Goal: Task Accomplishment & Management: Complete application form

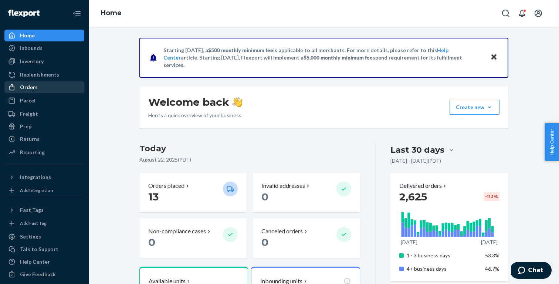
click at [38, 88] on div "Orders" at bounding box center [44, 87] width 78 height 10
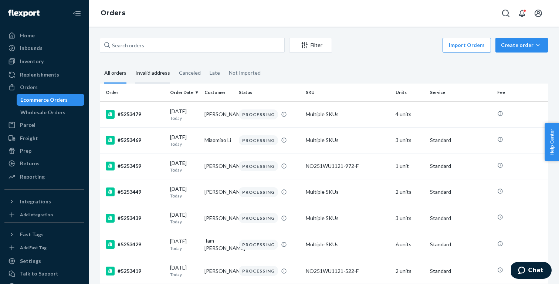
click at [149, 77] on div "Invalid address" at bounding box center [152, 73] width 35 height 20
click at [131, 63] on input "Invalid address" at bounding box center [131, 63] width 0 height 0
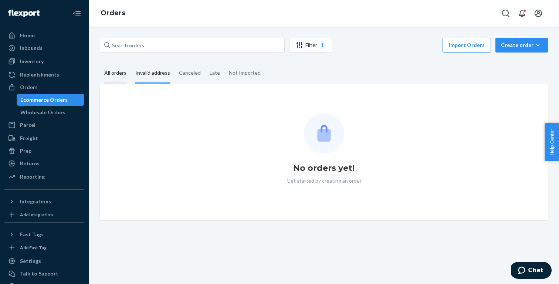
click at [118, 70] on div "All orders" at bounding box center [115, 73] width 22 height 20
click at [100, 63] on input "All orders" at bounding box center [100, 63] width 0 height 0
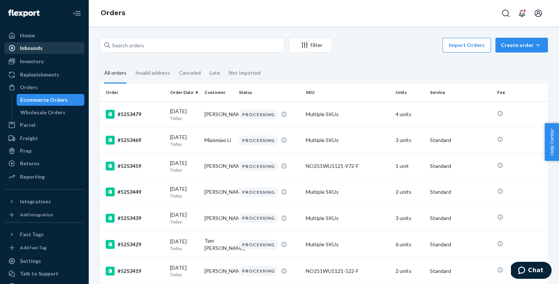
click at [40, 44] on div "Inbounds" at bounding box center [44, 48] width 78 height 10
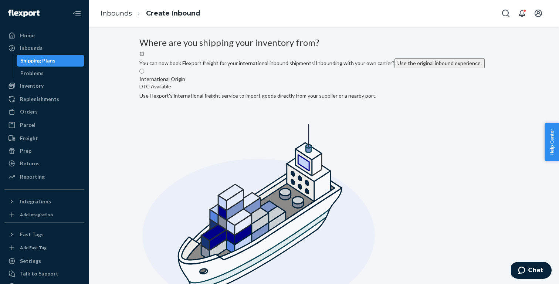
radio input "true"
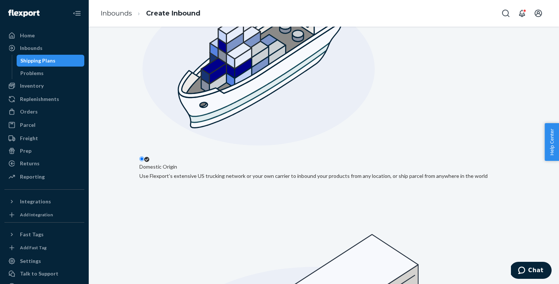
scroll to position [166, 0]
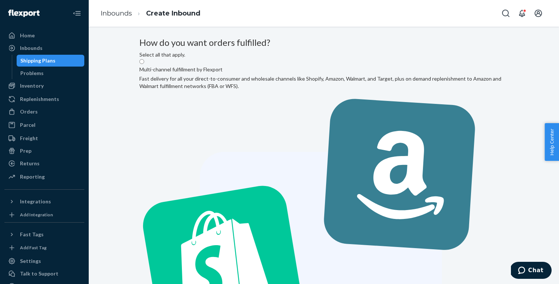
click at [276, 131] on label "Multi-channel fulfillment by Flexport Fast delivery for all your direct-to-cons…" at bounding box center [323, 259] width 369 height 403
click at [144, 64] on input "Multi-channel fulfillment by Flexport Fast delivery for all your direct-to-cons…" at bounding box center [141, 61] width 5 height 5
radio input "true"
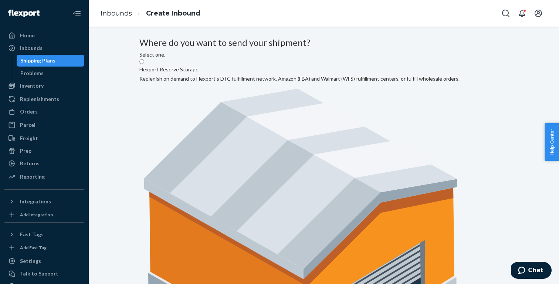
radio input "true"
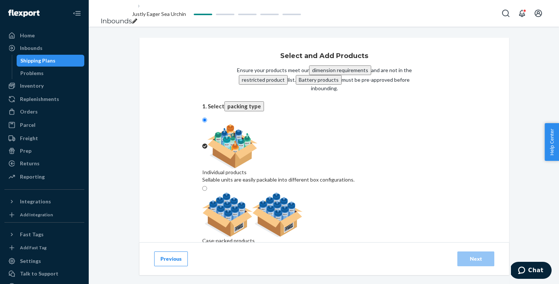
click at [305, 280] on div "Search and add products" at bounding box center [324, 287] width 244 height 15
paste input "N212WU1109-106-S"
type input "N212WU1109-106-S"
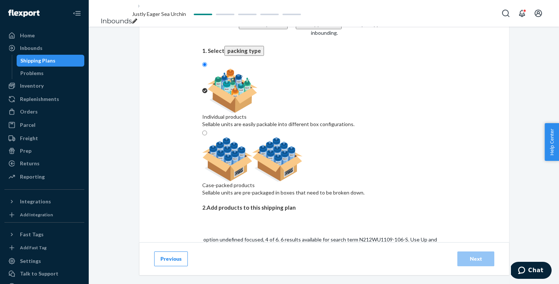
scroll to position [55, 0]
click at [252, 269] on input "N212WU1109-106-S" at bounding box center [227, 272] width 50 height 7
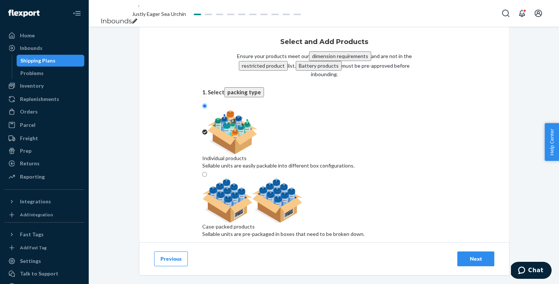
paste input "NA221SD4204-631-L"
type input "NA221SD4204-631-L"
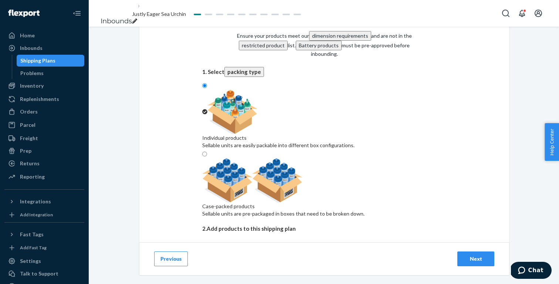
scroll to position [43, 0]
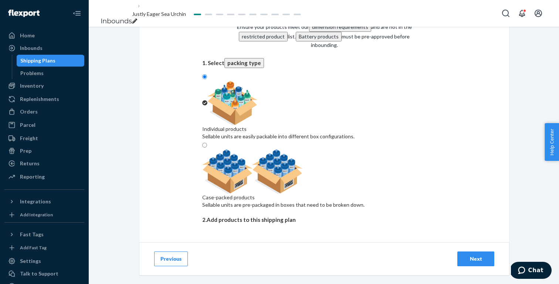
click at [253, 282] on input "NA221SD4204-631-L" at bounding box center [227, 285] width 51 height 7
click at [263, 267] on div "Search and add products" at bounding box center [324, 270] width 244 height 7
click at [203, 274] on input "0 results available. Select is focused ,type to refine list, press Down to open…" at bounding box center [202, 277] width 1 height 7
paste input "NA221SD4204-631-XS"
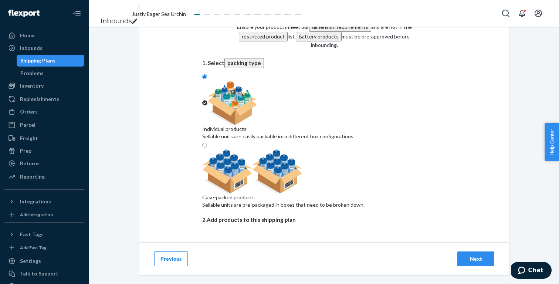
type input "NA221SD4204-631-XS"
click at [257, 282] on input "NA221SD4204-631-XS" at bounding box center [229, 285] width 54 height 7
click at [259, 274] on div "Search and add products" at bounding box center [324, 277] width 244 height 7
click at [203, 282] on input "0 results available. Use Up and Down to choose options, press Enter to select t…" at bounding box center [202, 285] width 1 height 7
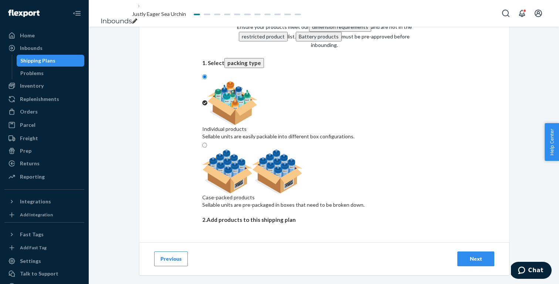
paste input "NA231SD4101-933-S"
type input "NA231SD4101-933-S"
click at [253, 282] on input "NA231SD4101-933-S" at bounding box center [227, 285] width 51 height 7
click at [296, 274] on div "Search and add products" at bounding box center [324, 281] width 244 height 15
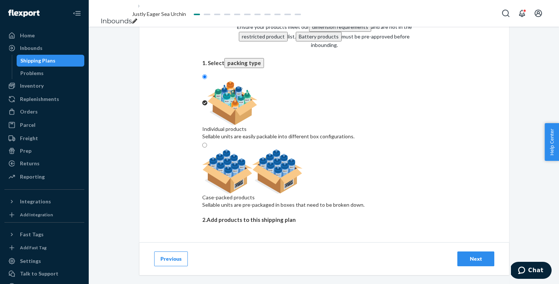
click at [203, 282] on input "0 results available. Use Up and Down to choose options, press Enter to select t…" at bounding box center [202, 285] width 1 height 7
paste input "NA231SD4101-934-XS"
type input "NA231SD4101-934-XS"
click at [257, 282] on input "NA231SD4101-934-XS" at bounding box center [229, 285] width 54 height 7
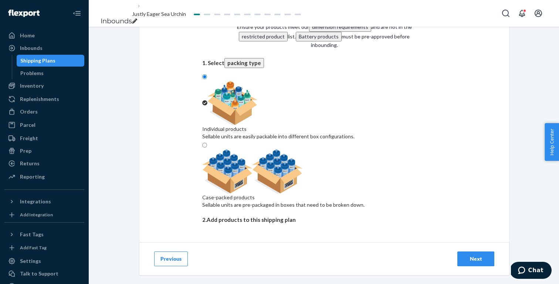
click at [237, 274] on div "Search and add products" at bounding box center [324, 277] width 244 height 7
click at [203, 282] on input "0 results available. Use Up and Down to choose options, press Enter to select t…" at bounding box center [202, 285] width 1 height 7
paste input "NA242SD3302-624-L"
type input "NA242SD3302-624-L"
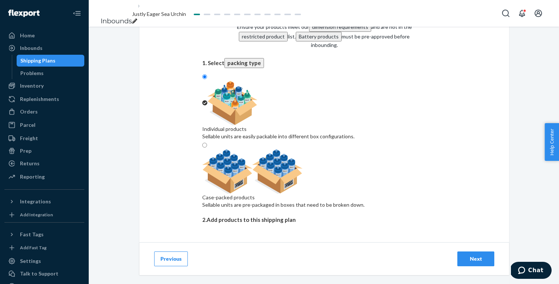
click at [236, 282] on input "NA242SD3302-624-L" at bounding box center [227, 285] width 51 height 7
click at [233, 267] on div "Search and add products" at bounding box center [324, 270] width 244 height 7
click at [203, 274] on input "NA242SD3302-624-L" at bounding box center [202, 277] width 1 height 7
paste input "NA242SD4103-609-XS"
type input "NA242SD4103-609-XS"
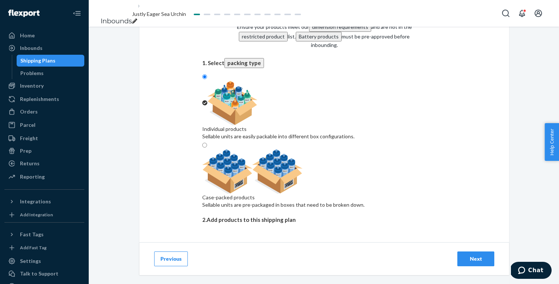
click at [257, 282] on input "NA242SD4103-609-XS" at bounding box center [229, 285] width 54 height 7
click at [256, 267] on div "Search and add products" at bounding box center [324, 270] width 244 height 7
click at [203, 274] on input "NA242SD4103-609-XS" at bounding box center [202, 277] width 1 height 7
click at [256, 267] on div "Search and add products" at bounding box center [324, 270] width 244 height 7
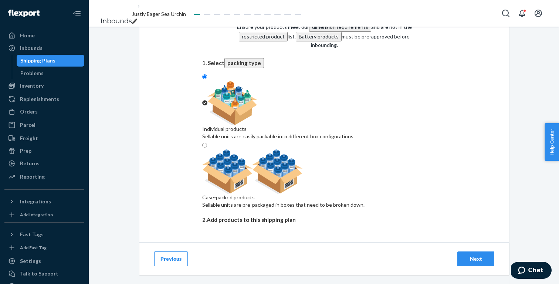
click at [203, 274] on input "0 results available. Select is focused ,type to refine list, press Down to open…" at bounding box center [202, 277] width 1 height 7
paste input "NA242SD4201-465-M"
type input "NA242SD4201-465-M"
click at [256, 282] on input "NA242SD4201-465-M" at bounding box center [228, 285] width 53 height 7
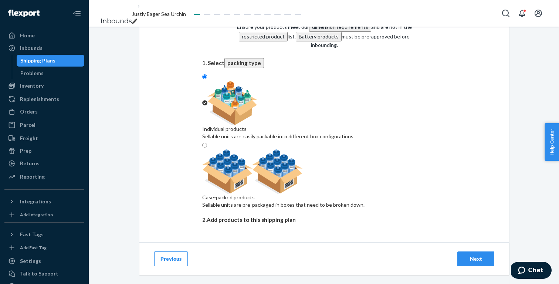
click at [278, 274] on div "Search and add products" at bounding box center [324, 281] width 244 height 15
click at [203, 282] on input "0 results available. Use Up and Down to choose options, press Enter to select t…" at bounding box center [202, 285] width 1 height 7
paste input "NA242SS1102-465-M"
type input "NA242SS1102-465-M"
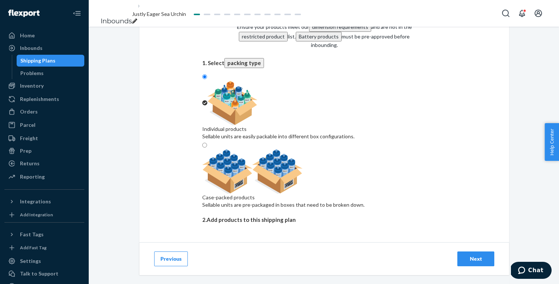
click at [255, 282] on input "NA242SS1102-465-M" at bounding box center [228, 285] width 52 height 7
click at [273, 267] on div "Search and add products NA242SS1102-465-M" at bounding box center [324, 274] width 244 height 15
click at [203, 274] on input "NA242SS1102-465-M" at bounding box center [202, 277] width 1 height 7
paste input "NA242SS4207-957-XS"
type input "NA242SS4207-957-XS"
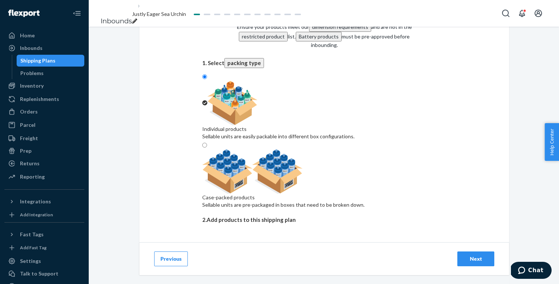
click at [256, 282] on input "NA242SS4207-957-XS" at bounding box center [228, 285] width 53 height 7
click at [271, 267] on div "Search and add products" at bounding box center [324, 270] width 244 height 7
click at [203, 274] on input "0 results available. Select is focused ,type to refine list, press Down to open…" at bounding box center [202, 277] width 1 height 7
paste input "NW222WB2705-484-S"
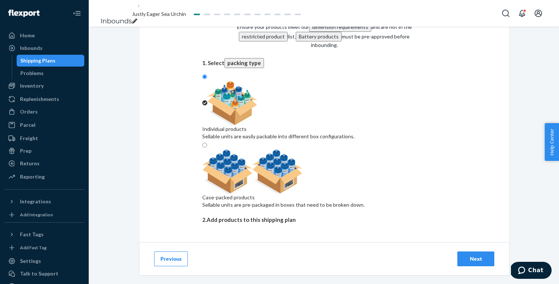
type input "NW222WB2705-484-S"
click at [258, 282] on input "NW222WB2705-484-S" at bounding box center [229, 285] width 55 height 7
click at [280, 267] on div "Search and add products NW222WB2705-484-S" at bounding box center [324, 274] width 244 height 15
click at [203, 274] on input "NW222WB2705-484-S" at bounding box center [202, 277] width 1 height 7
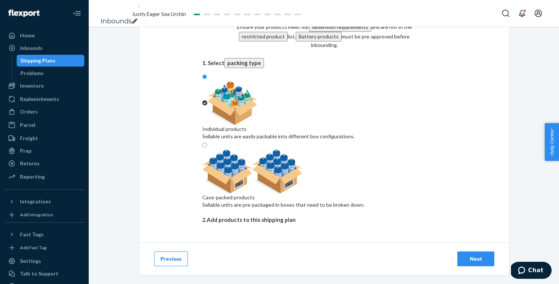
paste input "NW231WF4103-724-S"
type input "NW231WF4103-724-S"
click at [257, 282] on input "NW231WF4103-724-S" at bounding box center [229, 285] width 54 height 7
click at [273, 274] on div "Search and add products" at bounding box center [324, 281] width 244 height 15
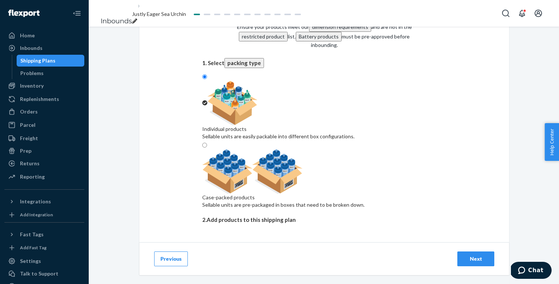
click at [203, 282] on input "0 results available. Use Up and Down to choose options, press Enter to select t…" at bounding box center [202, 285] width 1 height 7
paste input "NW231WL3011-944-M"
type input "NW231WL3011-944-M"
click at [259, 282] on input "NW231WL3011-944-M" at bounding box center [230, 285] width 56 height 7
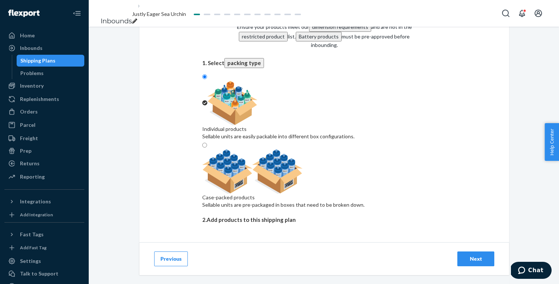
click at [271, 267] on div "Search and add products" at bounding box center [324, 270] width 244 height 7
click at [203, 274] on input "0 results available. Select is focused ,type to refine list, press Down to open…" at bounding box center [202, 277] width 1 height 7
paste input "NW231WL4011-944-L"
type input "NW231WL4011-944-L"
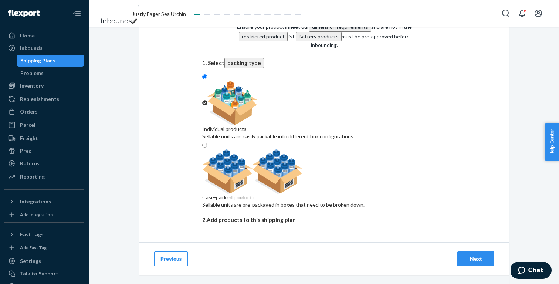
click at [256, 282] on input "NW231WL4011-944-L" at bounding box center [229, 285] width 54 height 7
click at [262, 267] on div "Search and add products" at bounding box center [324, 270] width 244 height 7
click at [203, 274] on input "0 results available. Select is focused ,type to refine list, press Down to open…" at bounding box center [202, 277] width 1 height 7
paste input "NW231WU1127-958-36B"
type input "NW231WU1127-958-36B"
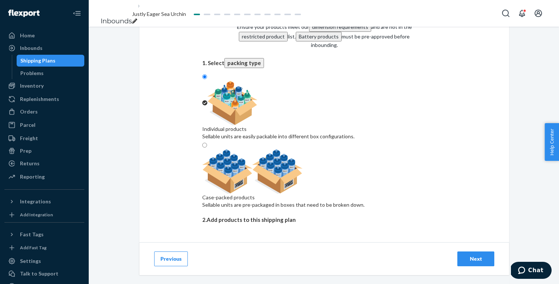
click at [265, 282] on input "NW231WU1127-958-36B" at bounding box center [233, 285] width 62 height 7
click at [255, 267] on div "Search and add products" at bounding box center [324, 270] width 244 height 7
click at [203, 274] on input "0 results available. Select is focused ,type to refine list, press Down to open…" at bounding box center [202, 277] width 1 height 7
paste input "NW231WU1132-944-XS"
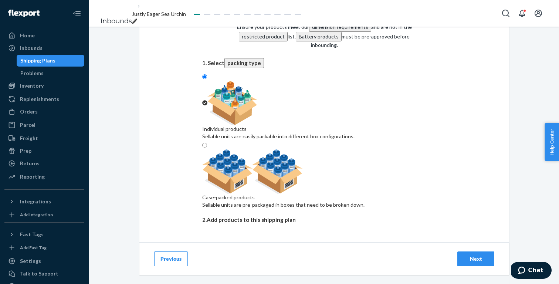
type input "NW231WU1132-944-XS"
click at [261, 282] on input "NW231WU1132-944-XS" at bounding box center [231, 285] width 59 height 7
click at [241, 267] on div "Search and add products" at bounding box center [324, 270] width 244 height 7
click at [203, 274] on input "NW231WU1132-944-XS" at bounding box center [202, 277] width 1 height 7
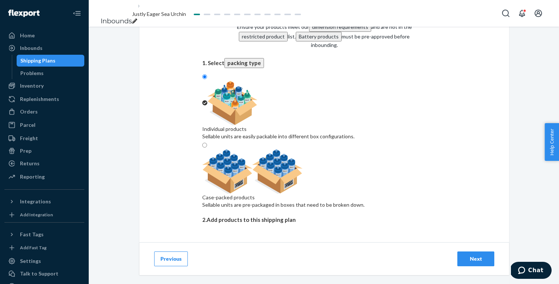
paste input "NW232WU1107-949-36B"
type input "NW232WU1107-949-36B"
click at [265, 282] on input "NW232WU1107-949-36B" at bounding box center [233, 285] width 62 height 7
click at [273, 274] on div "Search and add products" at bounding box center [324, 281] width 244 height 15
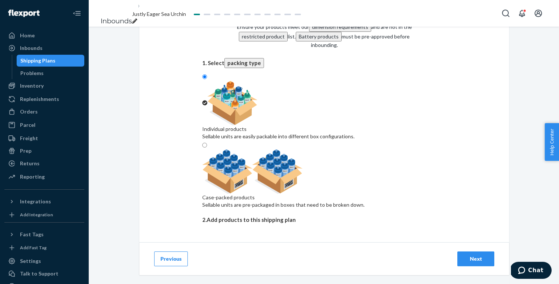
click at [203, 282] on input "0 results available. Use Up and Down to choose options, press Enter to select t…" at bounding box center [202, 285] width 1 height 7
paste input "NW241WL3201-123-S"
type input "NW241WL3201-123-S"
click at [257, 282] on input "NW241WL3201-123-S" at bounding box center [229, 285] width 54 height 7
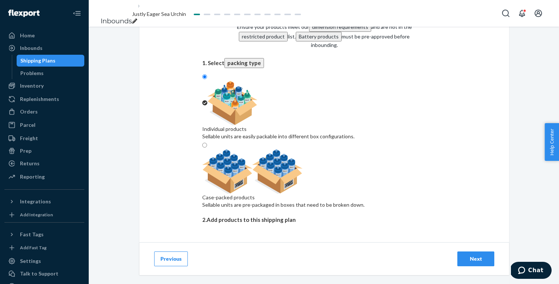
click at [262, 267] on div "Search and add products" at bounding box center [324, 270] width 244 height 7
click at [203, 274] on input "0 results available. Select is focused ,type to refine list, press Down to open…" at bounding box center [202, 277] width 1 height 7
paste input "NW241WU1134-258-XS"
type input "NW241WU1134-258-XS"
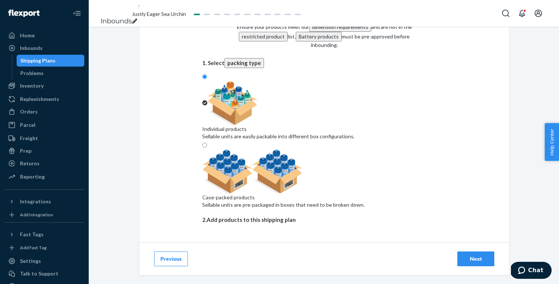
click at [261, 282] on input "NW241WU1134-258-XS" at bounding box center [231, 285] width 59 height 7
click at [273, 267] on div "Search and add products" at bounding box center [324, 274] width 244 height 15
click at [203, 274] on input "0 results available. Select is focused ,type to refine list, press Down to open…" at bounding box center [202, 277] width 1 height 7
paste input "NW242WU1122-726-L"
type input "NW242WU1122-726-L"
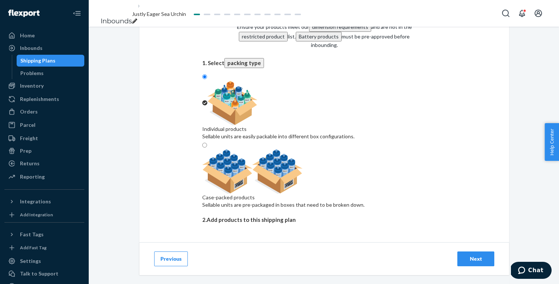
click at [258, 282] on input "NW242WU1122-726-L" at bounding box center [229, 285] width 55 height 7
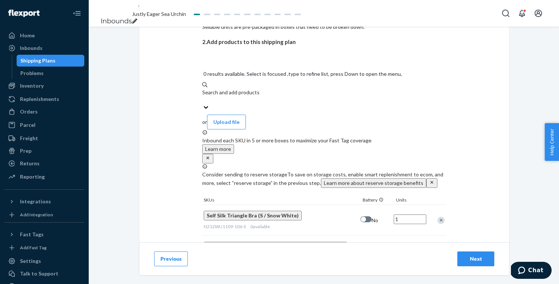
scroll to position [212, 0]
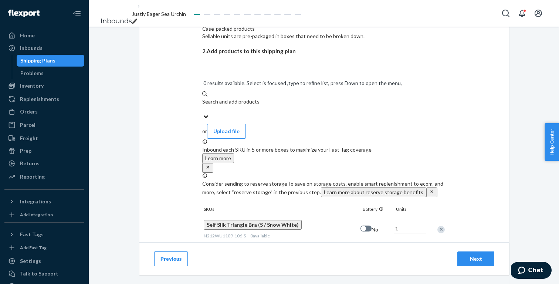
click at [414, 224] on input "1" at bounding box center [410, 229] width 33 height 10
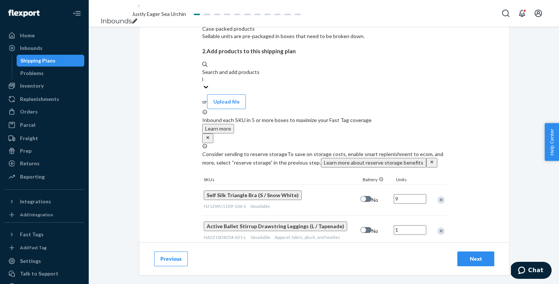
type input "9"
click at [410, 225] on input "1" at bounding box center [410, 230] width 33 height 10
type input "3"
click at [408, 284] on input "1" at bounding box center [410, 290] width 33 height 10
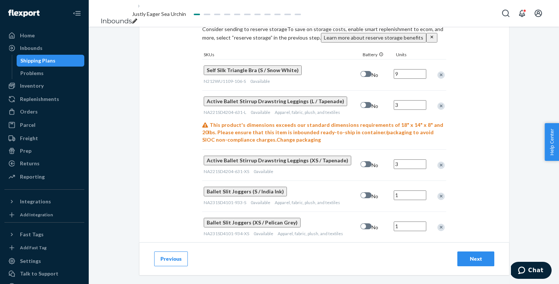
scroll to position [360, 0]
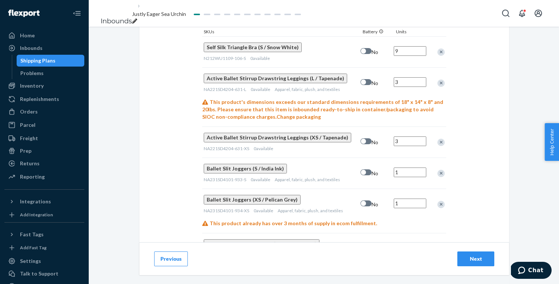
type input "3"
click at [406, 168] on input "1" at bounding box center [410, 173] width 33 height 10
type input "3"
click at [408, 199] on input "1" at bounding box center [410, 204] width 33 height 10
type input "3"
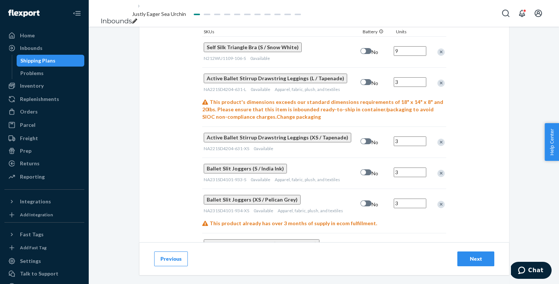
click at [408, 243] on input "1" at bounding box center [410, 248] width 33 height 10
type input "3"
click at [404, 275] on input "1" at bounding box center [410, 280] width 33 height 10
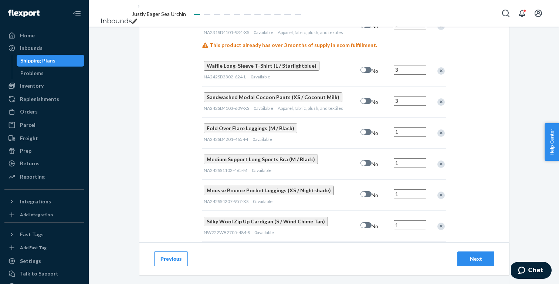
scroll to position [518, 0]
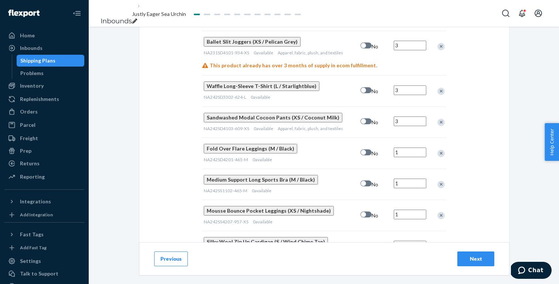
type input "3"
click at [413, 148] on input "1" at bounding box center [410, 153] width 33 height 10
type input "4"
click at [411, 179] on input "1" at bounding box center [410, 184] width 33 height 10
type input "5"
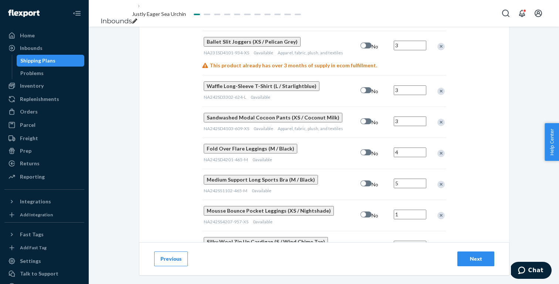
click at [406, 210] on input "1" at bounding box center [410, 215] width 33 height 10
type input "3"
click at [404, 241] on input "1" at bounding box center [410, 246] width 33 height 10
type input "7"
click at [406, 272] on input "1" at bounding box center [410, 277] width 33 height 10
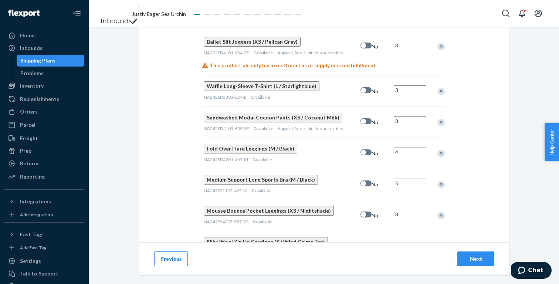
type input "3"
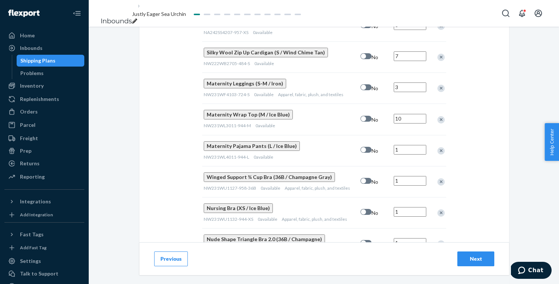
scroll to position [708, 0]
type input "10"
click at [412, 144] on input "1" at bounding box center [410, 149] width 33 height 10
type input "4"
click at [411, 175] on input "1" at bounding box center [410, 180] width 33 height 10
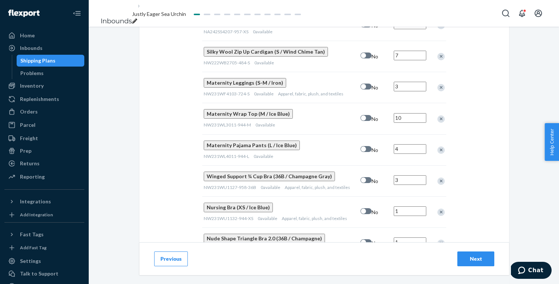
type input "3"
click at [407, 206] on input "1" at bounding box center [410, 211] width 33 height 10
type input "3"
click at [408, 238] on input "1" at bounding box center [410, 243] width 33 height 10
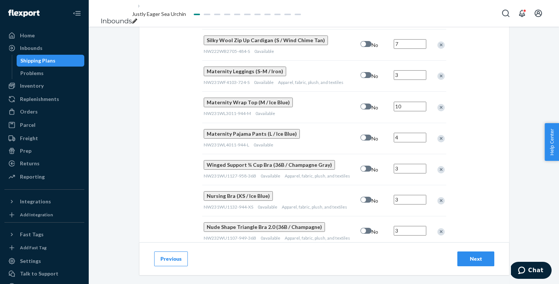
scroll to position [723, 0]
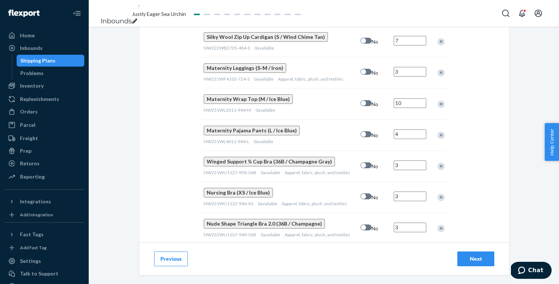
type input "3"
click at [410, 267] on input "1" at bounding box center [410, 272] width 33 height 10
type input "3"
click at [395, 162] on div "Self Silk Triangle Bra (S / Snow White) N212WU1109-106-S 0 available No 9 Activ…" at bounding box center [324, 11] width 244 height 677
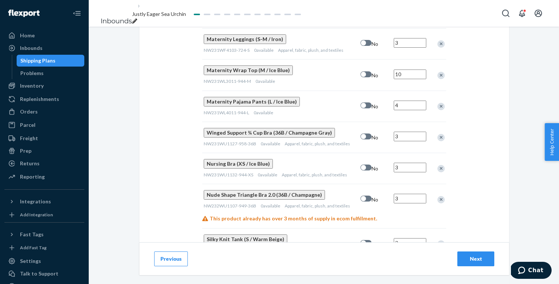
scroll to position [751, 0]
click at [411, 270] on input "1" at bounding box center [410, 275] width 33 height 10
type input "13"
type input "7"
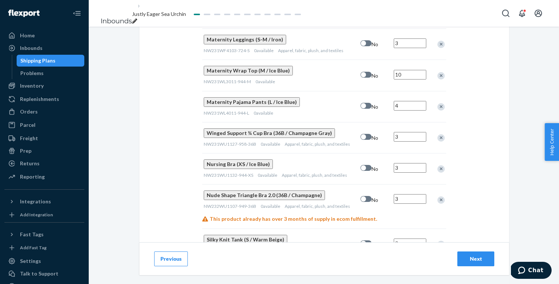
click at [474, 259] on div "Next" at bounding box center [476, 258] width 24 height 7
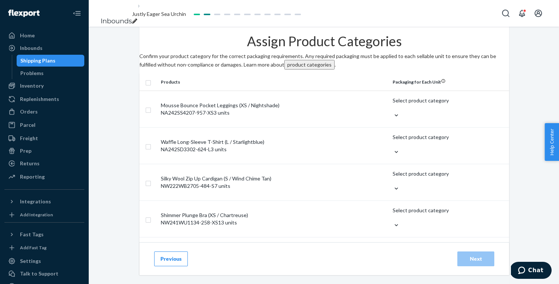
click at [151, 86] on input "checkbox" at bounding box center [148, 82] width 6 height 8
checkbox input "true"
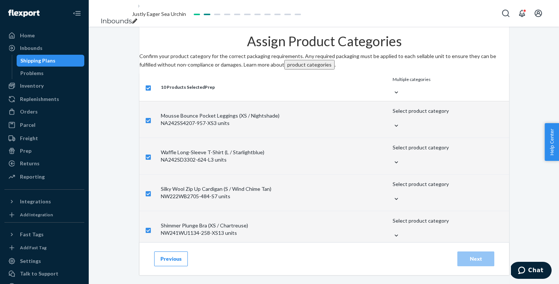
click at [393, 89] on div "Multiple categories" at bounding box center [448, 82] width 111 height 13
click at [393, 89] on input "Multiple categories" at bounding box center [393, 86] width 1 height 6
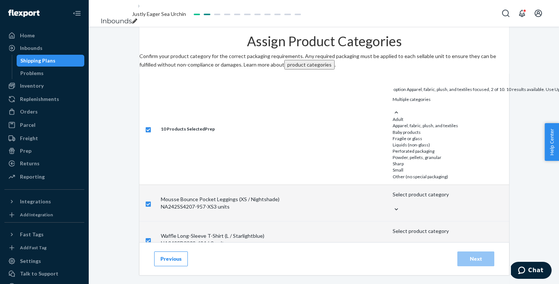
click at [394, 109] on input "option Apparel, fabric, plush, and textiles focused, 2 of 10. 10 results availa…" at bounding box center [393, 105] width 1 height 6
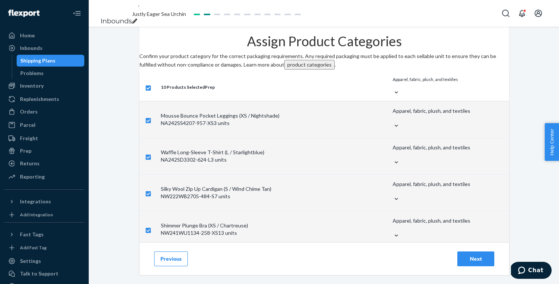
click at [479, 259] on div "Next" at bounding box center [476, 258] width 24 height 7
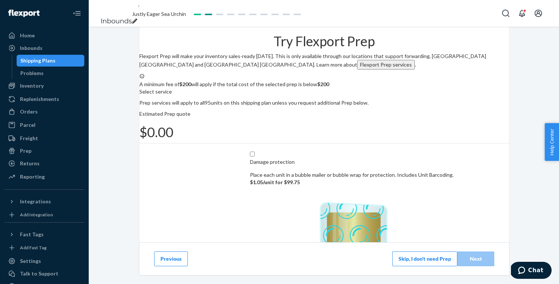
click at [423, 263] on button "Skip, I don't need Prep" at bounding box center [425, 259] width 65 height 15
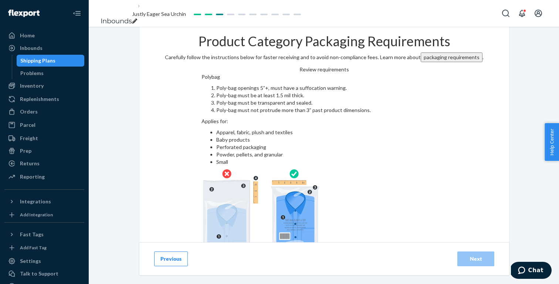
click at [282, 267] on input "checkbox" at bounding box center [325, 276] width 246 height 18
checkbox input "true"
click at [481, 261] on div "Next" at bounding box center [476, 258] width 24 height 7
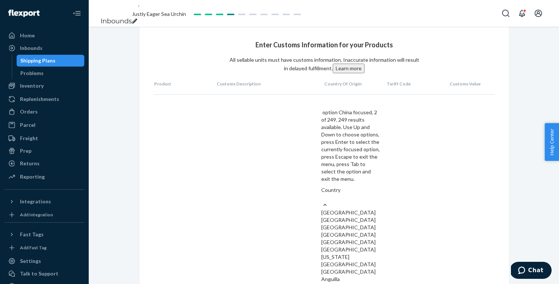
click at [364, 216] on div "China" at bounding box center [351, 219] width 58 height 7
click at [322, 194] on input "option China focused, 2 of 249. 249 results available. Use Up and Down to choos…" at bounding box center [322, 197] width 1 height 7
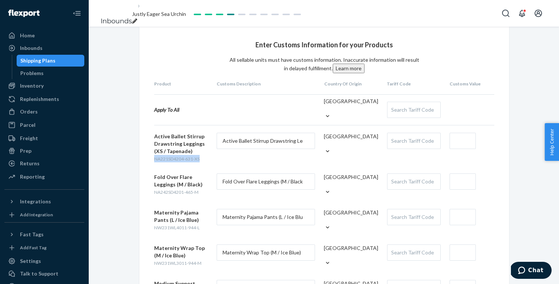
drag, startPoint x: 203, startPoint y: 161, endPoint x: 150, endPoint y: 161, distance: 52.9
click at [150, 161] on div "Enter Customs Information for your Products All sellable units must have custom…" at bounding box center [324, 284] width 370 height 514
copy span "NA221SD4204-631-XS"
drag, startPoint x: 201, startPoint y: 195, endPoint x: 150, endPoint y: 195, distance: 51.1
click at [150, 195] on div "Enter Customs Information for your Products All sellable units must have custom…" at bounding box center [324, 284] width 370 height 514
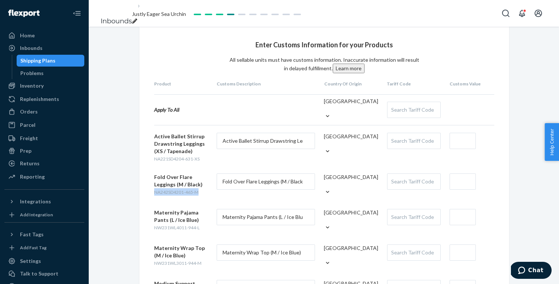
copy span "NA242SD4201-465-M"
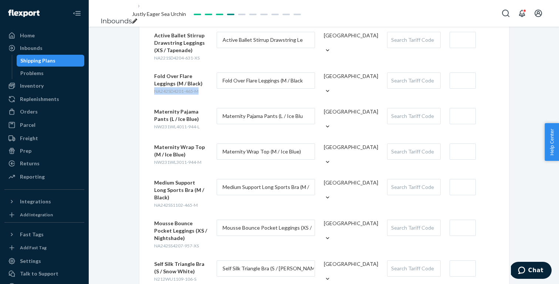
scroll to position [102, 0]
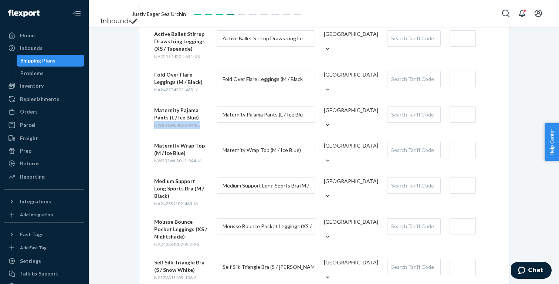
drag, startPoint x: 202, startPoint y: 126, endPoint x: 151, endPoint y: 127, distance: 50.7
click at [151, 127] on div "Enter Customs Information for your Products All sellable units must have custom…" at bounding box center [324, 181] width 370 height 514
copy span "NW231WL4011-944-L"
drag, startPoint x: 205, startPoint y: 158, endPoint x: 147, endPoint y: 158, distance: 58.1
click at [147, 158] on div "Enter Customs Information for your Products All sellable units must have custom…" at bounding box center [324, 181] width 370 height 514
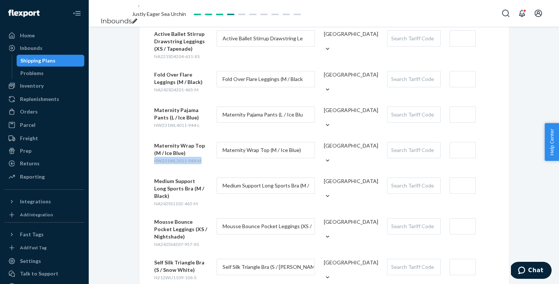
copy span "NW231WL3011-944-M"
drag, startPoint x: 200, startPoint y: 191, endPoint x: 138, endPoint y: 191, distance: 62.5
click at [138, 191] on div "Enter Customs Information for your Products All sellable units must have custom…" at bounding box center [324, 181] width 380 height 514
copy span "NA242SS1102-465-M"
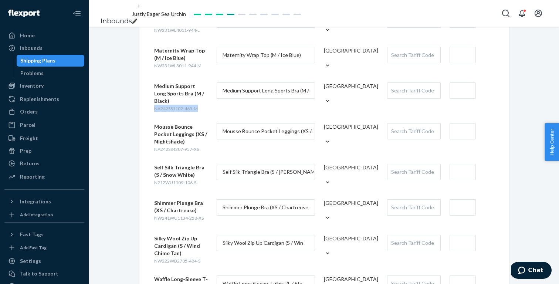
scroll to position [199, 0]
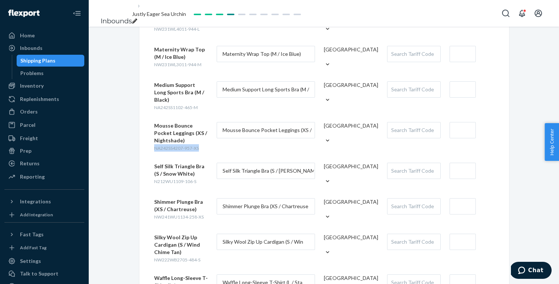
drag, startPoint x: 200, startPoint y: 137, endPoint x: 148, endPoint y: 137, distance: 52.5
click at [148, 137] on div "Enter Customs Information for your Products All sellable units must have custom…" at bounding box center [324, 85] width 370 height 514
copy span "NA242SS4207-957-XS"
drag, startPoint x: 200, startPoint y: 168, endPoint x: 134, endPoint y: 168, distance: 65.5
click at [134, 168] on div "Enter Customs Information for your Products All sellable units must have custom…" at bounding box center [324, 85] width 380 height 514
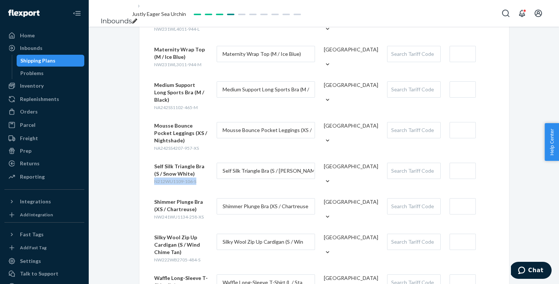
copy span "N212WU1109-106-S"
drag, startPoint x: 208, startPoint y: 203, endPoint x: 142, endPoint y: 203, distance: 65.5
click at [142, 203] on div "Enter Customs Information for your Products All sellable units must have custom…" at bounding box center [324, 85] width 370 height 514
copy span "NW241WU1134-258-XS"
drag, startPoint x: 203, startPoint y: 243, endPoint x: 144, endPoint y: 243, distance: 58.8
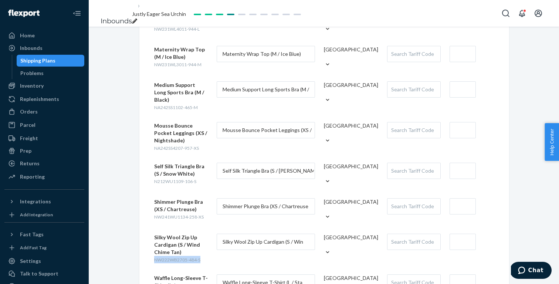
click at [144, 243] on div "Enter Customs Information for your Products All sellable units must have custom…" at bounding box center [324, 85] width 370 height 514
copy span "NW222WB2705-484-S"
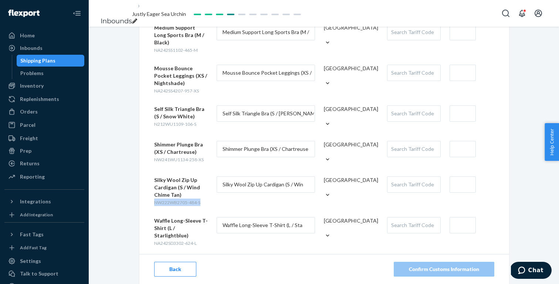
scroll to position [255, 0]
drag, startPoint x: 200, startPoint y: 221, endPoint x: 145, endPoint y: 221, distance: 54.8
click at [145, 221] on div "Enter Customs Information for your Products All sellable units must have custom…" at bounding box center [324, 28] width 370 height 514
copy span "NA242SD3302-624-L"
click at [413, 218] on div "Search Tariff Code" at bounding box center [414, 226] width 53 height 16
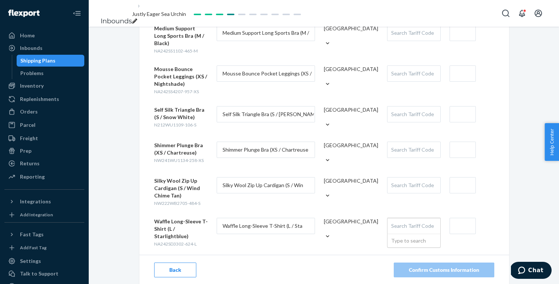
paste input "6110300090"
type input "6110300090"
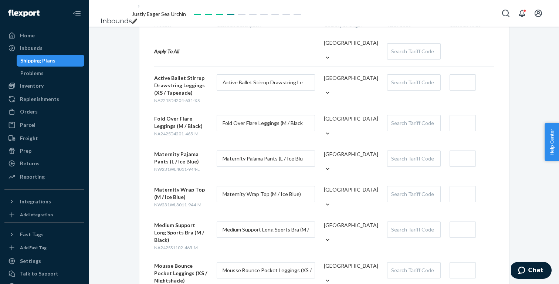
scroll to position [55, 0]
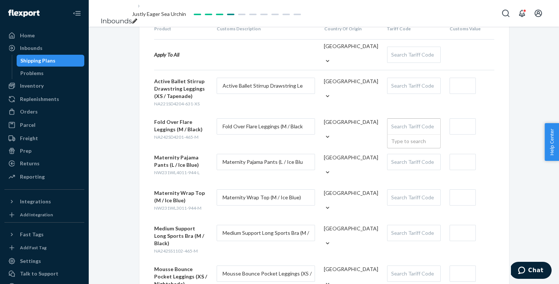
click at [400, 127] on div "Search Tariff Code" at bounding box center [414, 127] width 53 height 16
paste input "6104630090"
type input "61046300"
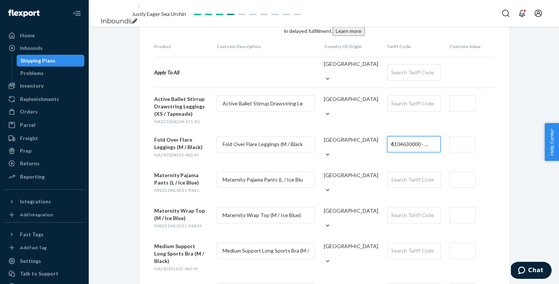
scroll to position [46, 0]
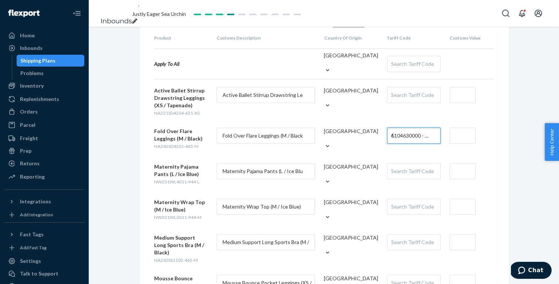
click at [414, 236] on div "Search Tariff Code" at bounding box center [414, 243] width 53 height 16
paste input "6212101000"
type input "621210"
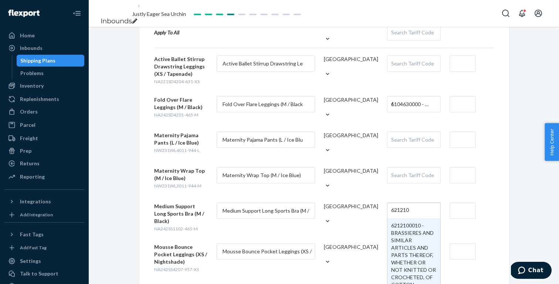
scroll to position [79, 0]
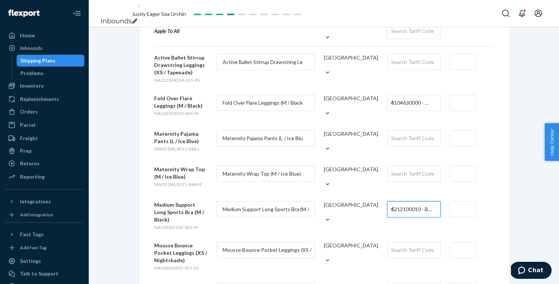
click at [541, 211] on div "Enter Customs Information for your Products All sellable units must have custom…" at bounding box center [324, 205] width 471 height 514
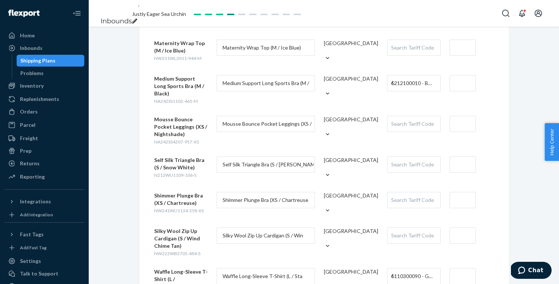
scroll to position [221, 0]
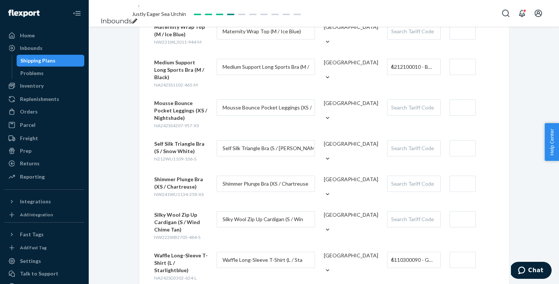
click at [398, 87] on div "Active Ballet Stirrup Drawstring Leggings (XS / Tapenade) NA221SD4204-631-XS Ac…" at bounding box center [324, 97] width 340 height 370
click at [398, 100] on div "Search Tariff Code" at bounding box center [414, 108] width 53 height 16
paste input "6104630090"
type input "61046300"
click at [403, 176] on div "Search Tariff Code" at bounding box center [414, 184] width 53 height 16
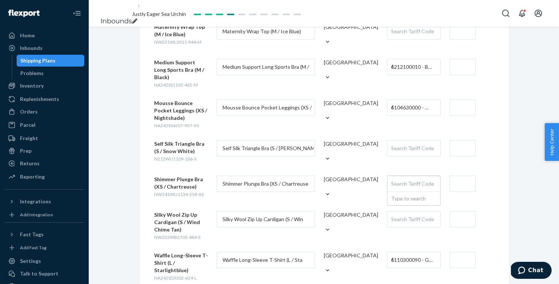
paste input "6212101000"
type input "621210"
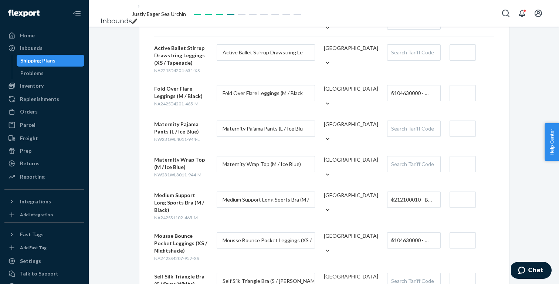
scroll to position [234, 0]
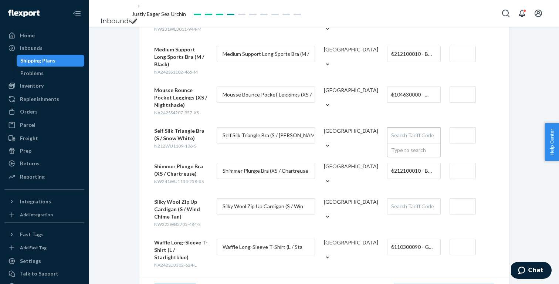
click at [413, 128] on div "Search Tariff Code" at bounding box center [414, 136] width 53 height 16
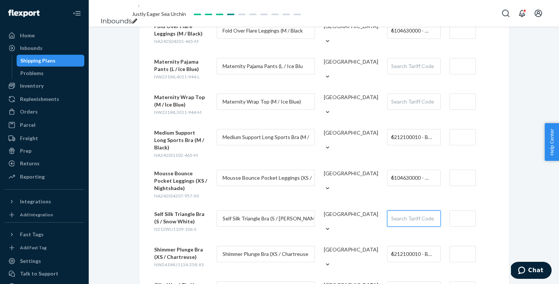
scroll to position [151, 0]
click at [410, 95] on div "Search Tariff Code" at bounding box center [414, 102] width 53 height 16
paste input "6110300090"
type input "6110300090"
click at [406, 67] on div "Search Tariff Code" at bounding box center [414, 66] width 53 height 16
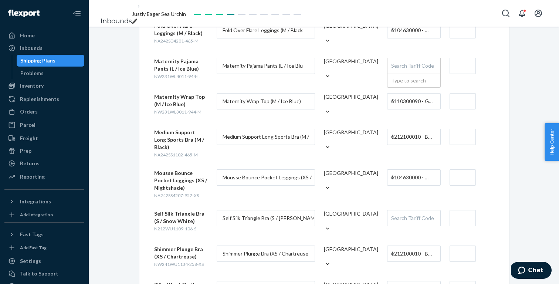
paste input "6108320000"
type input "6108320000"
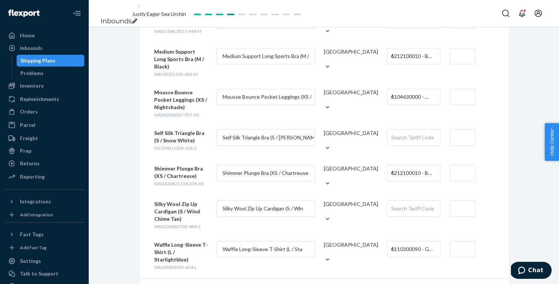
scroll to position [232, 0]
click at [417, 201] on div "Search Tariff Code" at bounding box center [414, 209] width 53 height 16
paste input "6110110000"
type input "61101100"
click at [510, 181] on div "Enter Customs Information for your Products All sellable units must have custom…" at bounding box center [324, 51] width 380 height 514
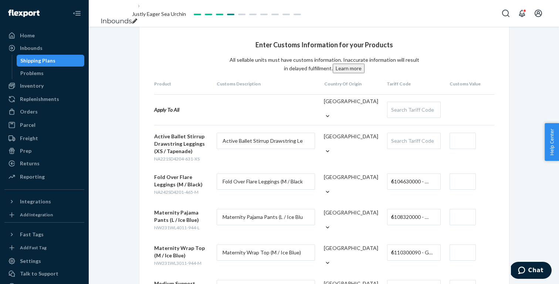
scroll to position [0, 0]
click at [399, 140] on div "Search Tariff Code" at bounding box center [414, 141] width 53 height 16
paste input "6104630090"
type input "61046300"
click at [368, 161] on form "Active Ballet Stirrup Drawstring Leggings (XS / Tapenade) NA221SD4204-631-XS Ac…" at bounding box center [324, 148] width 340 height 30
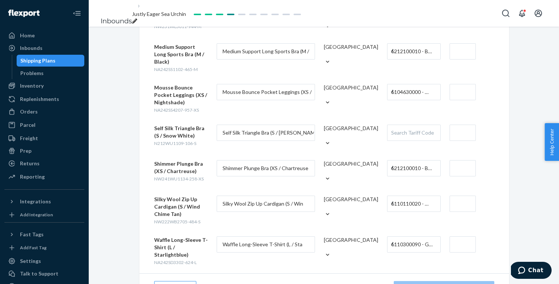
scroll to position [243, 0]
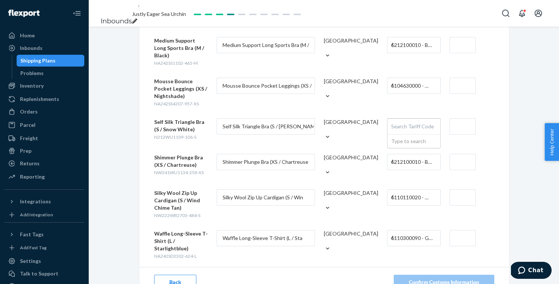
click at [408, 119] on div "Search Tariff Code" at bounding box center [414, 127] width 53 height 16
paste input "6212109000"
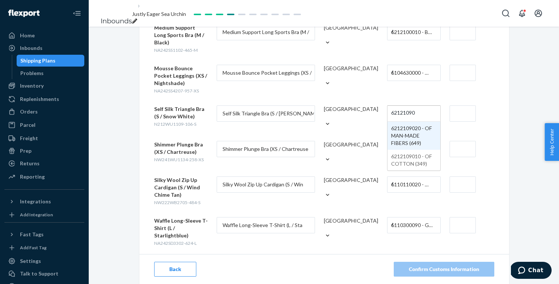
scroll to position [255, 0]
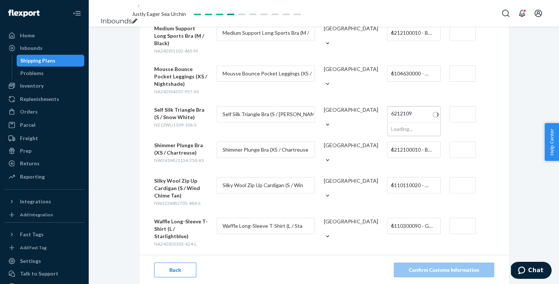
type input "621210"
click at [495, 143] on div "Enter Customs Information for your Products All sellable units must have custom…" at bounding box center [324, 28] width 370 height 514
click at [465, 218] on input "text" at bounding box center [463, 226] width 26 height 16
type input "$85"
click at [518, 209] on div "Enter Customs Information for your Products All sellable units must have custom…" at bounding box center [324, 28] width 471 height 514
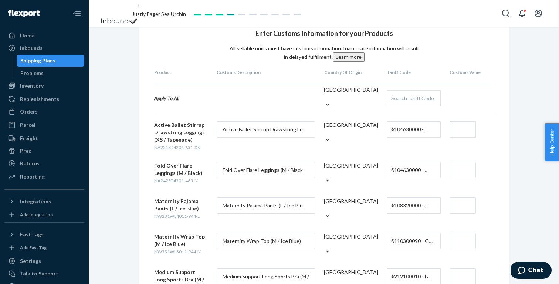
scroll to position [5, 0]
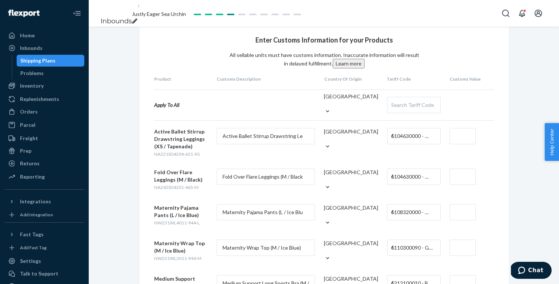
click at [468, 179] on input "text" at bounding box center [463, 177] width 26 height 16
type input "$109"
click at [529, 184] on div "Enter Customs Information for your Products All sellable units must have custom…" at bounding box center [324, 279] width 471 height 514
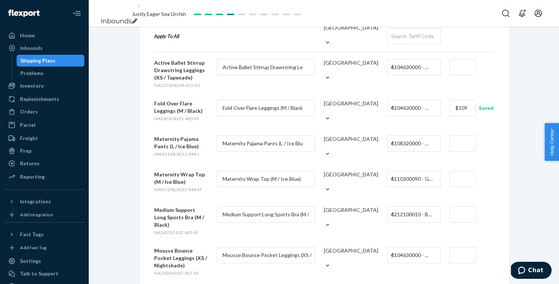
scroll to position [75, 0]
click at [467, 211] on input "text" at bounding box center [463, 213] width 26 height 16
type input "$89"
click at [542, 208] on div "Enter Customs Information for your Products All sellable units must have custom…" at bounding box center [324, 209] width 471 height 514
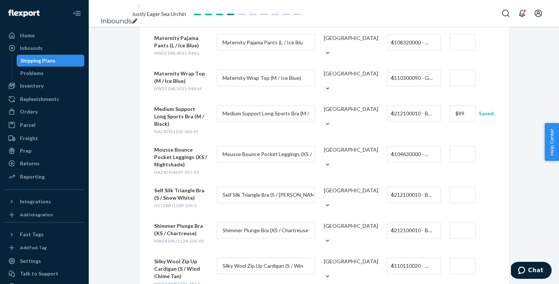
scroll to position [185, 0]
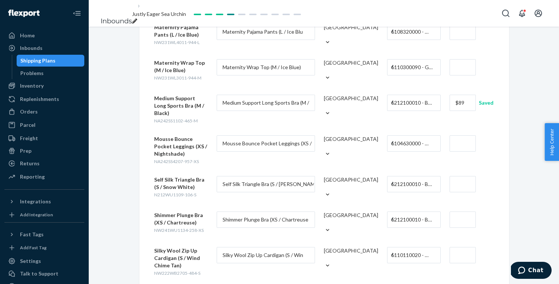
click at [459, 135] on input "text" at bounding box center [463, 143] width 26 height 16
type input "$89"
click at [528, 78] on div "Enter Customs Information for your Products All sellable units must have custom…" at bounding box center [324, 98] width 471 height 514
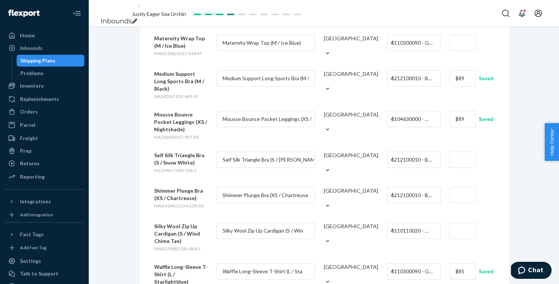
scroll to position [213, 0]
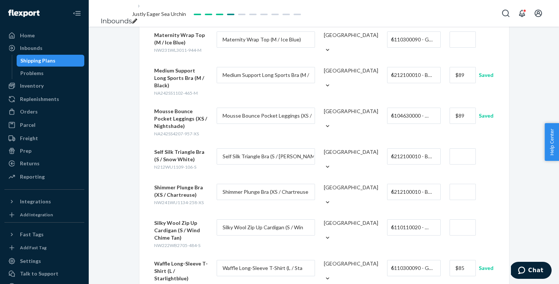
click at [464, 184] on input "text" at bounding box center [463, 192] width 26 height 16
type input "$49"
click at [529, 175] on div "Enter Customs Information for your Products All sellable units must have custom…" at bounding box center [324, 71] width 471 height 514
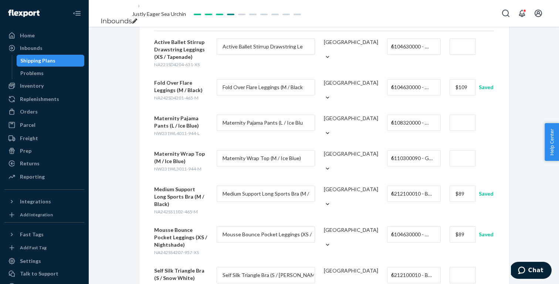
scroll to position [94, 0]
click at [465, 152] on input "text" at bounding box center [463, 159] width 26 height 16
type input "$69"
click at [544, 201] on div "Enter Customs Information for your Products All sellable units must have custom…" at bounding box center [324, 190] width 471 height 514
click at [464, 122] on input "text" at bounding box center [463, 123] width 26 height 16
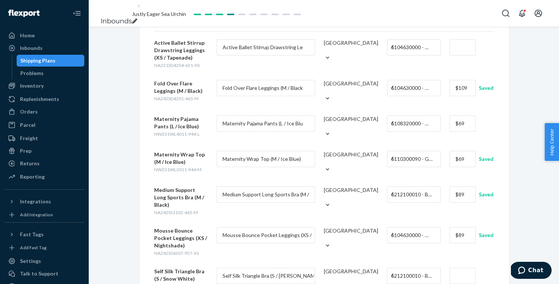
type input "$69"
click at [521, 126] on div "Enter Customs Information for your Products All sellable units must have custom…" at bounding box center [324, 190] width 471 height 514
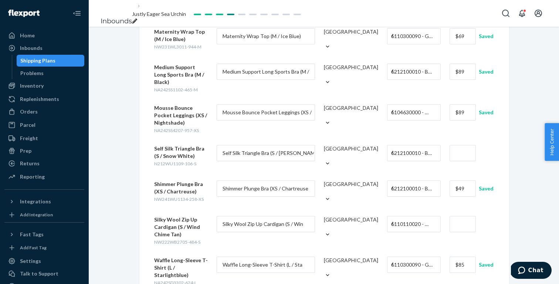
scroll to position [219, 0]
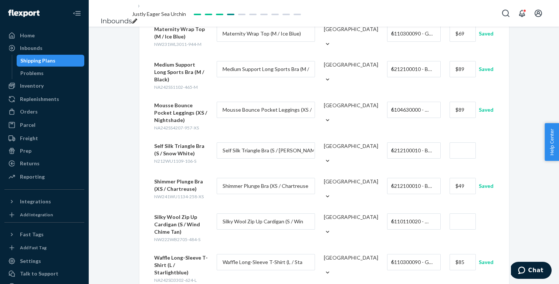
click at [455, 213] on input "text" at bounding box center [463, 221] width 26 height 16
type input "$299"
click at [525, 194] on div "Enter Customs Information for your Products All sellable units must have custom…" at bounding box center [324, 65] width 471 height 514
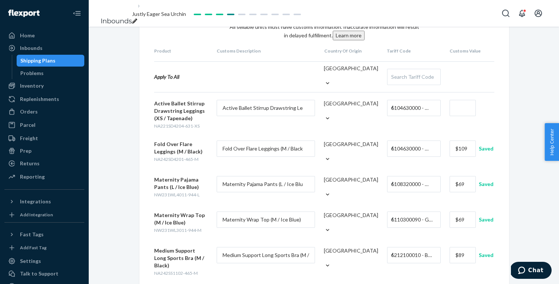
scroll to position [22, 0]
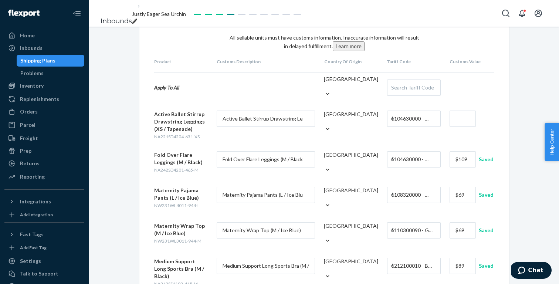
click at [466, 122] on input "text" at bounding box center [463, 119] width 26 height 16
type input "$109"
click at [549, 111] on div "Enter Customs Information for your Products All sellable units must have custom…" at bounding box center [324, 261] width 471 height 514
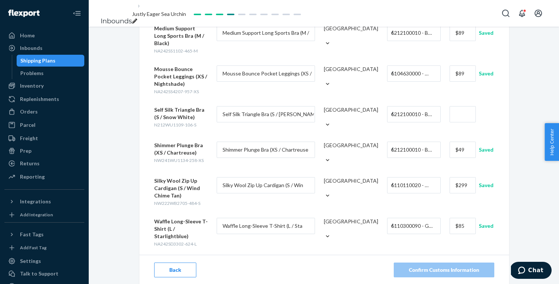
scroll to position [0, 0]
click at [469, 106] on input "text" at bounding box center [463, 114] width 26 height 16
type input "$89"
click at [527, 115] on div "Enter Customs Information for your Products All sellable units must have custom…" at bounding box center [324, 28] width 471 height 514
click at [523, 129] on div "Enter Customs Information for your Products All sellable units must have custom…" at bounding box center [324, 28] width 471 height 514
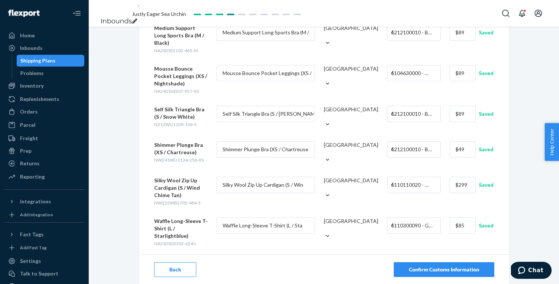
scroll to position [255, 0]
click at [484, 263] on button "Confirm Customs Information" at bounding box center [444, 270] width 101 height 15
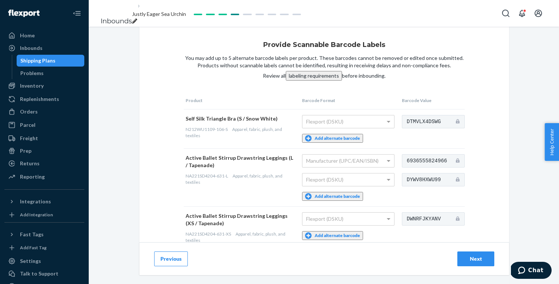
click at [322, 143] on button "Add alternate barcode" at bounding box center [332, 138] width 61 height 9
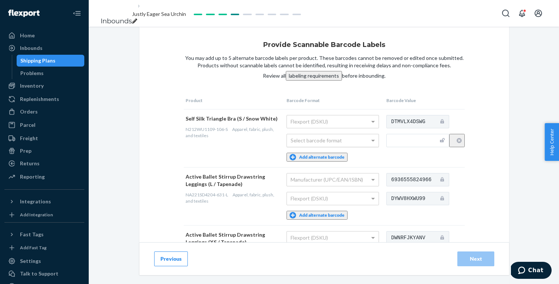
click at [322, 147] on div "Select barcode format" at bounding box center [333, 140] width 92 height 13
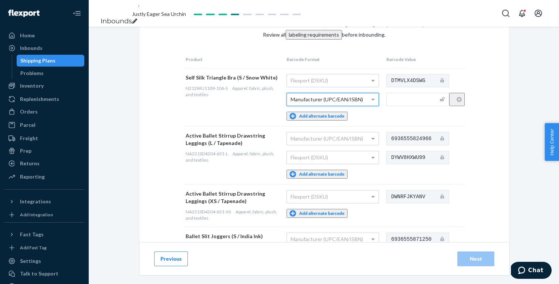
scroll to position [63, 0]
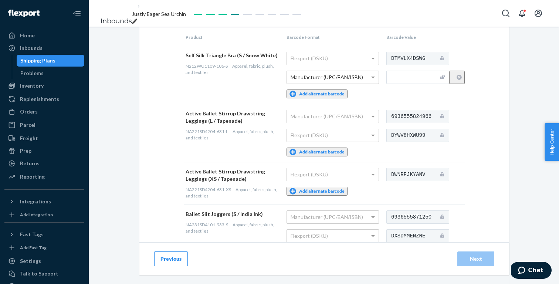
click at [326, 191] on button "Add alternate barcode" at bounding box center [317, 191] width 61 height 9
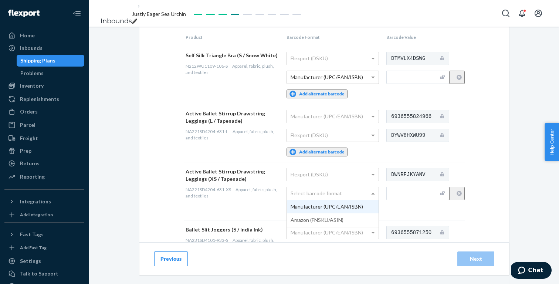
click at [329, 195] on div "Select barcode format" at bounding box center [333, 193] width 92 height 13
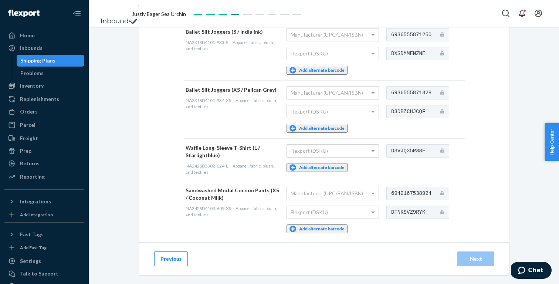
scroll to position [263, 0]
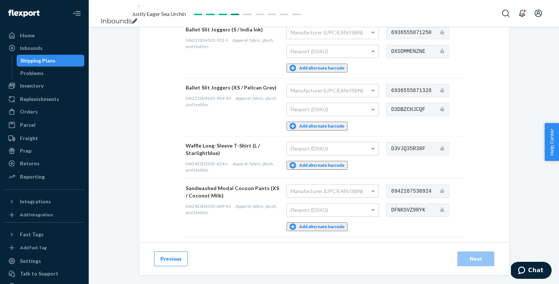
click at [328, 158] on td "Flexport (DSKU) Add alternate barcode" at bounding box center [335, 157] width 100 height 43
click at [328, 162] on button "Add alternate barcode" at bounding box center [317, 165] width 61 height 9
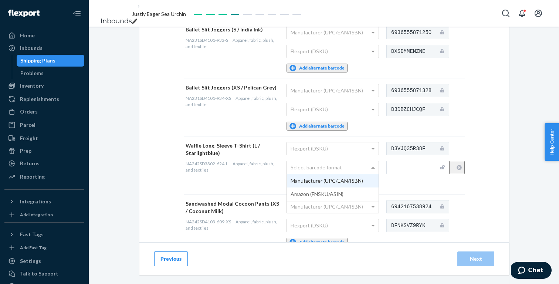
click at [330, 165] on div "Select barcode format" at bounding box center [333, 167] width 92 height 13
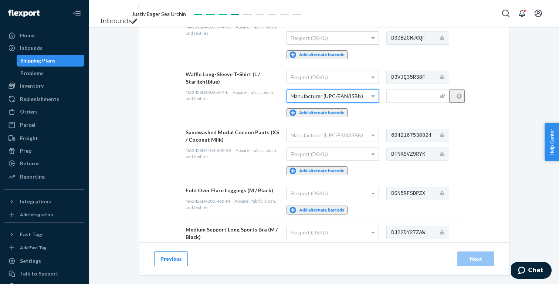
scroll to position [351, 0]
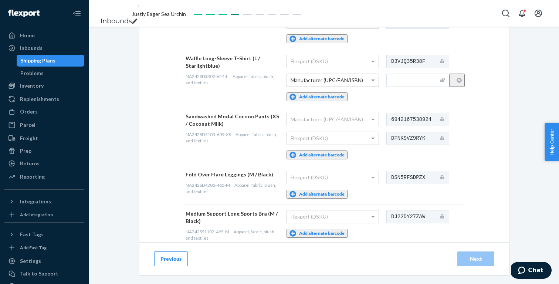
click at [328, 190] on button "Add alternate barcode" at bounding box center [317, 194] width 61 height 9
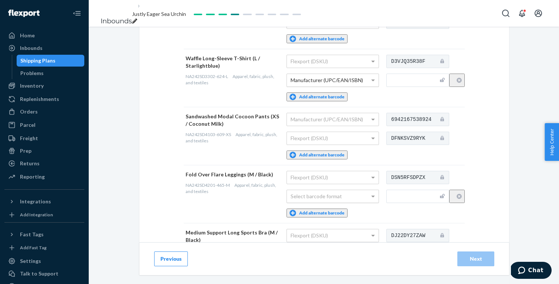
click at [328, 190] on div "Select barcode format" at bounding box center [333, 196] width 92 height 13
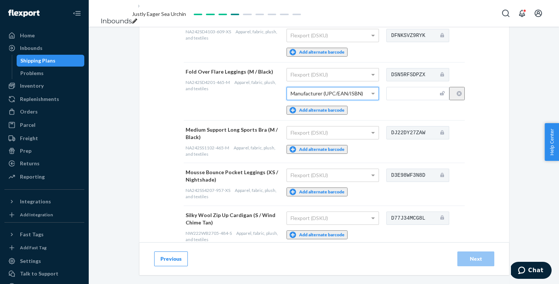
scroll to position [470, 0]
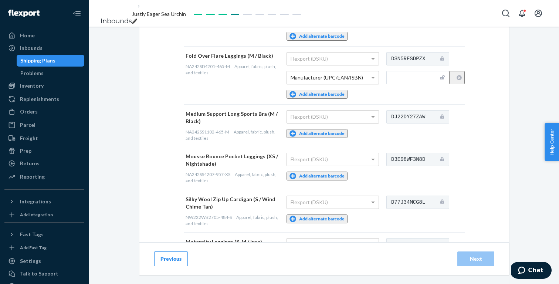
click at [326, 129] on button "Add alternate barcode" at bounding box center [317, 133] width 61 height 9
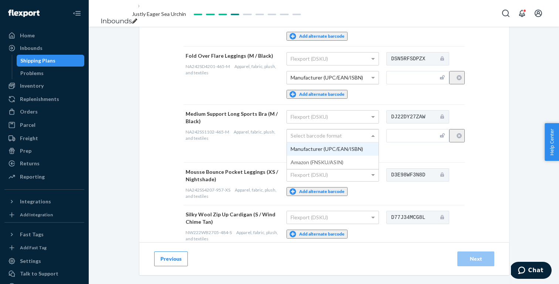
click at [326, 130] on div "Select barcode format" at bounding box center [333, 136] width 92 height 13
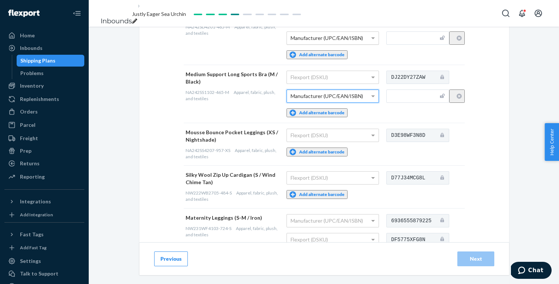
scroll to position [532, 0]
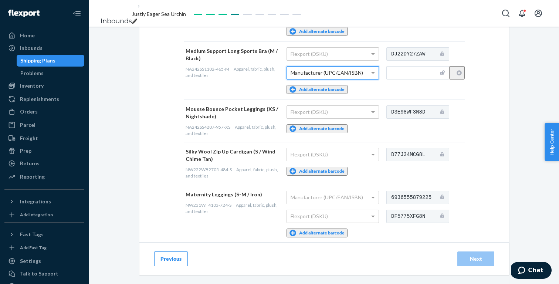
click at [328, 124] on button "Add alternate barcode" at bounding box center [317, 128] width 61 height 9
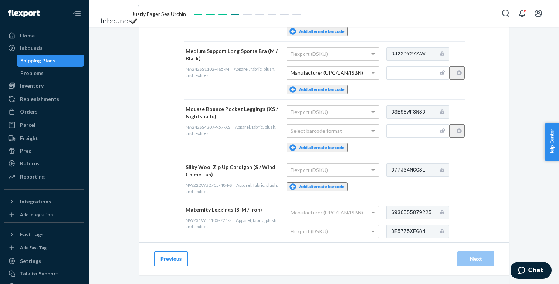
click at [328, 125] on div "Select barcode format" at bounding box center [333, 131] width 92 height 13
click at [329, 182] on button "Add alternate barcode" at bounding box center [317, 186] width 61 height 9
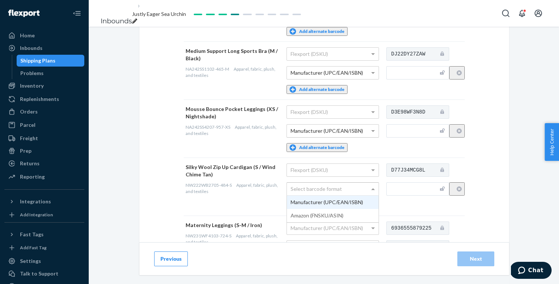
click at [330, 183] on div "Select barcode format" at bounding box center [333, 189] width 92 height 13
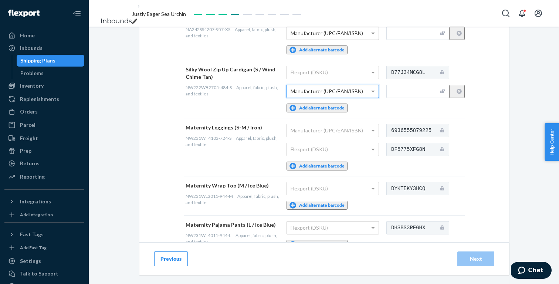
scroll to position [631, 0]
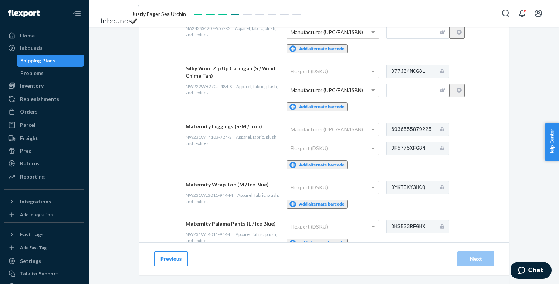
click at [330, 200] on button "Add alternate barcode" at bounding box center [317, 204] width 61 height 9
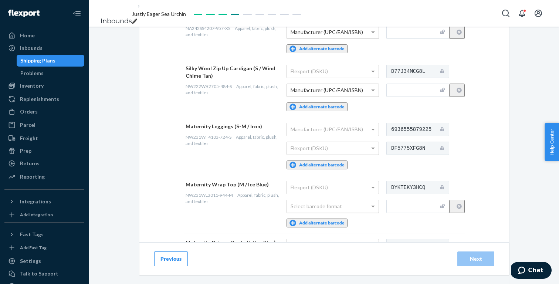
click at [337, 200] on div "Select barcode format" at bounding box center [333, 206] width 92 height 13
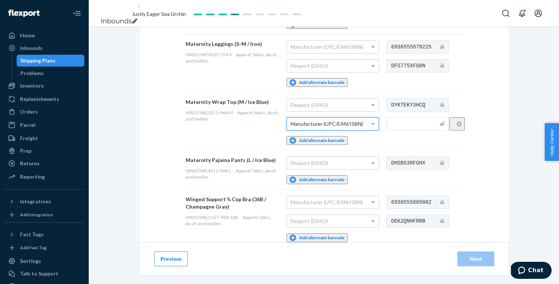
scroll to position [722, 0]
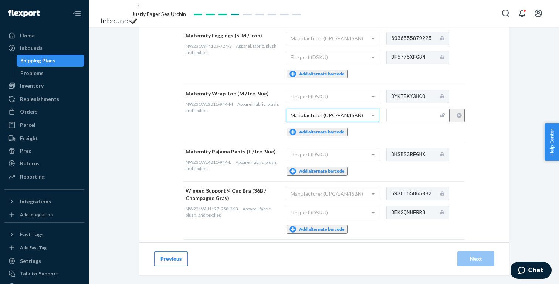
click at [333, 167] on button "Add alternate barcode" at bounding box center [317, 171] width 61 height 9
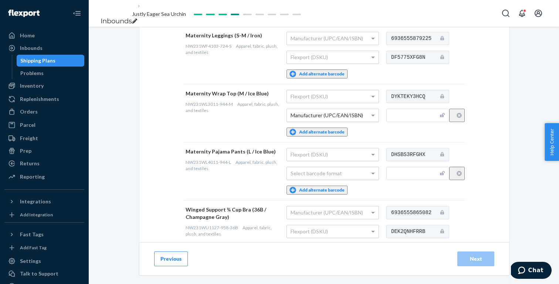
click at [333, 167] on div "Select barcode format" at bounding box center [333, 173] width 92 height 13
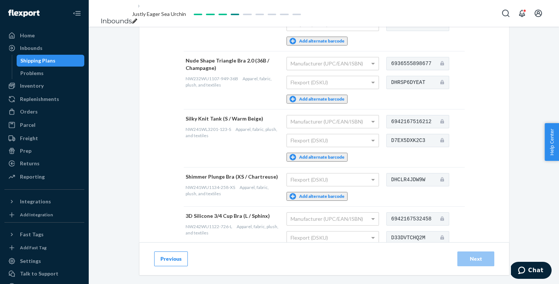
scroll to position [999, 0]
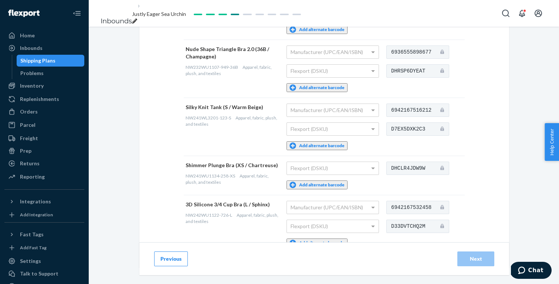
click at [330, 181] on button "Add alternate barcode" at bounding box center [317, 185] width 61 height 9
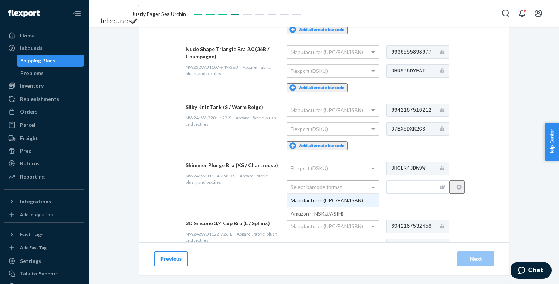
click at [333, 181] on div "Select barcode format" at bounding box center [333, 187] width 92 height 13
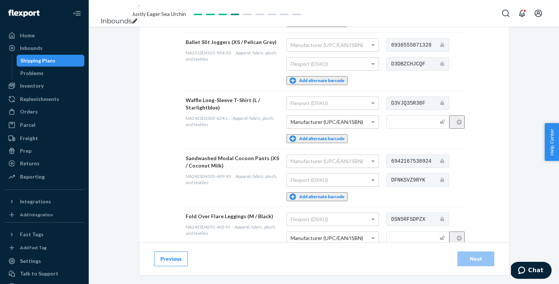
scroll to position [312, 0]
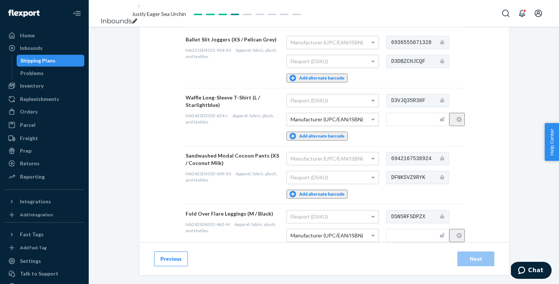
click at [420, 121] on input "text" at bounding box center [418, 119] width 63 height 13
paste input "6942167537996"
type input "6942167537996"
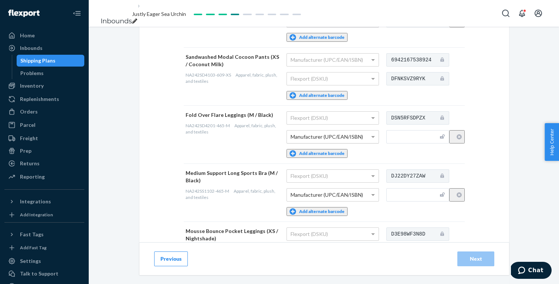
scroll to position [411, 0]
click at [426, 131] on input "text" at bounding box center [418, 136] width 63 height 13
paste input "6942167537651"
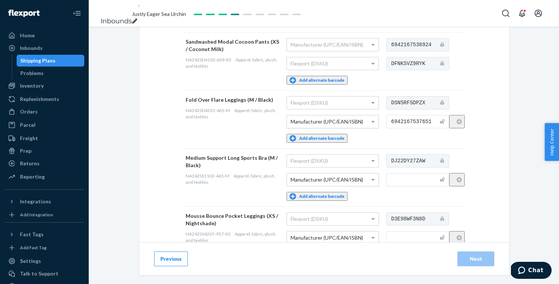
type input "6942167537651"
click at [424, 173] on input "text" at bounding box center [418, 179] width 63 height 13
paste input "6942167528109"
type input "6942167528109"
click at [505, 168] on div "Provide Scannable Barcode Labels You may add up to 5 alternate barcode labels p…" at bounding box center [324, 230] width 370 height 1259
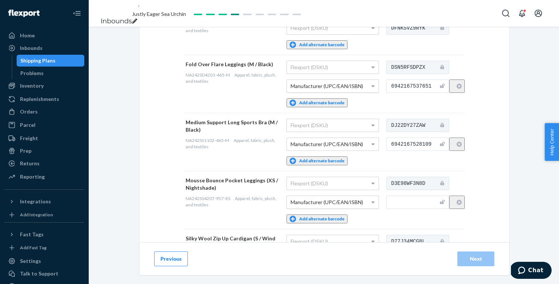
scroll to position [480, 0]
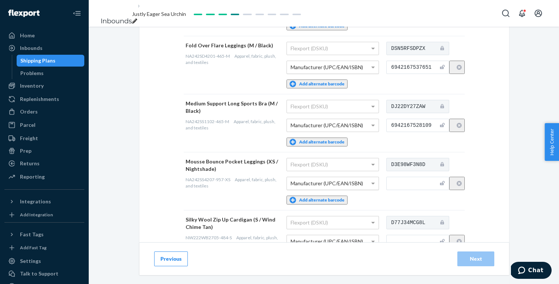
click at [422, 177] on input "text" at bounding box center [418, 183] width 63 height 13
paste input "6942167527973"
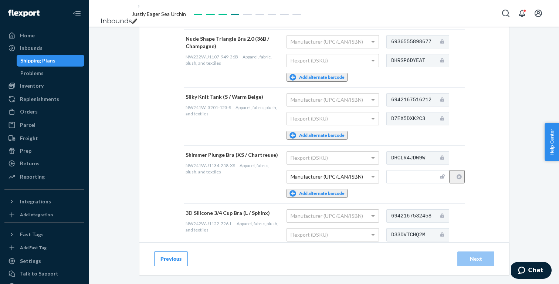
scroll to position [1010, 0]
type input "6942167527973"
click at [425, 169] on input "text" at bounding box center [418, 175] width 63 height 13
paste input "6942167510074"
type input "6942167510074"
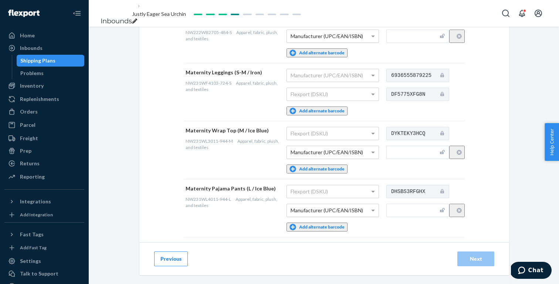
scroll to position [673, 0]
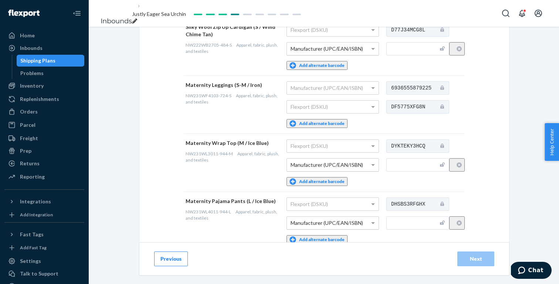
click at [410, 158] on input "text" at bounding box center [418, 164] width 63 height 13
paste input "6936555880979"
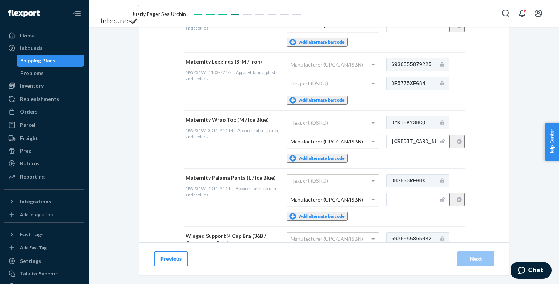
scroll to position [706, 0]
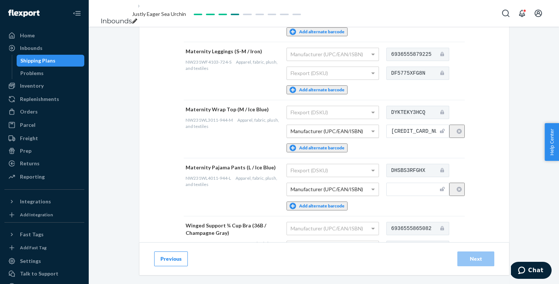
type input "6936555880979"
click at [425, 183] on input "text" at bounding box center [418, 189] width 63 height 13
paste input "6936555877795"
type input "6936555877795"
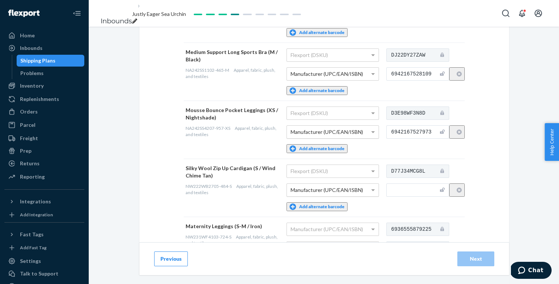
scroll to position [523, 0]
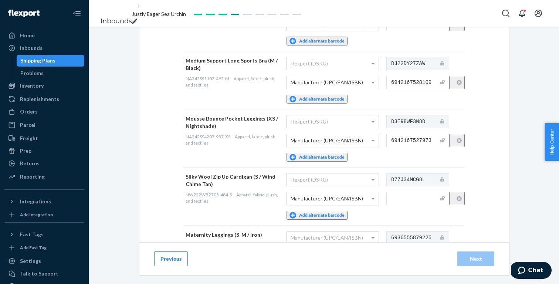
click at [416, 192] on input "text" at bounding box center [418, 198] width 63 height 13
paste input "6936555843714"
type input "6936555843714"
click at [497, 152] on div "Provide Scannable Barcode Labels You may add up to 5 alternate barcode labels p…" at bounding box center [324, 133] width 370 height 1259
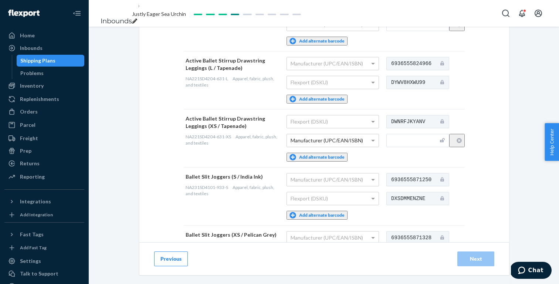
scroll to position [107, 0]
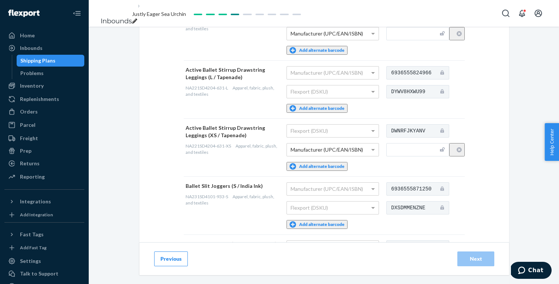
click at [411, 154] on input "text" at bounding box center [418, 149] width 63 height 13
paste input "6936555824980"
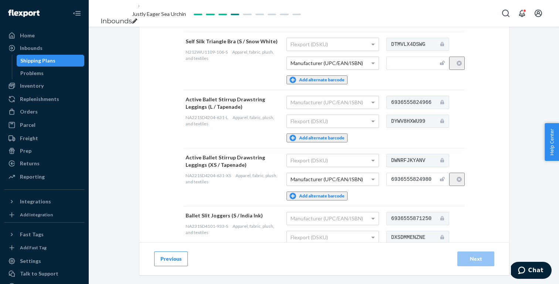
scroll to position [59, 0]
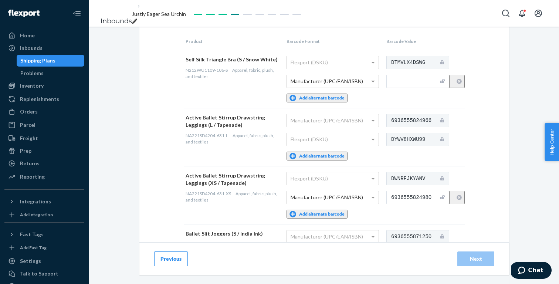
type input "6936555824980"
click at [417, 88] on input "text" at bounding box center [418, 81] width 63 height 13
paste input "6974197694554"
type input "6974197694554"
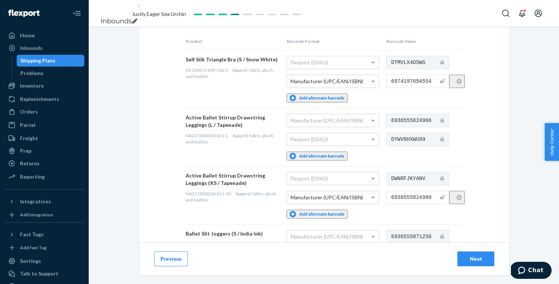
click at [470, 258] on div "Next" at bounding box center [476, 258] width 24 height 7
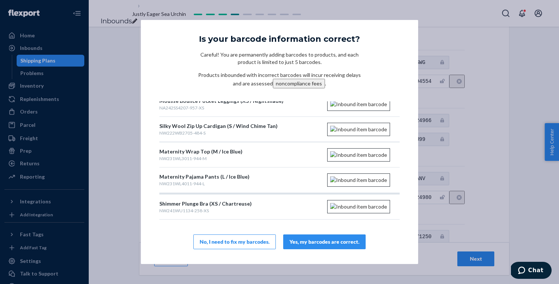
scroll to position [269, 0]
click at [334, 239] on div "Yes, my barcodes are correct." at bounding box center [325, 241] width 70 height 7
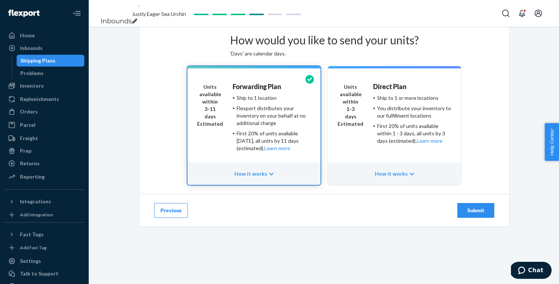
click at [477, 214] on div "Submit" at bounding box center [476, 210] width 24 height 7
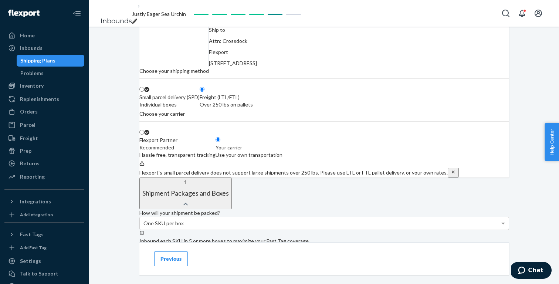
scroll to position [74, 0]
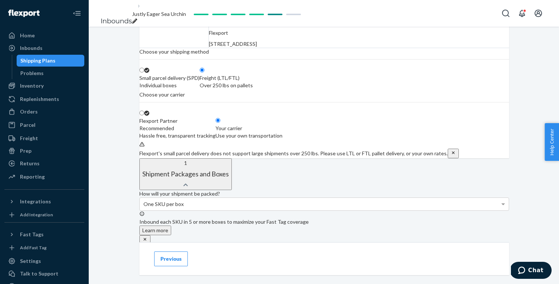
click at [283, 132] on div "Your carrier" at bounding box center [249, 128] width 67 height 7
click at [221, 123] on input "Your carrier Use your own transportation" at bounding box center [218, 120] width 5 height 5
radio input "true"
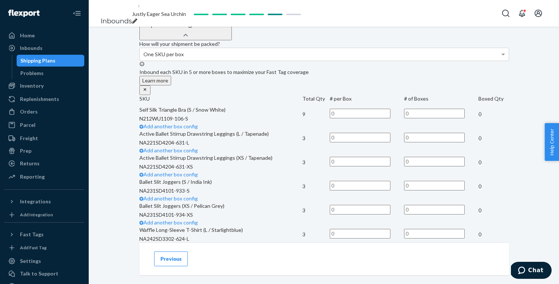
scroll to position [219, 0]
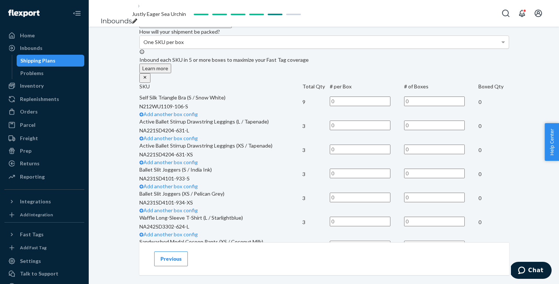
click at [326, 48] on div "One SKU per box" at bounding box center [324, 42] width 369 height 13
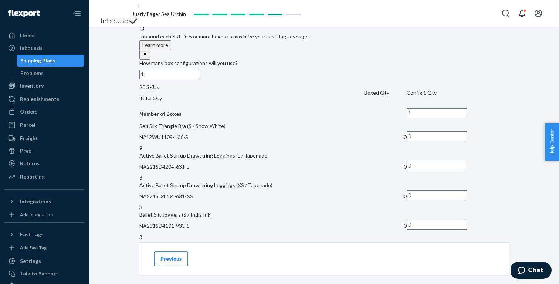
scroll to position [455, 0]
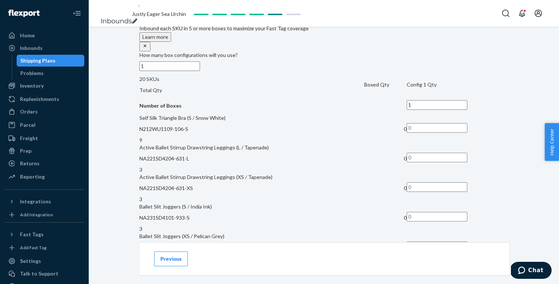
click at [440, 123] on input "text" at bounding box center [437, 128] width 61 height 10
type input "9"
type input "3"
click at [439, 174] on td at bounding box center [458, 189] width 102 height 30
click at [439, 182] on input "text" at bounding box center [437, 187] width 61 height 10
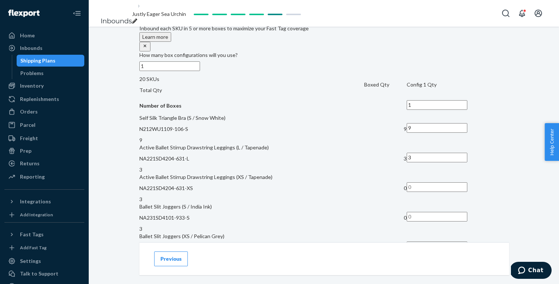
click at [441, 182] on input "text" at bounding box center [437, 187] width 61 height 10
type input "3"
click at [443, 212] on input "text" at bounding box center [437, 217] width 61 height 10
type input "3"
click at [442, 242] on input "text" at bounding box center [437, 247] width 61 height 10
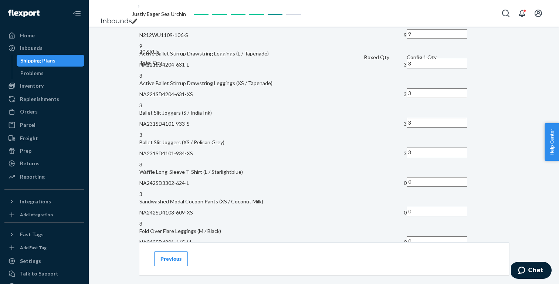
scroll to position [568, 0]
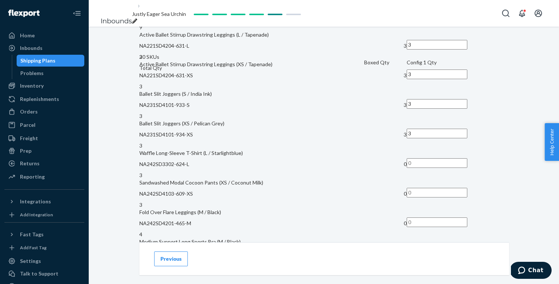
type input "3"
click at [440, 158] on input "text" at bounding box center [437, 163] width 61 height 10
type input "3"
click at [439, 188] on input "text" at bounding box center [437, 193] width 61 height 10
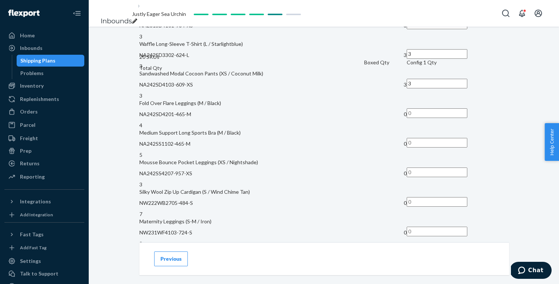
scroll to position [678, 0]
type input "3"
click at [441, 108] on input "text" at bounding box center [437, 113] width 61 height 10
type input "4"
click at [440, 137] on input "text" at bounding box center [437, 142] width 61 height 10
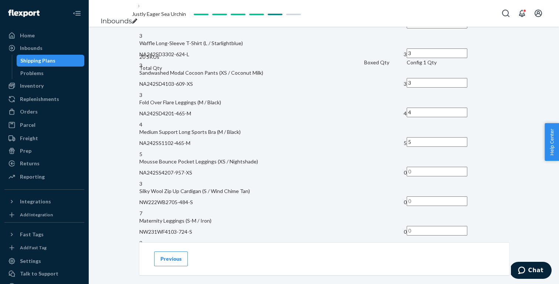
type input "5"
click at [439, 167] on input "text" at bounding box center [437, 172] width 61 height 10
type input "3"
click at [439, 196] on input "text" at bounding box center [437, 201] width 61 height 10
type input "7"
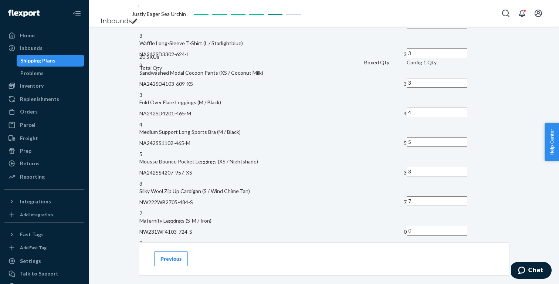
click at [437, 226] on input "text" at bounding box center [437, 231] width 61 height 10
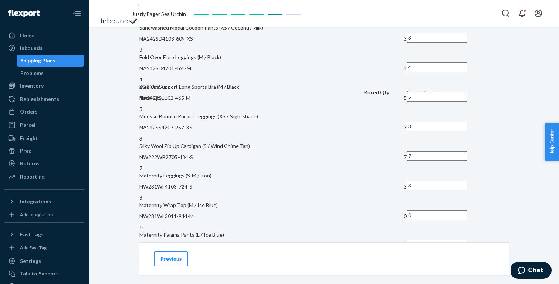
scroll to position [781, 0]
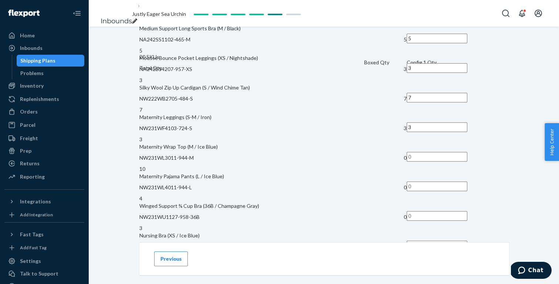
type input "3"
click at [441, 152] on input "text" at bounding box center [437, 157] width 61 height 10
type input "10"
click at [441, 182] on input "text" at bounding box center [437, 187] width 61 height 10
type input "4"
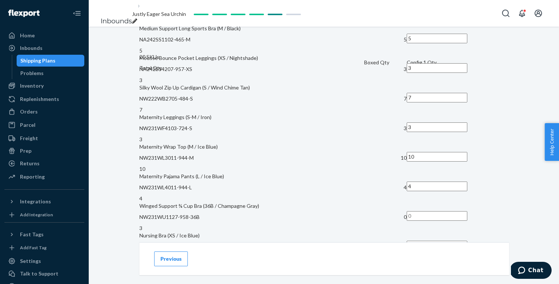
click at [439, 211] on input "text" at bounding box center [437, 216] width 61 height 10
type input "3"
click at [441, 241] on input "text" at bounding box center [437, 246] width 61 height 10
type input "3"
click at [440, 270] on input "text" at bounding box center [437, 275] width 61 height 10
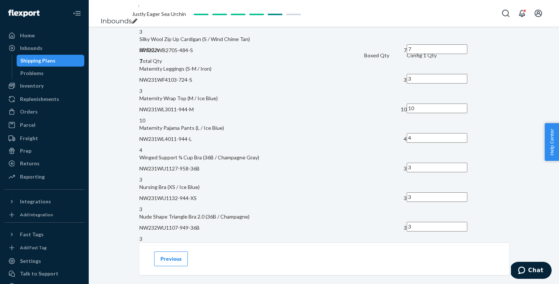
scroll to position [857, 0]
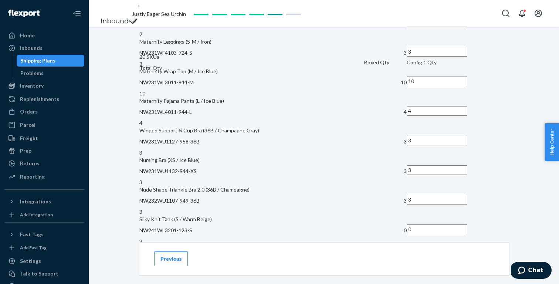
type input "3"
click at [440, 225] on input "text" at bounding box center [437, 230] width 61 height 10
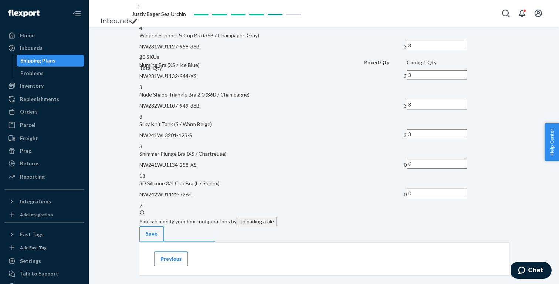
scroll to position [958, 0]
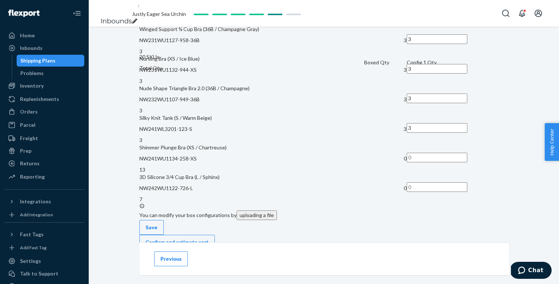
type input "3"
click at [439, 153] on input "text" at bounding box center [437, 158] width 61 height 10
type input "13"
click at [438, 182] on input "text" at bounding box center [437, 187] width 61 height 10
type input "7"
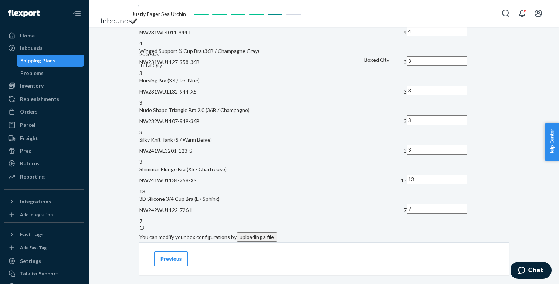
scroll to position [925, 0]
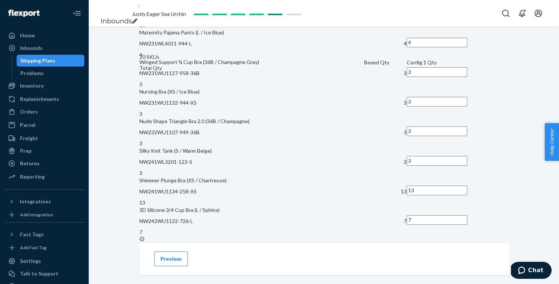
click at [209, 272] on div "Confirm and estimate cost" at bounding box center [177, 275] width 63 height 7
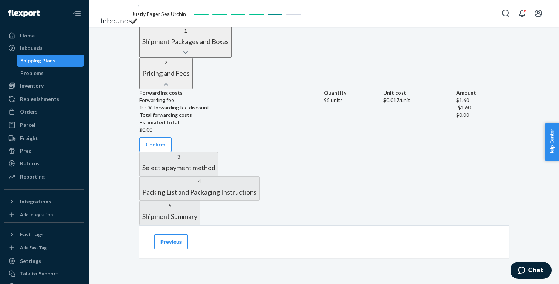
scroll to position [292, 0]
click at [172, 152] on button "Confirm" at bounding box center [155, 144] width 32 height 15
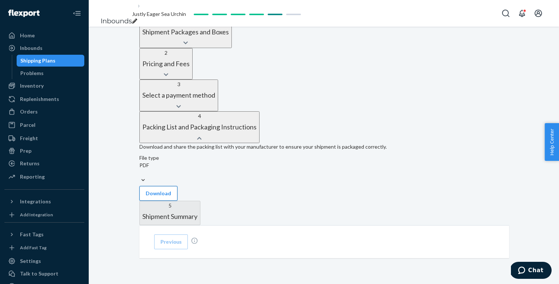
click at [178, 186] on button "Download" at bounding box center [158, 193] width 38 height 15
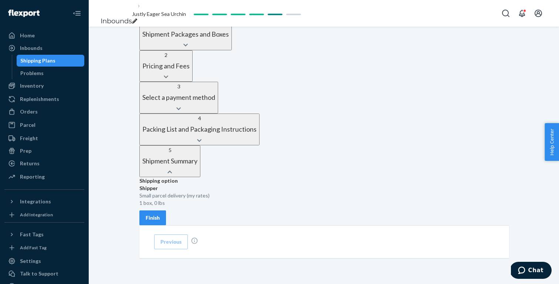
click at [160, 214] on div "Finish" at bounding box center [153, 217] width 14 height 7
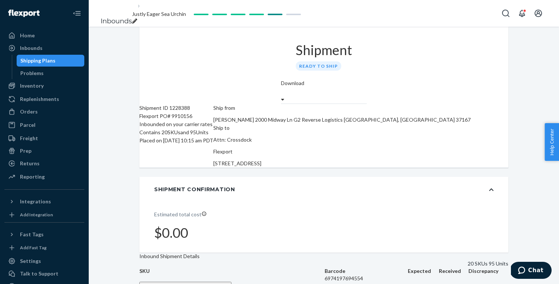
scroll to position [0, 0]
click at [186, 12] on span "Justly Eager Sea Urchin" at bounding box center [159, 14] width 54 height 6
click at [108, 17] on link "Inbounds" at bounding box center [116, 21] width 31 height 8
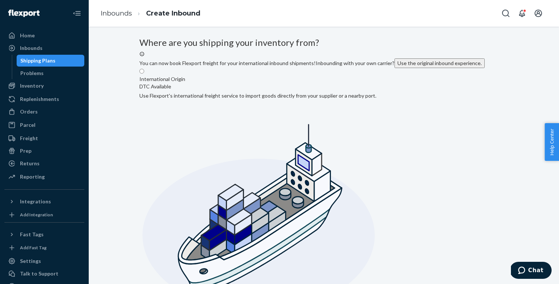
radio input "true"
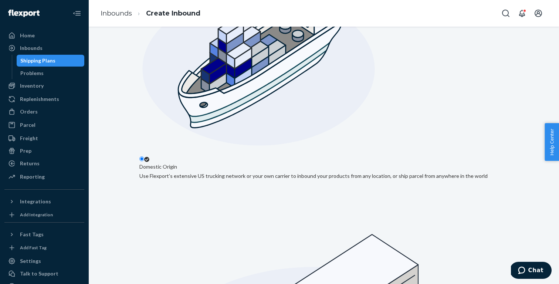
scroll to position [166, 0]
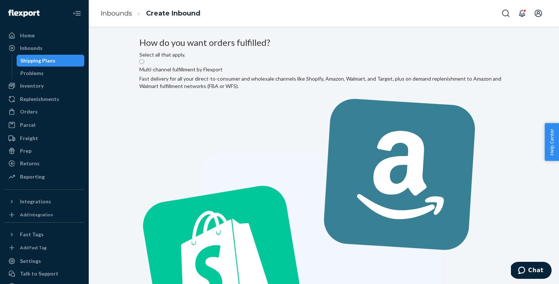
click at [295, 130] on label "Multi-channel fulfillment by Flexport Fast delivery for all your direct-to-cons…" at bounding box center [323, 259] width 369 height 403
click at [144, 64] on input "Multi-channel fulfillment by Flexport Fast delivery for all your direct-to-cons…" at bounding box center [141, 61] width 5 height 5
radio input "true"
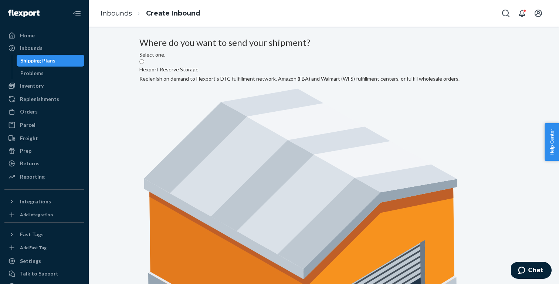
radio input "true"
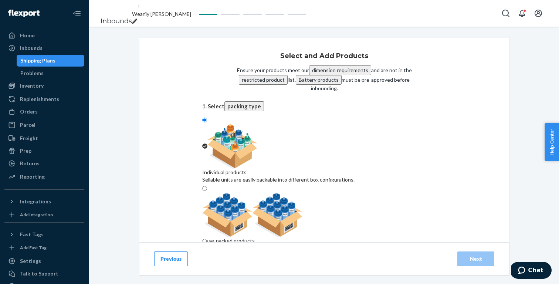
click at [347, 280] on div "Search and add products" at bounding box center [324, 287] width 244 height 15
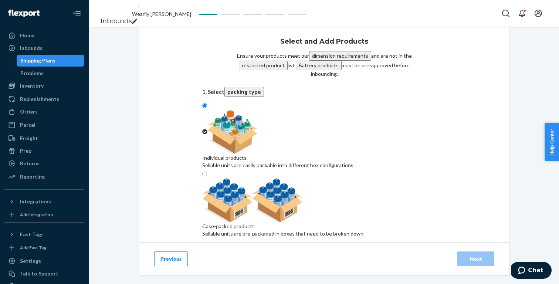
scroll to position [14, 0]
paste input "NW242WF3206-465-M-L"
type input "NW242WF3206-465-M-L"
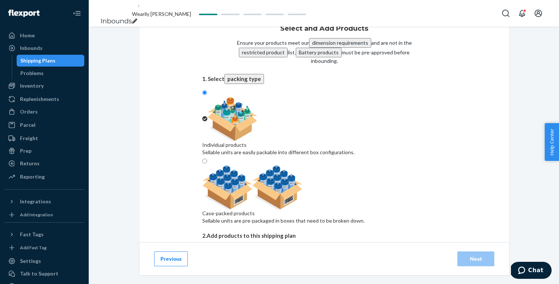
scroll to position [27, 0]
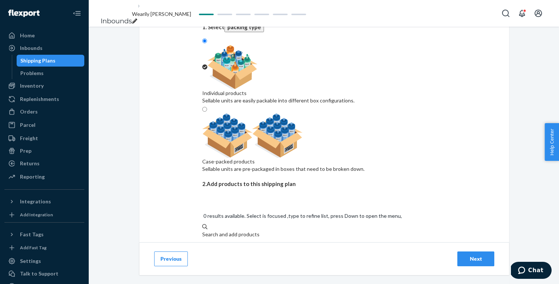
scroll to position [79, 0]
click at [256, 239] on div "Search and add products" at bounding box center [324, 242] width 244 height 7
click at [203, 246] on input "NW242WF3206-465-M-L" at bounding box center [202, 249] width 1 height 7
paste input "NW242WF3206-465-XS-S"
type input "NW242WF3206-465-XS-S"
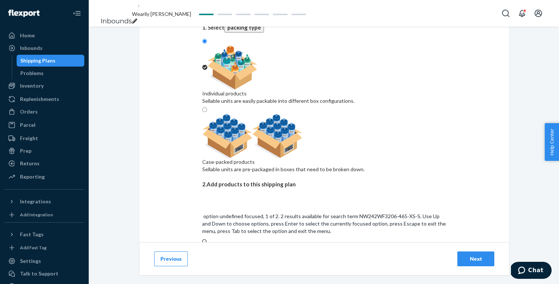
click at [261, 270] on em "S" at bounding box center [260, 273] width 3 height 6
click at [261, 246] on input "NW242WF3206-465-XS-S" at bounding box center [233, 249] width 63 height 7
click at [266, 239] on div "Search and add products NW242WF3206-465-XS-S" at bounding box center [324, 246] width 244 height 15
click at [203, 246] on input "NW242WF3206-465-XS-S" at bounding box center [202, 249] width 1 height 7
paste input "NW242WF3206-522-M-L"
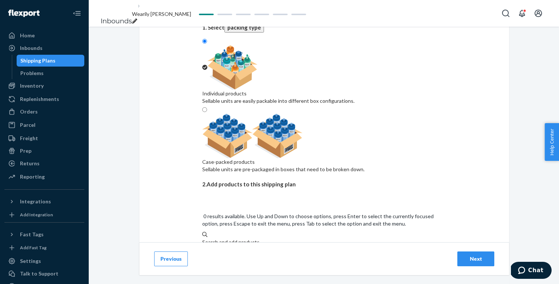
type input "NW242WF3206-522-M-L"
click at [268, 270] on div "NW242WF3206 - 522 - M - L" at bounding box center [324, 273] width 244 height 7
click at [263, 246] on input "NW242WF3206-522-M-L" at bounding box center [232, 249] width 61 height 7
click at [263, 239] on div "Search and add products" at bounding box center [324, 242] width 244 height 7
click at [203, 246] on input "0 results available. Use Up and Down to choose options, press Enter to select t…" at bounding box center [202, 249] width 1 height 7
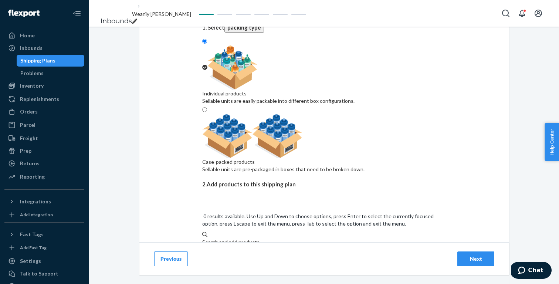
paste input "NW242WF3206-522-XS-S"
type input "NW242WF3206-522-XS-S"
click at [274, 263] on div "Barely Zero Padded Camisole (XS-S / Treacly Almond)" at bounding box center [324, 266] width 244 height 7
click at [265, 246] on input "NW242WF3206-522-XS-S" at bounding box center [233, 249] width 63 height 7
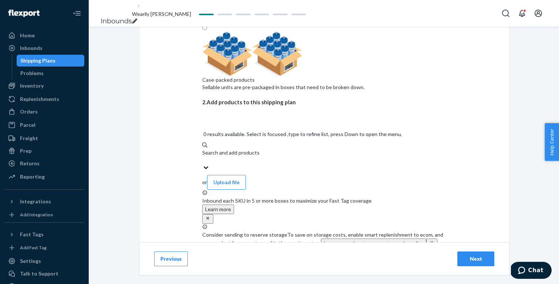
scroll to position [204, 0]
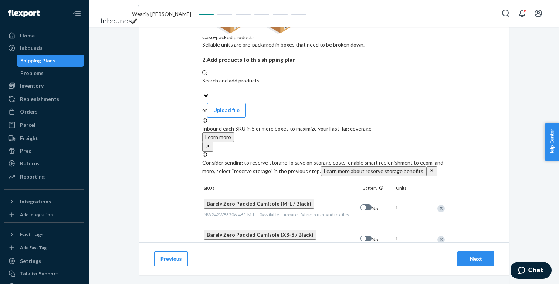
click at [409, 203] on input "1" at bounding box center [410, 208] width 33 height 10
type input "4"
click at [412, 234] on input "1" at bounding box center [410, 239] width 33 height 10
type input "7"
click at [410, 278] on input "1" at bounding box center [410, 283] width 33 height 10
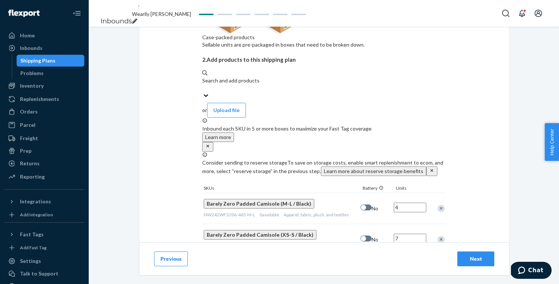
type input "9"
type input "11"
click at [374, 268] on div "Barely Zero Padded Camisole (M-L / Treacly Almond) NW242WF3206-522-M-L 0 availa…" at bounding box center [324, 283] width 244 height 31
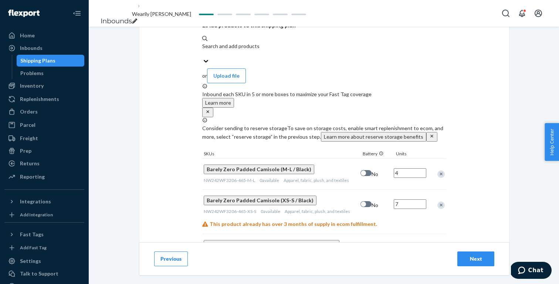
scroll to position [0, 0]
click at [477, 256] on div "Next" at bounding box center [476, 258] width 24 height 7
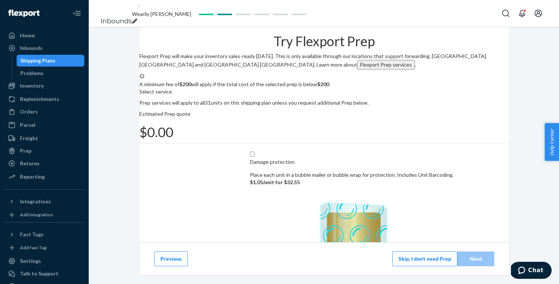
click at [408, 256] on button "Skip, I don't need Prep" at bounding box center [425, 259] width 65 height 15
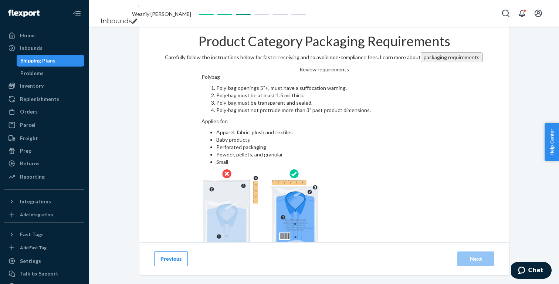
click at [342, 267] on input "checkbox" at bounding box center [325, 276] width 246 height 18
checkbox input "true"
click at [469, 254] on button "Next" at bounding box center [476, 259] width 37 height 15
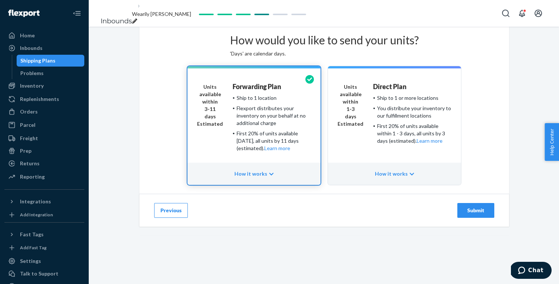
click at [465, 214] on div "Submit" at bounding box center [476, 210] width 24 height 7
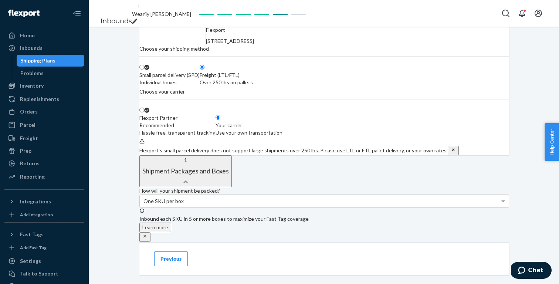
click at [283, 129] on div "Your carrier" at bounding box center [249, 125] width 67 height 7
click at [221, 120] on input "Your carrier Use your own transportation" at bounding box center [218, 117] width 5 height 5
radio input "true"
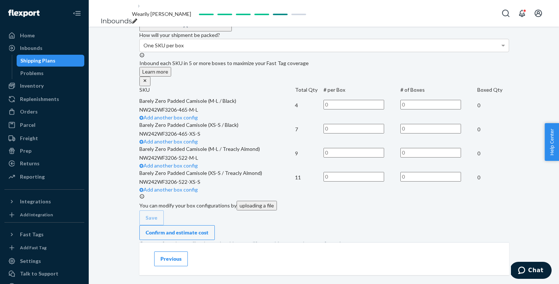
scroll to position [233, 0]
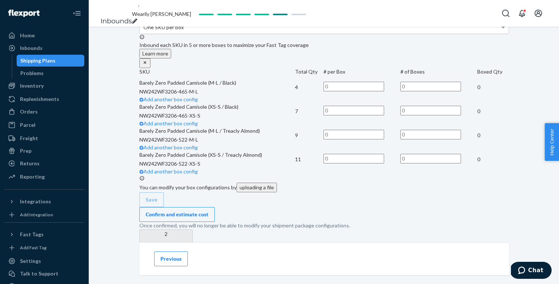
click at [321, 34] on div "One SKU per box" at bounding box center [324, 27] width 369 height 13
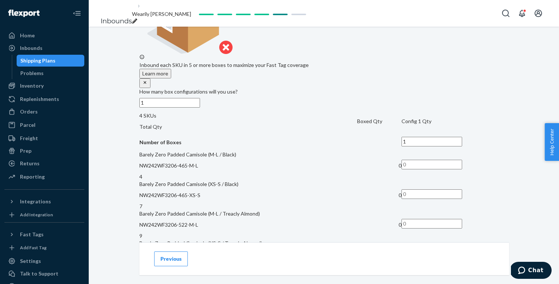
scroll to position [437, 0]
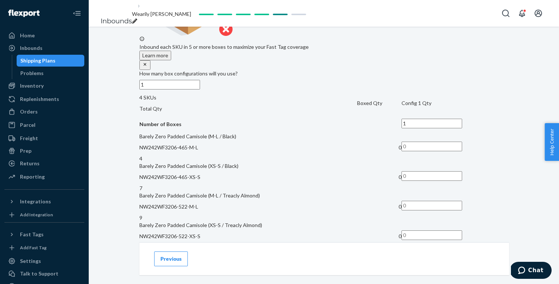
click at [444, 142] on input "text" at bounding box center [432, 147] width 61 height 10
type input "4"
click at [441, 171] on input "text" at bounding box center [432, 176] width 61 height 10
type input "7"
click at [443, 201] on input "text" at bounding box center [432, 206] width 61 height 10
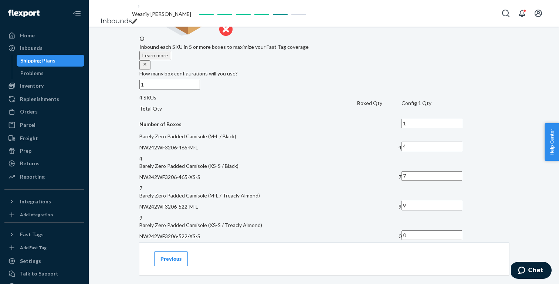
type input "9"
click at [444, 231] on input "text" at bounding box center [432, 236] width 61 height 10
type input "11"
click at [487, 202] on div "How will your shipment be packed? Multiple SKUs per box To avoid receiving dela…" at bounding box center [324, 57] width 370 height 495
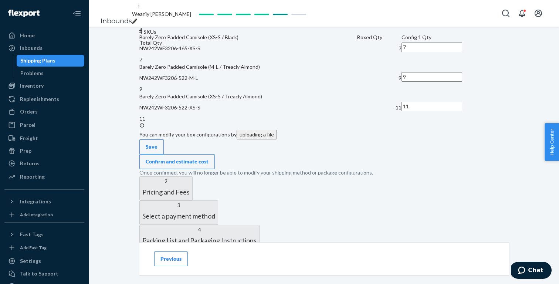
scroll to position [574, 0]
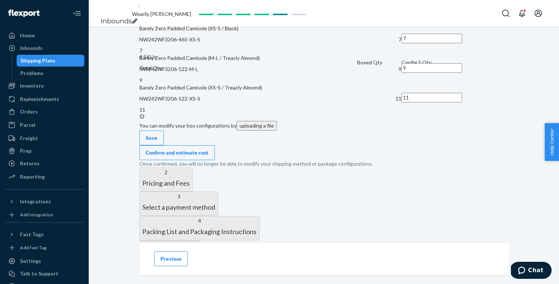
click at [209, 149] on div "Confirm and estimate cost" at bounding box center [177, 152] width 63 height 7
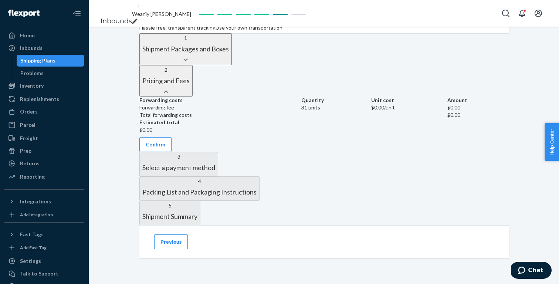
scroll to position [289, 0]
click at [172, 152] on button "Confirm" at bounding box center [155, 144] width 32 height 15
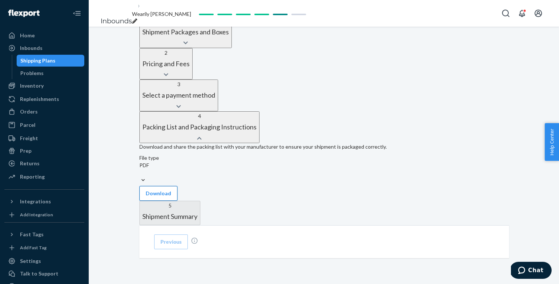
click at [178, 193] on button "Download" at bounding box center [158, 193] width 38 height 15
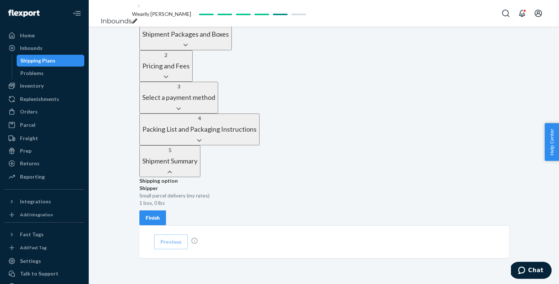
click at [160, 214] on div "Finish" at bounding box center [153, 217] width 14 height 7
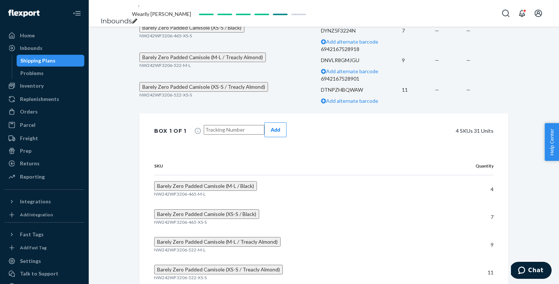
click at [185, 11] on span "Wearily [PERSON_NAME]" at bounding box center [161, 14] width 59 height 6
click at [110, 88] on div "Shipment Ready to ship Download Shipment ID 1228389 Flexport PO# 9910170 Inboun…" at bounding box center [324, 17] width 471 height 558
click at [44, 114] on div "Orders" at bounding box center [44, 112] width 78 height 10
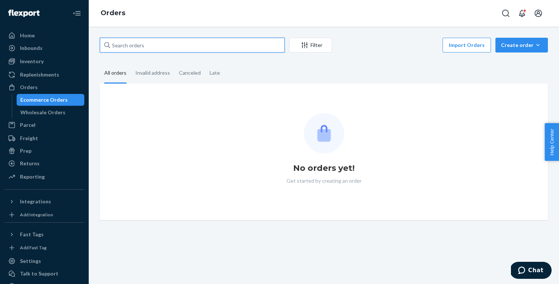
click at [189, 43] on input "text" at bounding box center [192, 45] width 185 height 15
paste input "5248619"
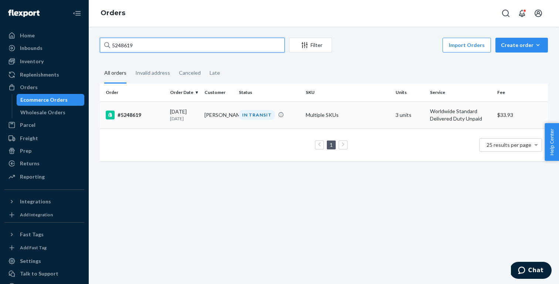
type input "5248619"
click at [152, 121] on td "#5248619" at bounding box center [133, 114] width 67 height 27
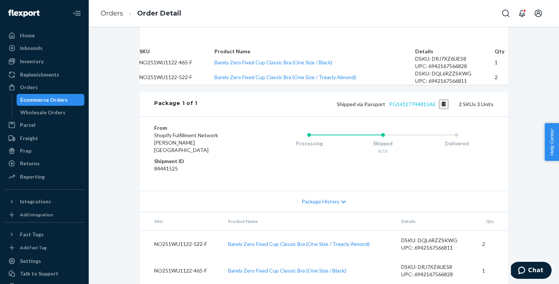
click at [422, 102] on link "PG14127744815AE" at bounding box center [413, 104] width 47 height 6
click at [403, 103] on link "PG14127744815AE" at bounding box center [413, 104] width 47 height 6
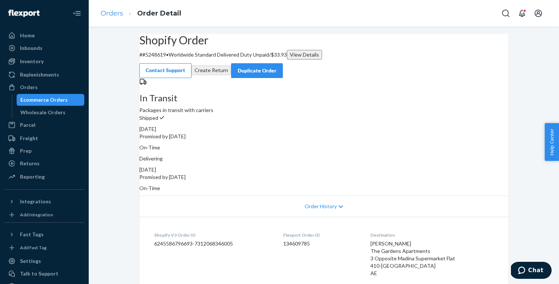
scroll to position [0, 0]
click at [113, 13] on link "Orders" at bounding box center [112, 13] width 23 height 8
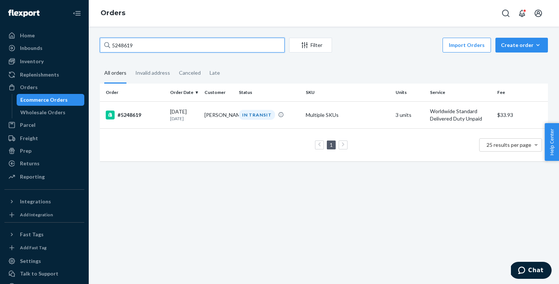
click at [213, 41] on input "5248619" at bounding box center [192, 45] width 185 height 15
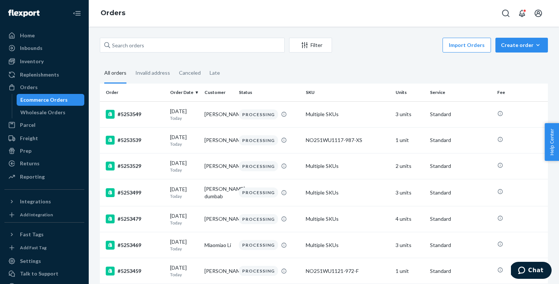
click at [193, 14] on div "Orders" at bounding box center [324, 13] width 471 height 27
click at [53, 49] on div "Inbounds" at bounding box center [44, 48] width 78 height 10
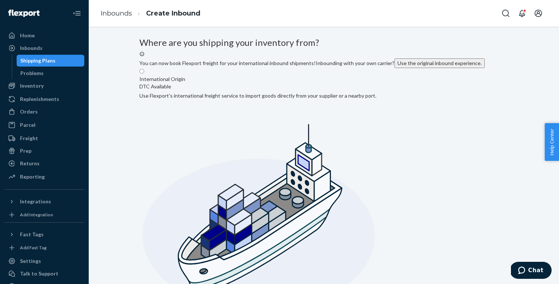
radio input "true"
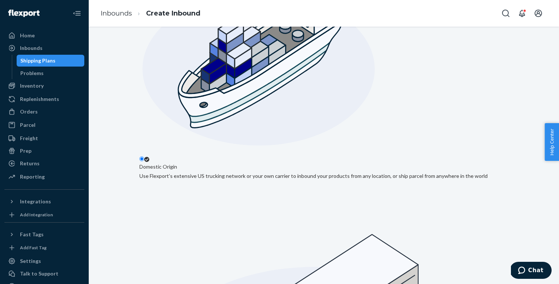
scroll to position [166, 0]
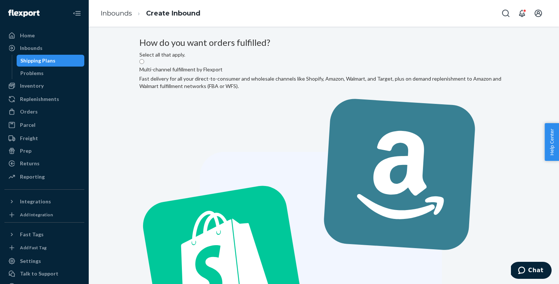
click at [297, 121] on label "Multi-channel fulfillment by Flexport Fast delivery for all your direct-to-cons…" at bounding box center [323, 259] width 369 height 403
click at [144, 64] on input "Multi-channel fulfillment by Flexport Fast delivery for all your direct-to-cons…" at bounding box center [141, 61] width 5 height 5
radio input "true"
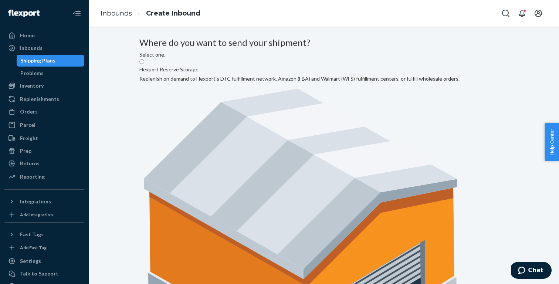
radio input "true"
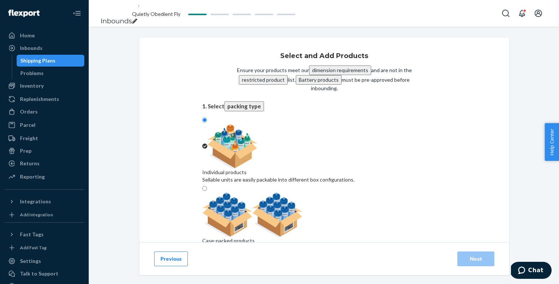
click at [327, 280] on div "Search and add products" at bounding box center [324, 287] width 244 height 15
paste input "NO251WU1117-465-L"
type input "NO251WU1117-465-L"
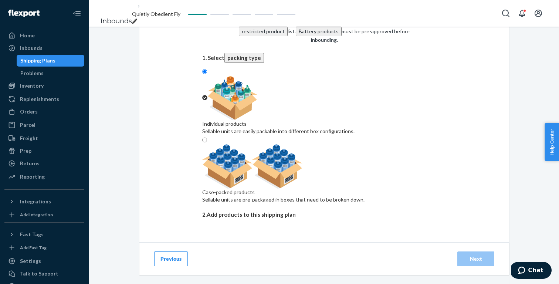
scroll to position [48, 0]
click at [256, 277] on input "NO251WU1117-465-L" at bounding box center [229, 280] width 54 height 7
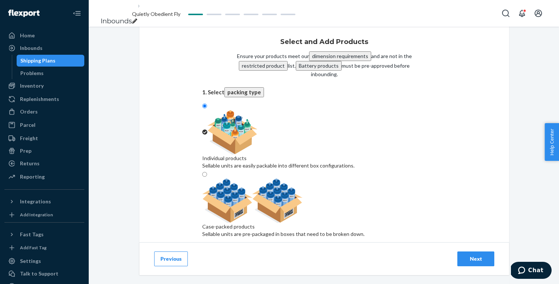
paste input "NO251WU1117-465-M"
type input "NO251WU1117-465-M"
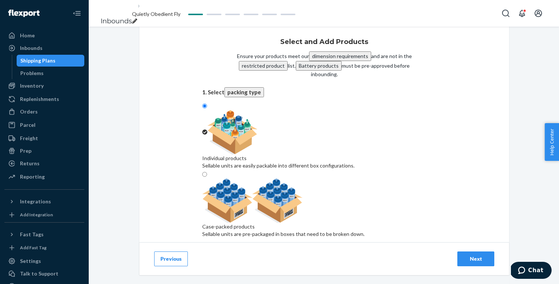
paste input "NO251WU1117-522-L"
type input "NO251WU1117-522-L"
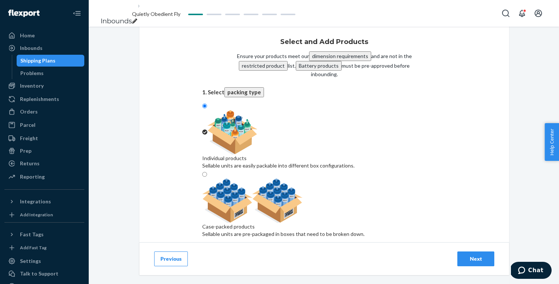
paste input "NO251WU1117-522-M"
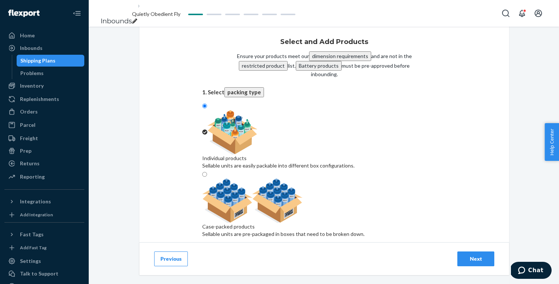
type input "NO251WU1117-522-M"
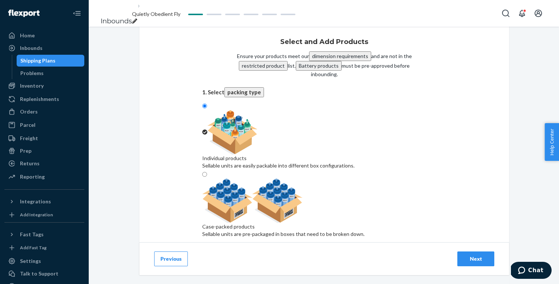
paste input "NO251WU1117-522-S"
type input "NO251WU1117-522-S"
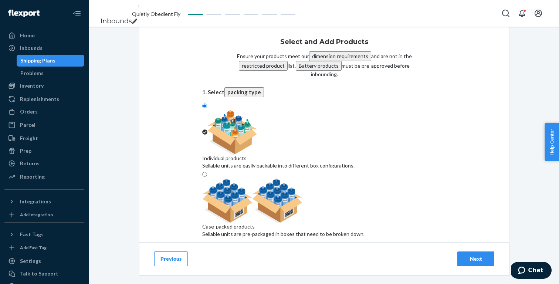
paste input "NO251WU1117-522-XS"
type input "NO251WU1117-522-XS"
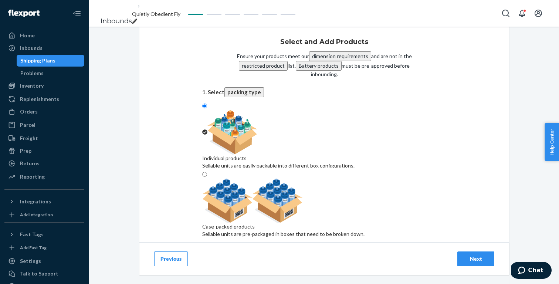
paste input "NO251WU1117-987-M"
type input "NO251WU1117-987-M"
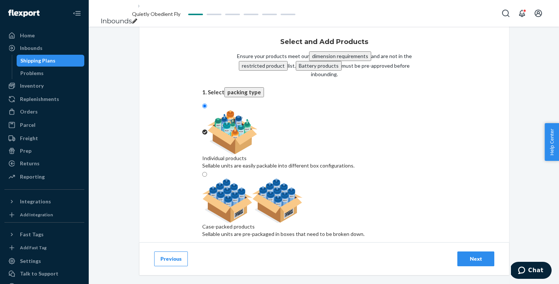
paste input "NO251WU1117-987-S"
type input "NO251WU1117-987-S"
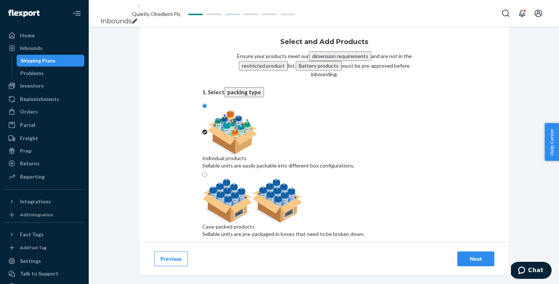
paste input "NO251WU1117-987-XS"
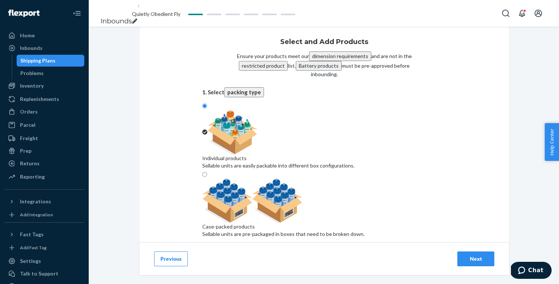
type input "NO251WU1117-987-XS"
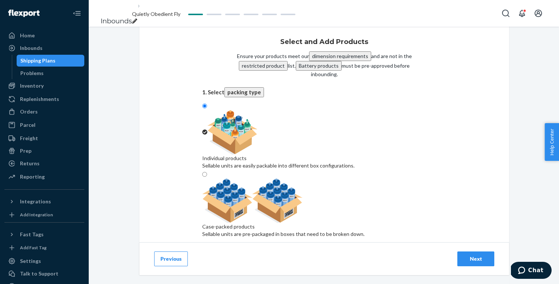
paste input "NW221WB3302-173-S"
type input "NW221WB3302-173-S"
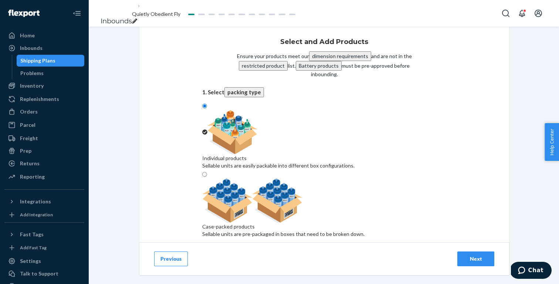
paste input "NW231WU1140-465-34C"
type input "NW231WU1140-465-34C"
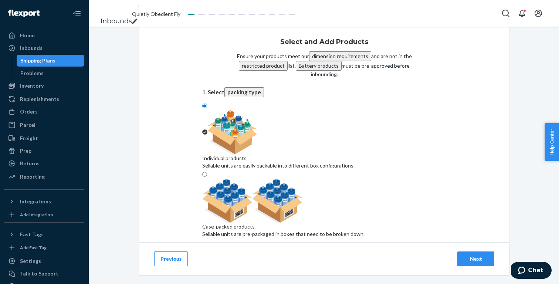
paste input "NW231WU1140-465-36B"
type input "NW231WU1140-465-36B"
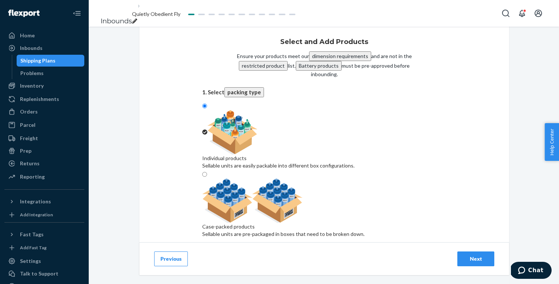
paste input "NW231WU1140-969-34C"
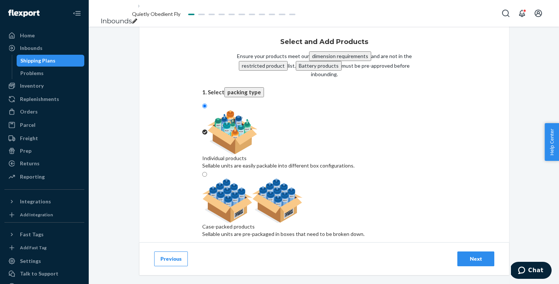
type input "NW231WU1140-969-34C"
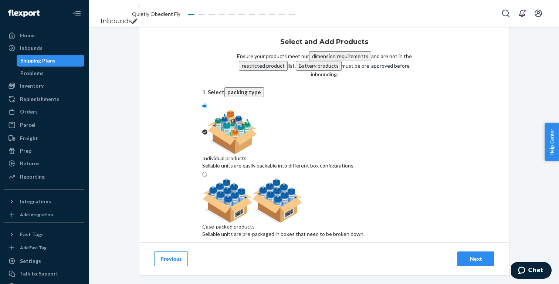
paste input "NW241WU1120-930-L"
type input "NW241WU1120-930-L"
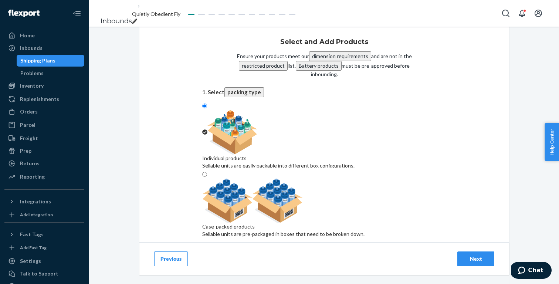
paste input "NW241WU1120-930-XS"
type input "NW241WU1120-930-XS"
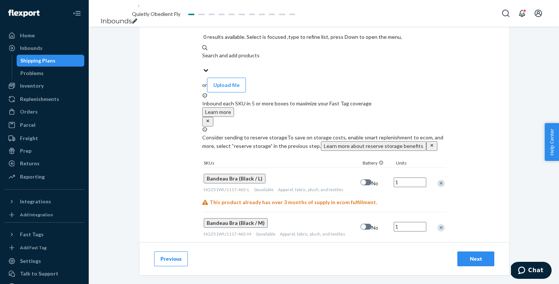
scroll to position [263, 0]
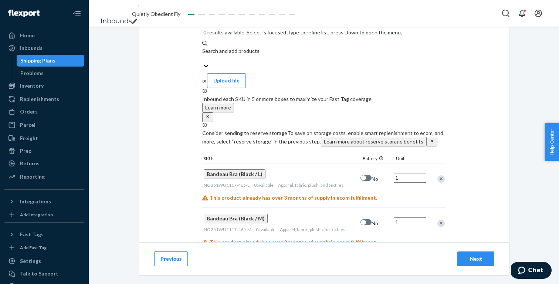
click at [410, 173] on input "1" at bounding box center [410, 178] width 33 height 10
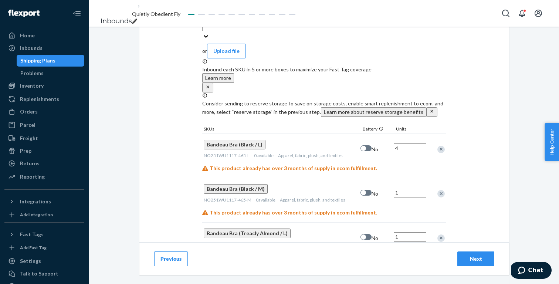
type input "4"
click at [407, 188] on input "1" at bounding box center [410, 193] width 33 height 10
type input "8"
click at [406, 232] on input "1" at bounding box center [410, 237] width 33 height 10
type input "8"
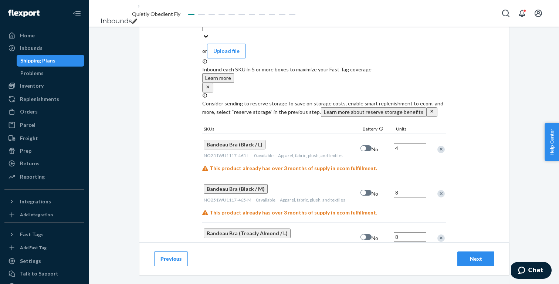
click at [404, 277] on input "1" at bounding box center [410, 282] width 33 height 10
type input "25"
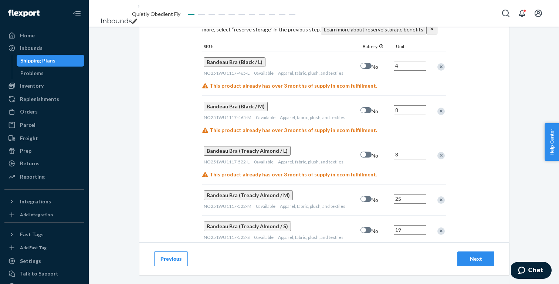
scroll to position [360, 0]
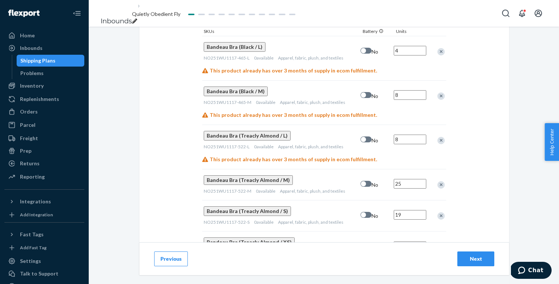
type input "19"
click at [413, 242] on input "1" at bounding box center [410, 247] width 33 height 10
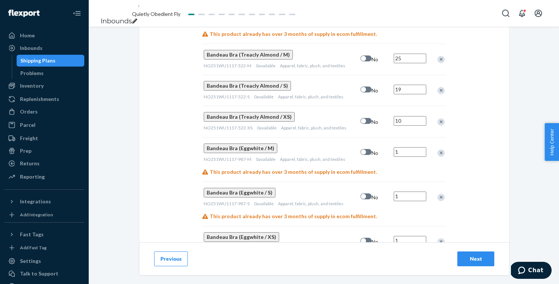
scroll to position [481, 0]
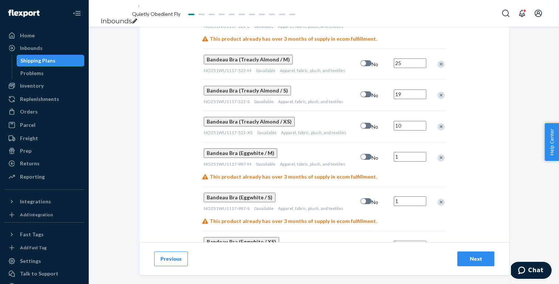
type input "10"
click at [411, 152] on input "1" at bounding box center [410, 157] width 33 height 10
type input "3"
click at [411, 196] on input "1" at bounding box center [410, 201] width 33 height 10
type input "9"
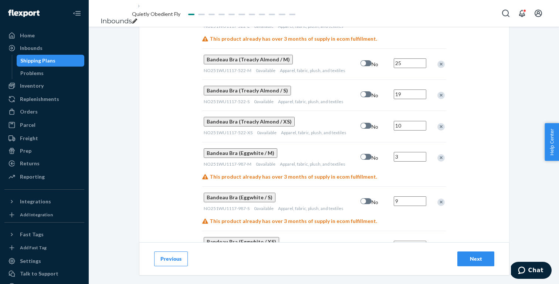
click at [410, 241] on input "1" at bounding box center [410, 246] width 33 height 10
type input "4"
type input "3"
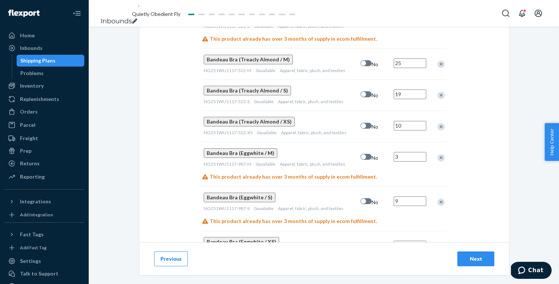
type input "5"
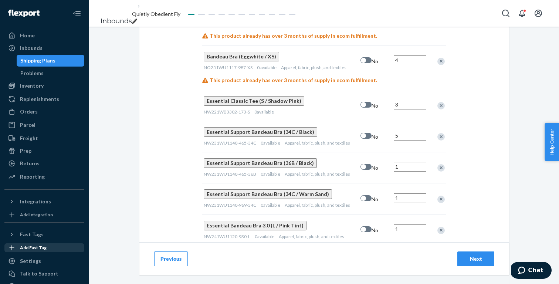
scroll to position [0, 0]
click at [412, 162] on input "1" at bounding box center [410, 167] width 33 height 10
type input "4"
click at [410, 194] on input "1" at bounding box center [410, 199] width 33 height 10
type input "5"
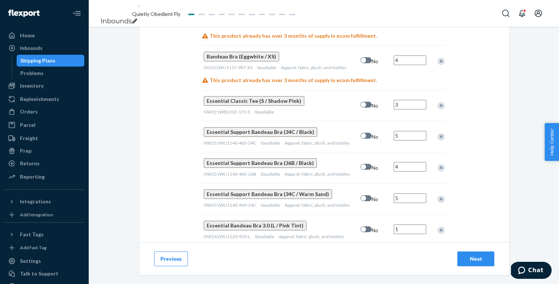
click at [410, 225] on input "1" at bounding box center [410, 230] width 33 height 10
type input "3"
click at [412, 284] on input "1" at bounding box center [410, 289] width 33 height 10
type input "3"
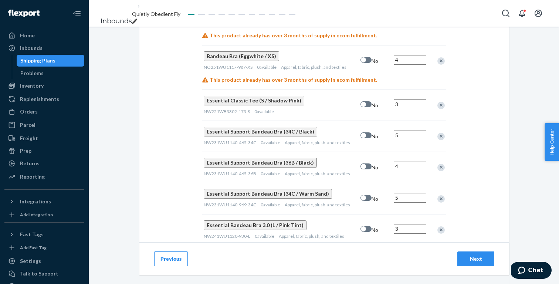
scroll to position [666, 0]
click at [476, 255] on button "Next" at bounding box center [476, 259] width 37 height 15
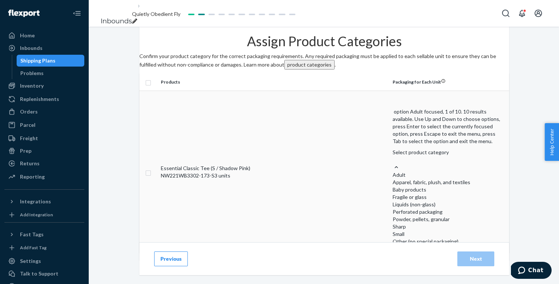
click at [403, 149] on div "Select product category" at bounding box center [448, 156] width 111 height 15
click at [394, 156] on input "option Adult focused, 1 of 10. 10 results available. Use Up and Down to choose …" at bounding box center [393, 159] width 1 height 7
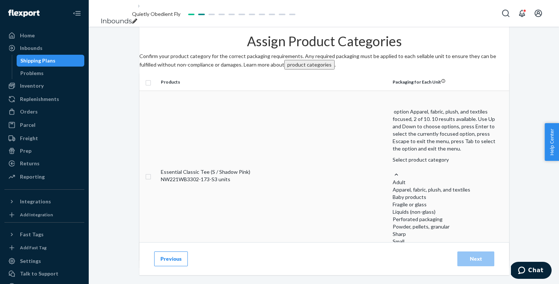
click at [404, 186] on div "Apparel, fabric, plush, and textiles" at bounding box center [448, 189] width 111 height 7
click at [394, 164] on input "option Apparel, fabric, plush, and textiles focused, 2 of 10. 10 results availa…" at bounding box center [393, 167] width 1 height 7
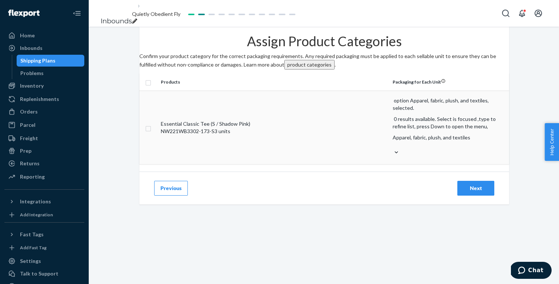
click at [477, 185] on div "Next" at bounding box center [476, 188] width 24 height 7
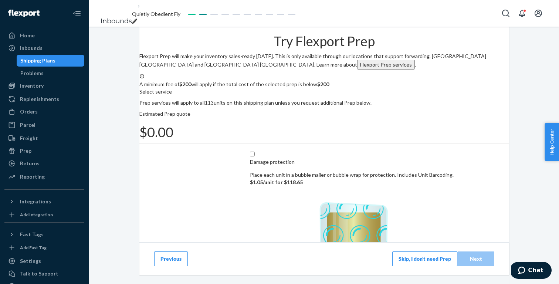
click at [420, 258] on button "Skip, I don't need Prep" at bounding box center [425, 259] width 65 height 15
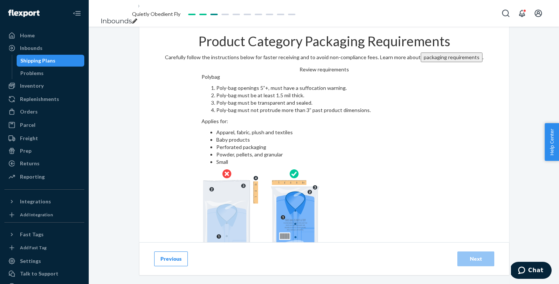
click at [329, 267] on input "checkbox" at bounding box center [325, 276] width 246 height 18
checkbox input "true"
click at [489, 258] on button "Next" at bounding box center [476, 259] width 37 height 15
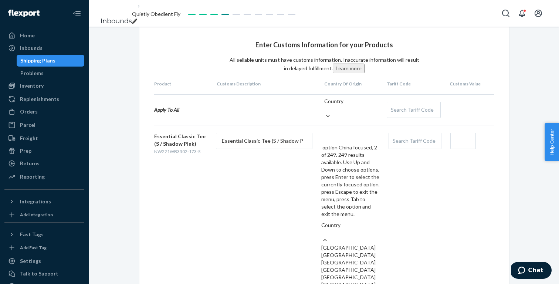
click at [367, 252] on div "China" at bounding box center [351, 255] width 58 height 7
click at [322, 229] on input "option China focused, 2 of 249. 249 results available. Use Up and Down to choos…" at bounding box center [322, 232] width 1 height 7
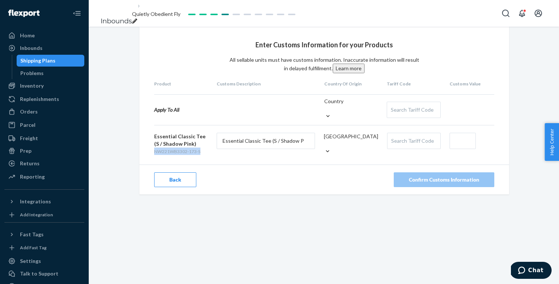
drag, startPoint x: 203, startPoint y: 154, endPoint x: 151, endPoint y: 154, distance: 52.2
click at [151, 154] on div "Enter Customs Information for your Products All sellable units must have custom…" at bounding box center [324, 111] width 370 height 168
click at [417, 141] on div "Search Tariff Code" at bounding box center [414, 141] width 53 height 16
paste input "6109100000"
type input "61091000"
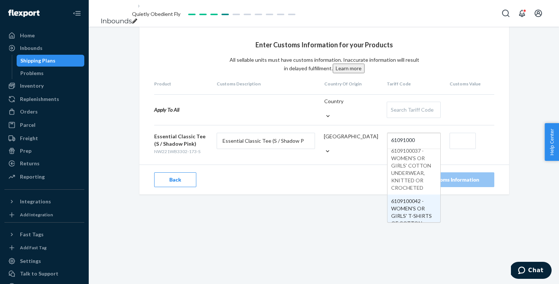
scroll to position [563, 0]
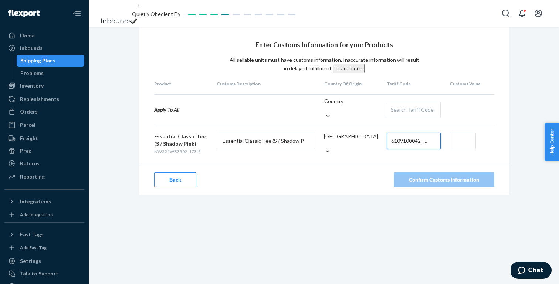
click at [461, 144] on input "text" at bounding box center [463, 141] width 26 height 16
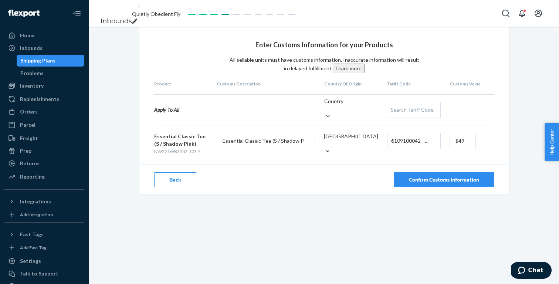
type input "$49"
click at [441, 222] on div "Enter Customs Information for your Products All sellable units must have custom…" at bounding box center [324, 156] width 471 height 258
click at [450, 179] on div "Confirm Customs Information" at bounding box center [444, 179] width 70 height 7
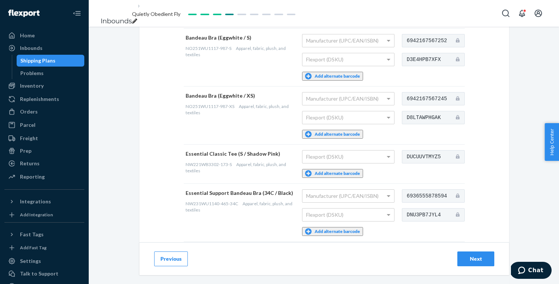
scroll to position [492, 0]
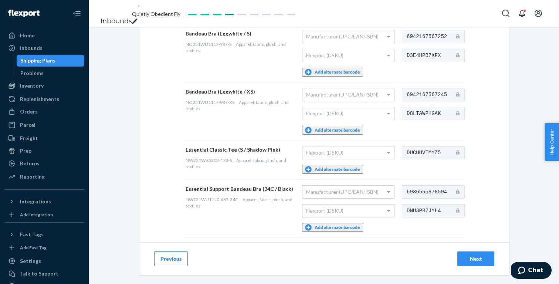
click at [339, 153] on td "Flexport (DSKU) Add alternate barcode" at bounding box center [350, 159] width 100 height 39
click at [339, 165] on button "Add alternate barcode" at bounding box center [332, 169] width 61 height 9
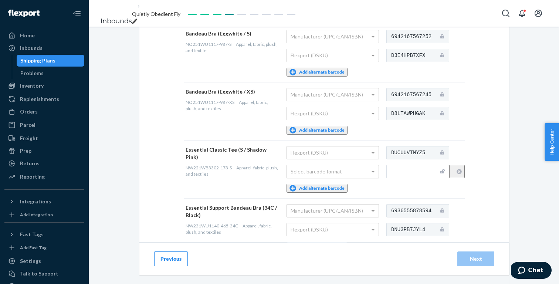
click at [341, 165] on div "Select barcode format" at bounding box center [333, 171] width 92 height 13
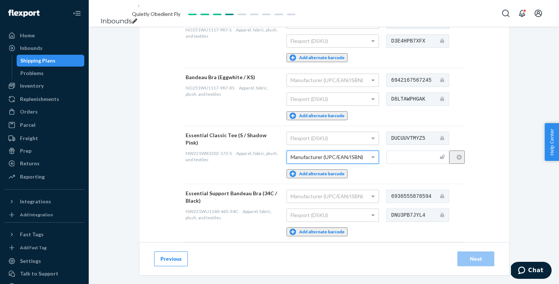
scroll to position [496, 0]
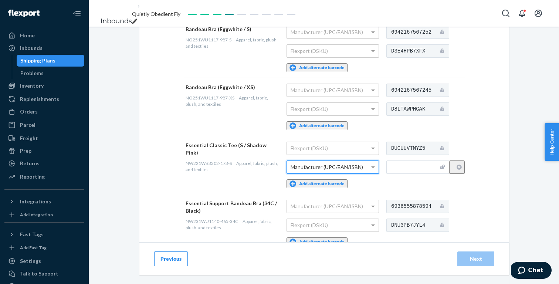
click at [427, 161] on input "text" at bounding box center [418, 167] width 63 height 13
paste input "6936555817913"
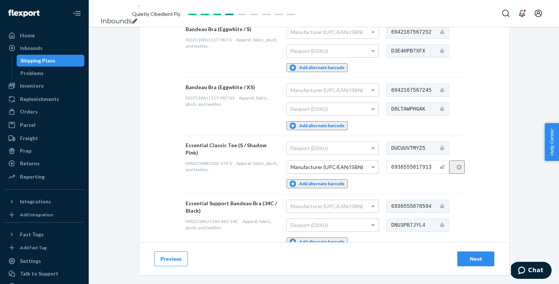
type input "6936555817913"
click at [505, 173] on div "Provide Scannable Barcode Labels You may add up to 5 alternate barcode labels p…" at bounding box center [324, 14] width 370 height 969
click at [490, 253] on button "Next" at bounding box center [476, 259] width 37 height 15
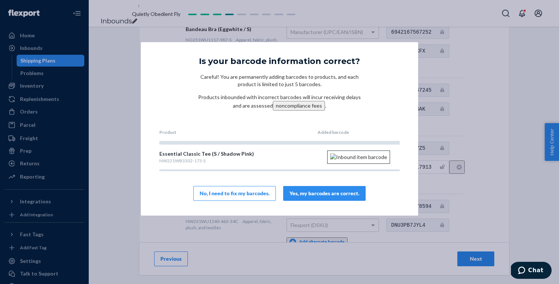
click at [319, 197] on div "Yes, my barcodes are correct." at bounding box center [325, 193] width 70 height 7
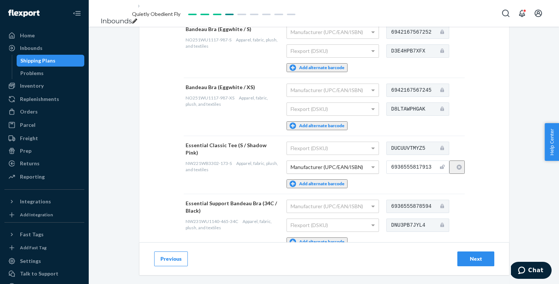
click at [480, 259] on div "Next" at bounding box center [476, 258] width 24 height 7
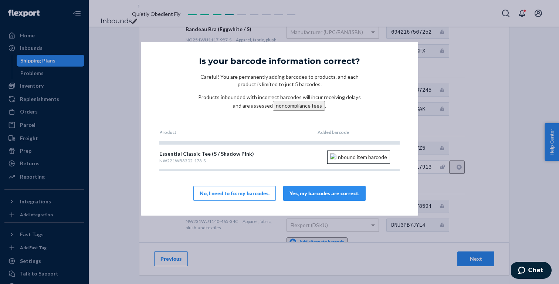
click at [338, 197] on div "Yes, my barcodes are correct." at bounding box center [325, 193] width 70 height 7
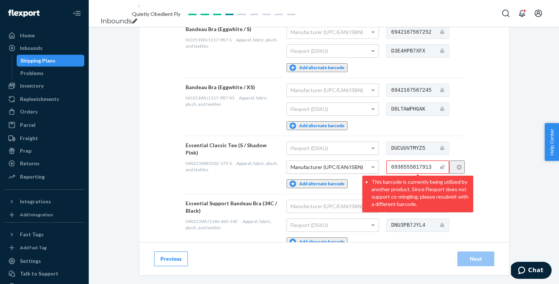
click at [518, 189] on div "Provide Scannable Barcode Labels You may add up to 5 alternate barcode labels p…" at bounding box center [324, 35] width 471 height 1010
click at [476, 154] on div "Provide Scannable Barcode Labels You may add up to 5 alternate barcode labels p…" at bounding box center [324, 14] width 370 height 969
click at [428, 161] on input "6936555817913" at bounding box center [418, 167] width 63 height 13
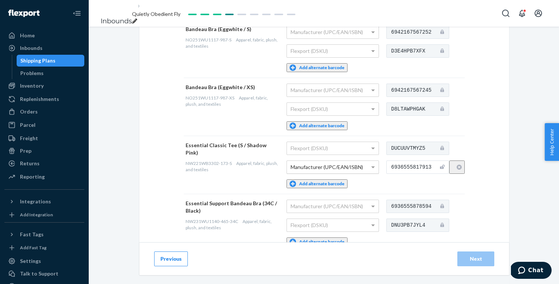
click at [176, 260] on button "Previous" at bounding box center [171, 259] width 34 height 15
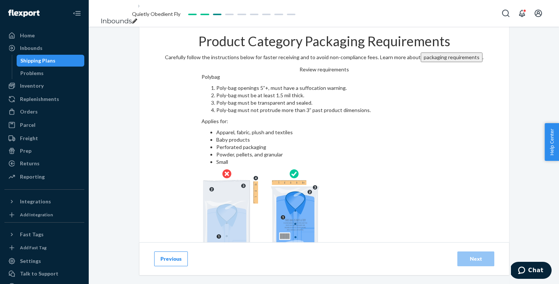
click at [255, 267] on input "checkbox" at bounding box center [325, 276] width 246 height 18
checkbox input "true"
click at [466, 261] on div "Next" at bounding box center [476, 258] width 24 height 7
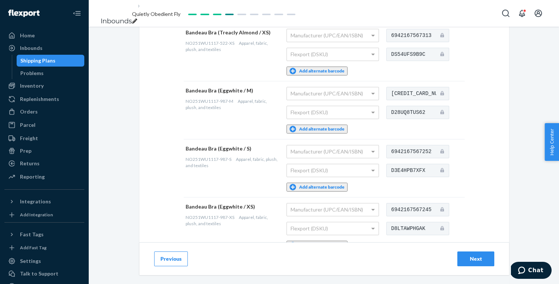
scroll to position [388, 0]
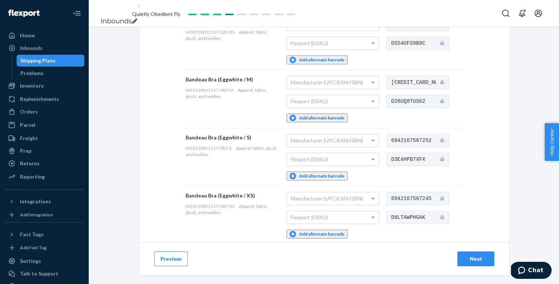
click at [467, 259] on div "Next" at bounding box center [476, 258] width 24 height 7
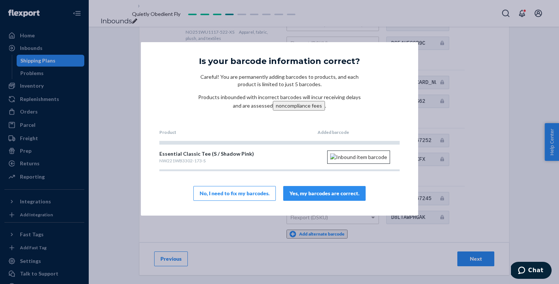
click at [323, 197] on div "Yes, my barcodes are correct." at bounding box center [325, 193] width 70 height 7
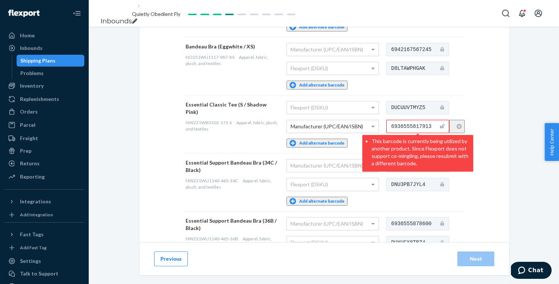
scroll to position [555, 0]
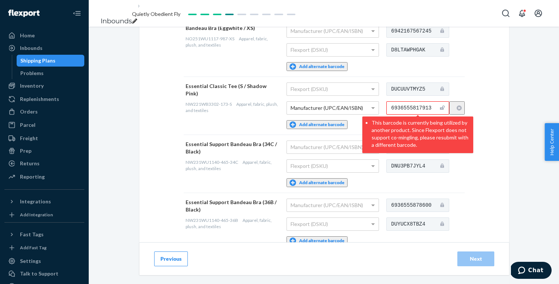
click at [461, 105] on icon "button" at bounding box center [459, 107] width 5 height 5
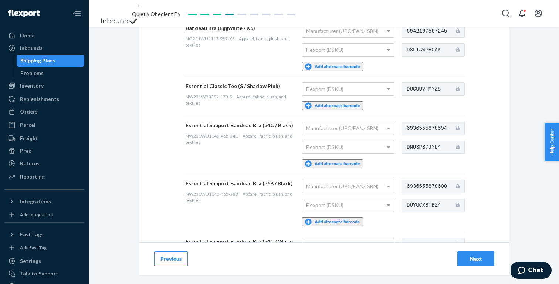
click at [478, 258] on div "Next" at bounding box center [476, 258] width 24 height 7
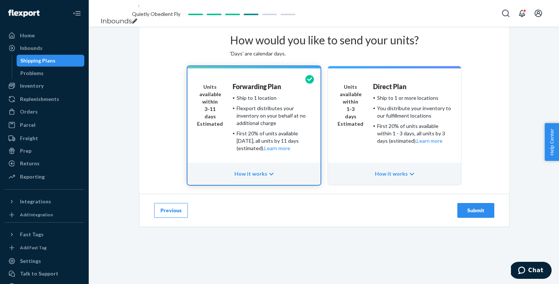
click at [481, 214] on div "Submit" at bounding box center [476, 210] width 24 height 7
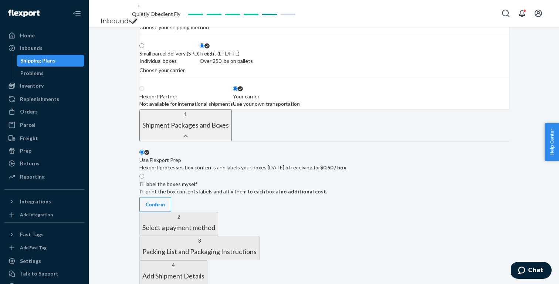
scroll to position [102, 0]
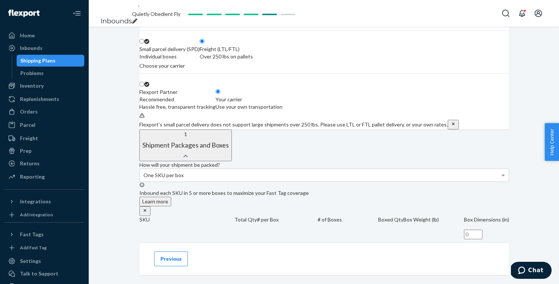
click at [283, 111] on div "Use your own transportation" at bounding box center [249, 106] width 67 height 7
click at [221, 94] on input "Your carrier Use your own transportation" at bounding box center [218, 91] width 5 height 5
radio input "true"
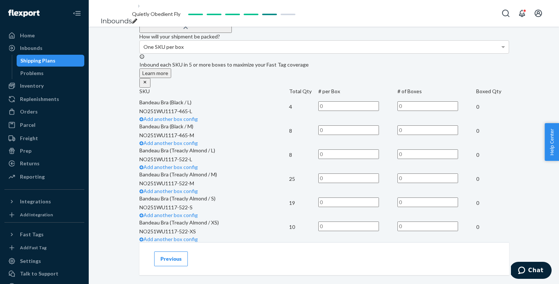
scroll to position [222, 0]
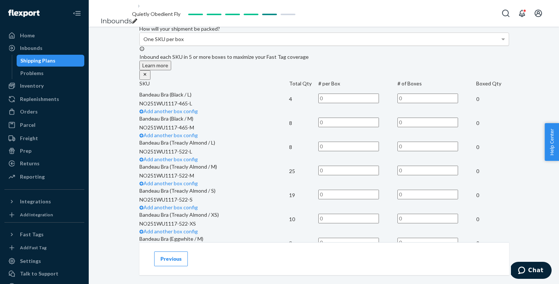
click at [331, 46] on div "One SKU per box" at bounding box center [324, 39] width 369 height 13
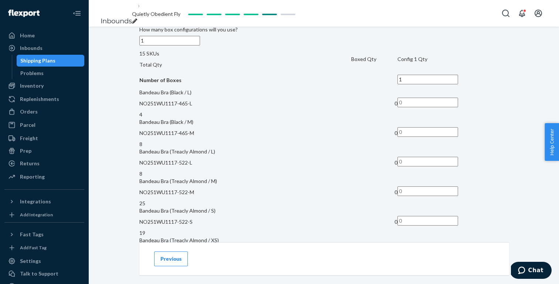
scroll to position [501, 0]
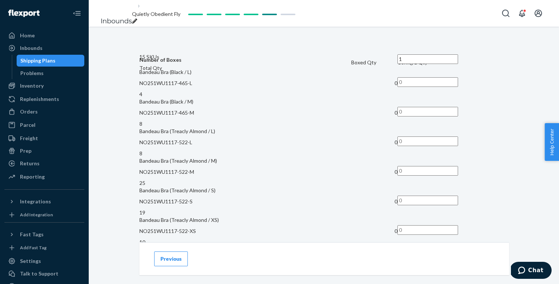
click at [441, 77] on input "text" at bounding box center [428, 82] width 61 height 10
type input "4"
click at [438, 107] on input "text" at bounding box center [428, 112] width 61 height 10
type input "8"
click at [435, 137] on input "text" at bounding box center [428, 142] width 61 height 10
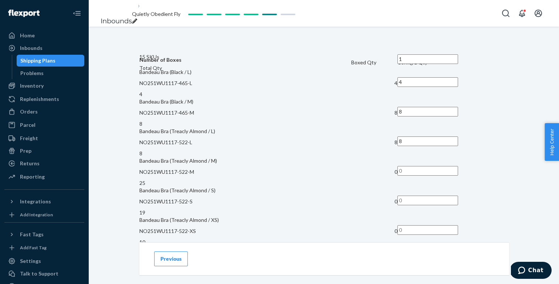
type input "8"
click at [442, 166] on input "text" at bounding box center [428, 171] width 61 height 10
type input "25"
click at [440, 196] on input "text" at bounding box center [428, 201] width 61 height 10
type input "19"
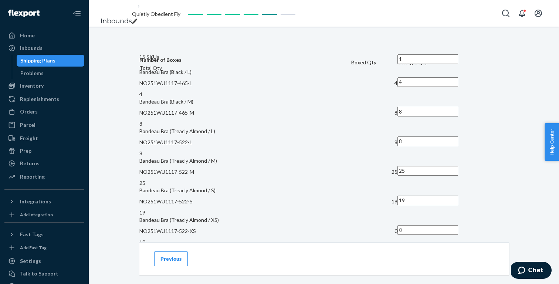
click at [438, 225] on input "text" at bounding box center [428, 230] width 61 height 10
type input "10"
click at [440, 255] on input "text" at bounding box center [428, 260] width 61 height 10
type input "3"
click at [497, 223] on div "How will your shipment be packed? Multiple SKUs per box To avoid receiving dela…" at bounding box center [324, 156] width 370 height 821
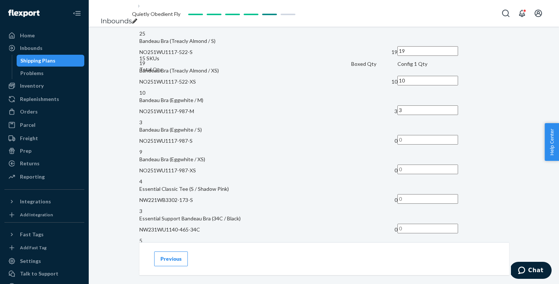
scroll to position [652, 0]
click at [434, 134] on input "text" at bounding box center [428, 139] width 61 height 10
type input "9"
click at [440, 163] on input "text" at bounding box center [428, 168] width 61 height 10
type input "4"
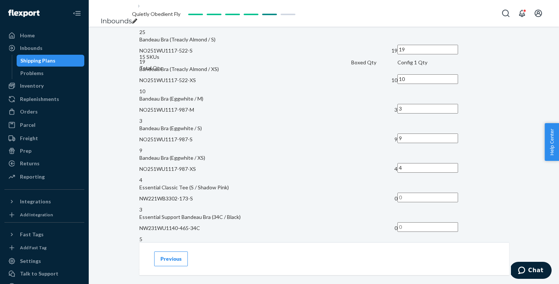
click at [439, 193] on input "text" at bounding box center [428, 198] width 61 height 10
type input "3"
click at [441, 222] on input "text" at bounding box center [428, 227] width 61 height 10
type input "5"
click at [441, 252] on input "text" at bounding box center [428, 257] width 61 height 10
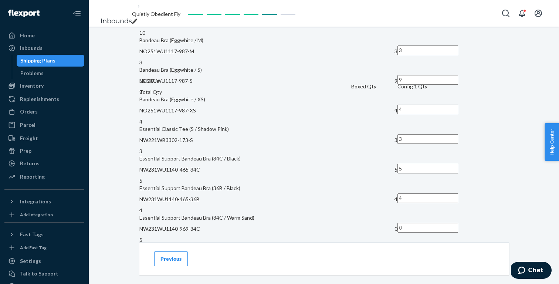
scroll to position [745, 0]
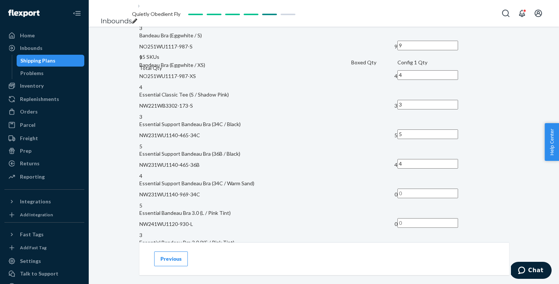
type input "4"
click at [439, 189] on input "text" at bounding box center [428, 194] width 61 height 10
type input "5"
click at [440, 218] on input "text" at bounding box center [428, 223] width 61 height 10
type input "3"
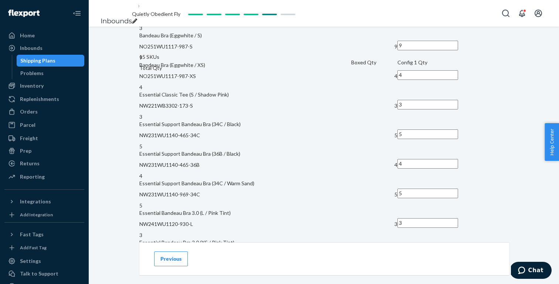
click at [443, 248] on input "text" at bounding box center [428, 253] width 61 height 10
type input "3"
click at [471, 239] on td "3" at bounding box center [454, 254] width 112 height 30
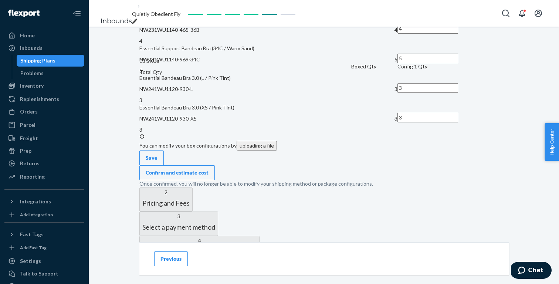
scroll to position [884, 0]
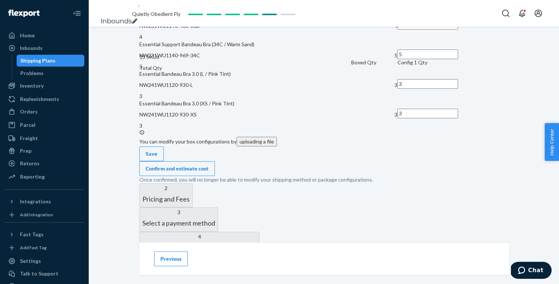
click at [209, 165] on div "Confirm and estimate cost" at bounding box center [177, 168] width 63 height 7
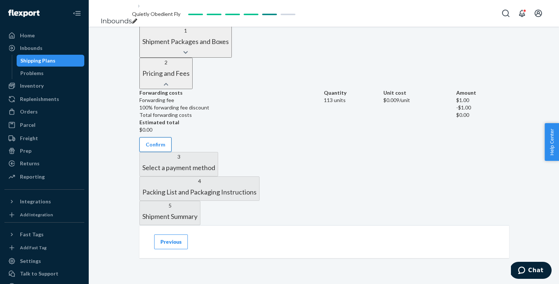
click at [172, 137] on button "Confirm" at bounding box center [155, 144] width 32 height 15
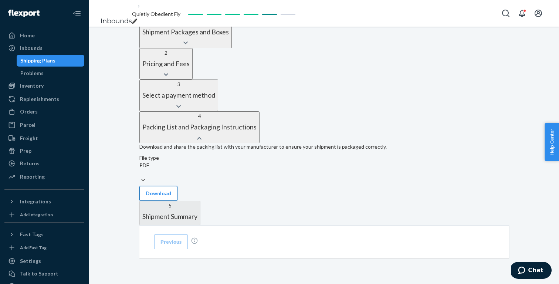
click at [178, 186] on button "Download" at bounding box center [158, 193] width 38 height 15
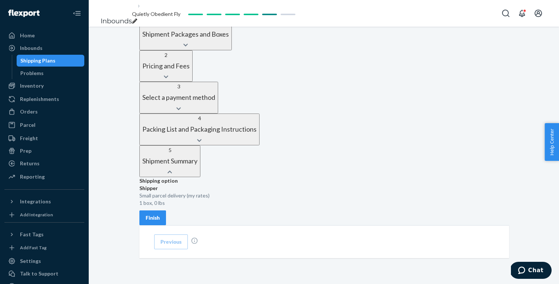
scroll to position [300, 0]
click at [160, 214] on div "Finish" at bounding box center [153, 217] width 14 height 7
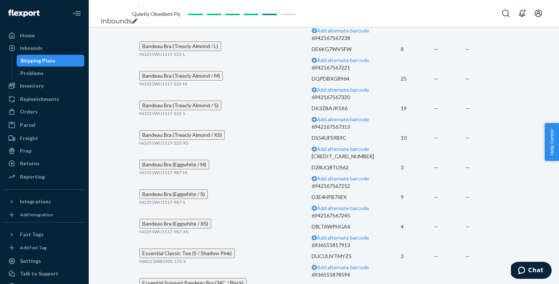
click at [176, 5] on ol "Inbounds Quietly Obedient Fly" at bounding box center [141, 13] width 92 height 37
click at [174, 16] on span "Quietly Obedient Fly" at bounding box center [156, 14] width 48 height 6
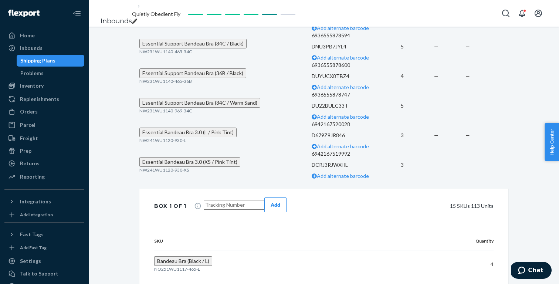
scroll to position [542, 0]
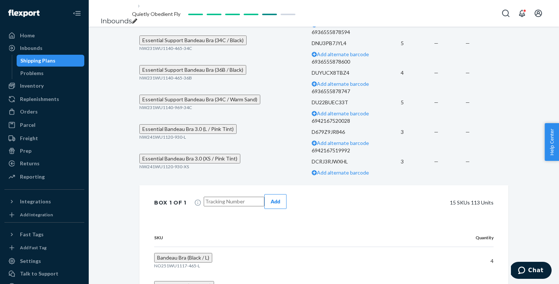
click at [217, 14] on span "Essential Classic Tee (S / Shadow Pink)" at bounding box center [187, 10] width 90 height 6
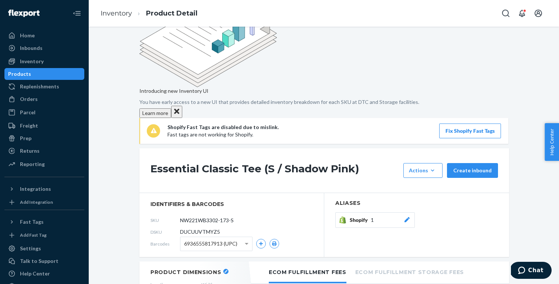
scroll to position [41, 0]
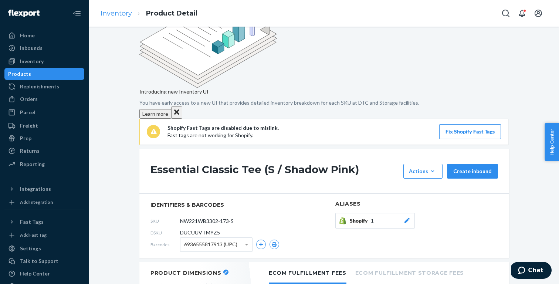
click at [118, 11] on link "Inventory" at bounding box center [116, 13] width 31 height 8
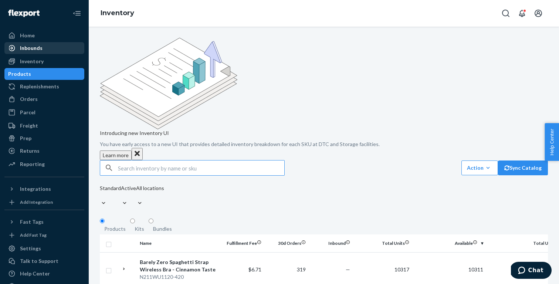
click at [44, 44] on div "Inbounds" at bounding box center [44, 48] width 78 height 10
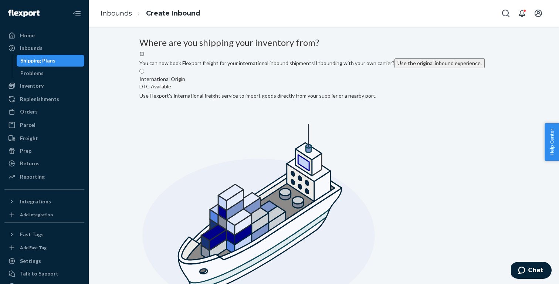
radio input "true"
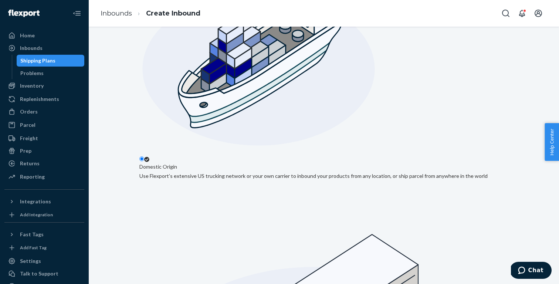
scroll to position [166, 0]
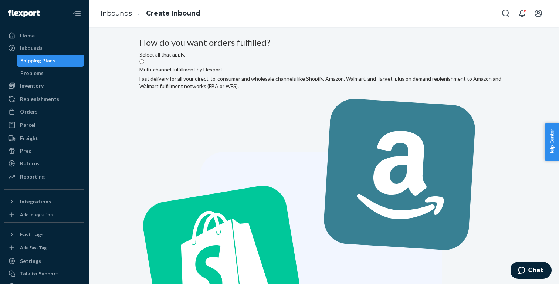
radio input "true"
click at [278, 110] on label "Multi-channel fulfillment by Flexport Fast delivery for all your direct-to-cons…" at bounding box center [323, 259] width 369 height 403
click at [144, 64] on input "Multi-channel fulfillment by Flexport Fast delivery for all your direct-to-cons…" at bounding box center [141, 61] width 5 height 5
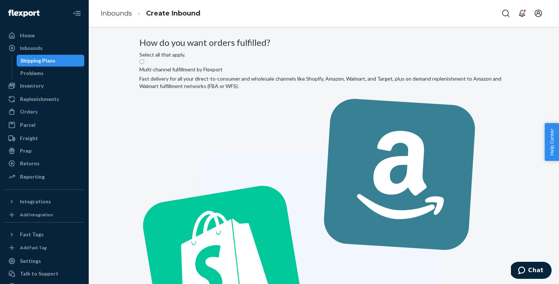
radio input "true"
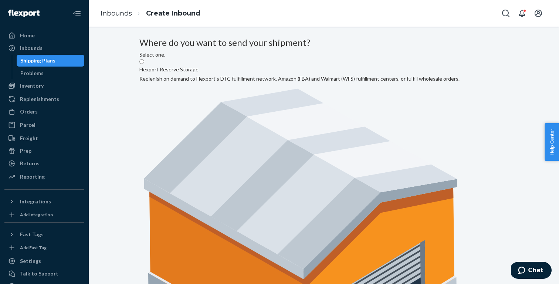
click at [280, 113] on label "Flexport Reserve Storage Replenish on demand to Flexport's DTC fulfillment netw…" at bounding box center [299, 225] width 320 height 334
click at [144, 64] on input "Flexport Reserve Storage Replenish on demand to Flexport's DTC fulfillment netw…" at bounding box center [141, 61] width 5 height 5
radio input "true"
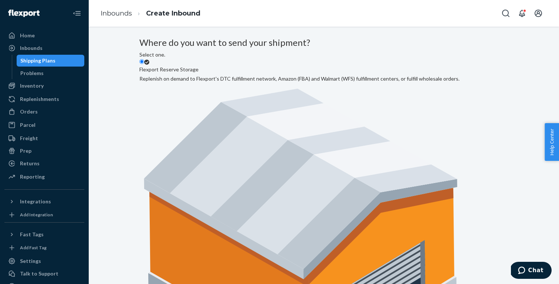
radio input "true"
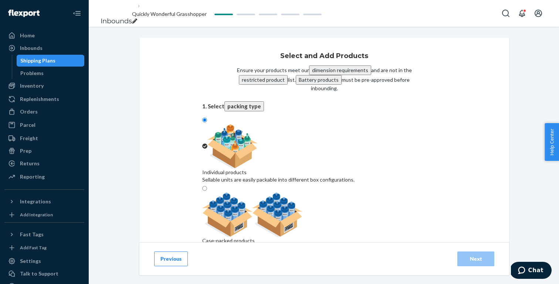
click at [303, 280] on div "Search and add products" at bounding box center [324, 287] width 244 height 15
paste input "N211WU1121-465"
type input "N211WU1121-465"
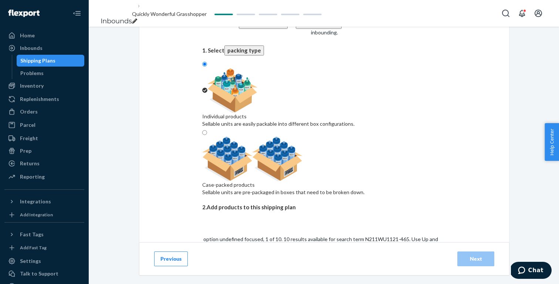
scroll to position [56, 0]
click at [248, 269] on input "N211WU1121-465" at bounding box center [225, 272] width 46 height 7
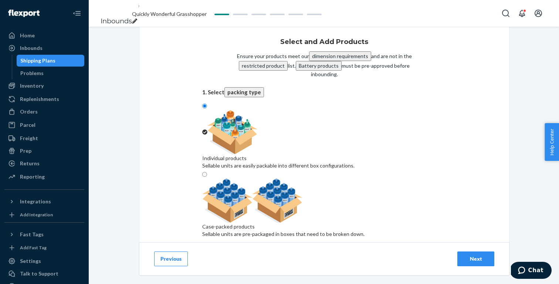
paste input "NA231SS3703-964-S"
type input "NA231SS3703-964-S"
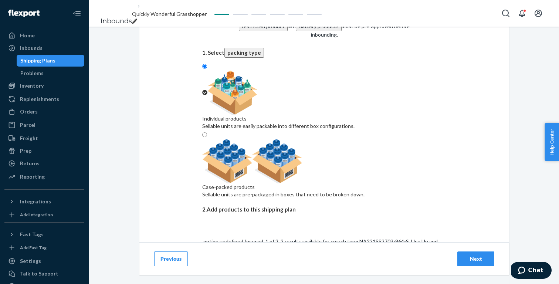
scroll to position [63, 0]
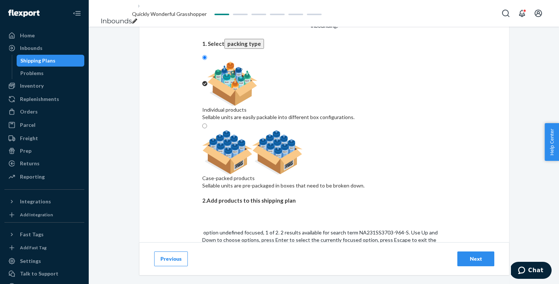
click at [252, 262] on input "NA231SS3703-964-S" at bounding box center [227, 265] width 50 height 7
click at [279, 255] on div "Search and add products" at bounding box center [324, 262] width 244 height 15
click at [203, 262] on input "0 results available. Use Up and Down to choose options, press Enter to select t…" at bounding box center [202, 265] width 1 height 7
paste input "NA231SS3704-964-S"
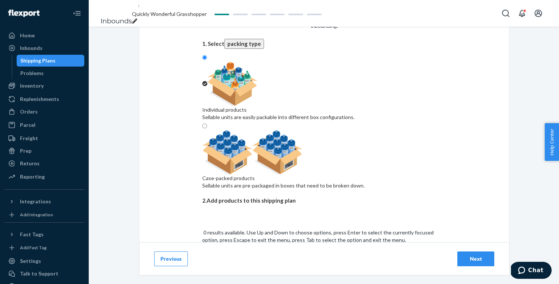
type input "NA231SS3704-964-S"
click at [252, 262] on input "NA231SS3704-964-S" at bounding box center [227, 265] width 50 height 7
click at [291, 248] on div "Search and add products" at bounding box center [324, 255] width 244 height 15
click at [203, 255] on input "0 results available. Select is focused ,type to refine list, press Down to open…" at bounding box center [202, 258] width 1 height 7
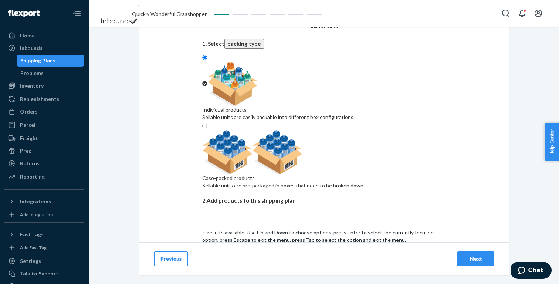
paste input "NA231SS3704-964-XS"
type input "NA231SS3704-964-XS"
click at [256, 262] on input "NA231SS3704-964-XS" at bounding box center [228, 265] width 53 height 7
click at [260, 248] on div "Search and add products" at bounding box center [324, 251] width 244 height 7
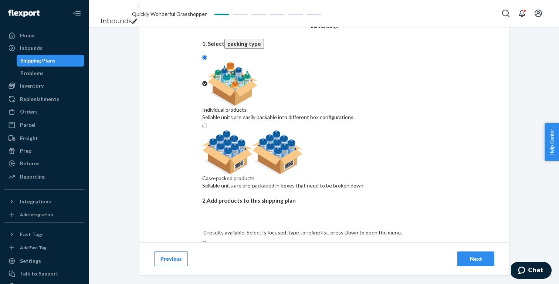
click at [203, 255] on input "0 results available. Select is focused ,type to refine list, press Down to open…" at bounding box center [202, 258] width 1 height 7
paste input "NO251WF3109-651-L"
type input "NO251WF3109-651-L"
click at [266, 279] on div "UltraFlex Cotton Padded Camisole (L / Light Floral)" at bounding box center [324, 282] width 244 height 7
click at [256, 262] on input "NO251WF3109-651-L" at bounding box center [228, 265] width 53 height 7
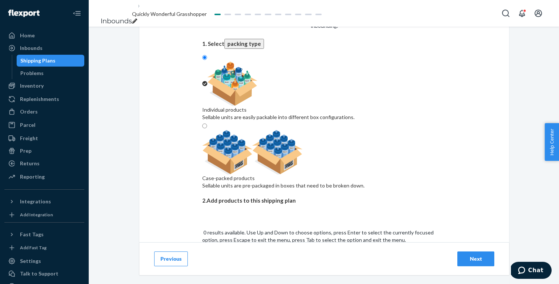
click at [240, 255] on div "Search and add products" at bounding box center [324, 258] width 244 height 7
click at [203, 262] on input "0 results available. Use Up and Down to choose options, press Enter to select t…" at bounding box center [202, 265] width 1 height 7
paste input "NO251WU1116-522-L"
type input "NO251WU1116-522-L"
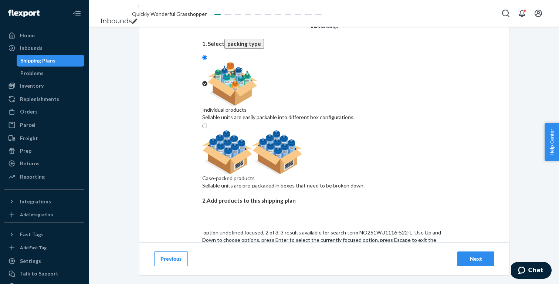
click at [256, 262] on input "NO251WU1116-522-L" at bounding box center [229, 265] width 54 height 7
click at [279, 248] on div "Search and add products" at bounding box center [324, 255] width 244 height 15
click at [203, 255] on input "0 results available. Select is focused ,type to refine list, press Down to open…" at bounding box center [202, 258] width 1 height 7
paste input "NO251WU1121-465-F"
type input "NO251WU1121-465-F"
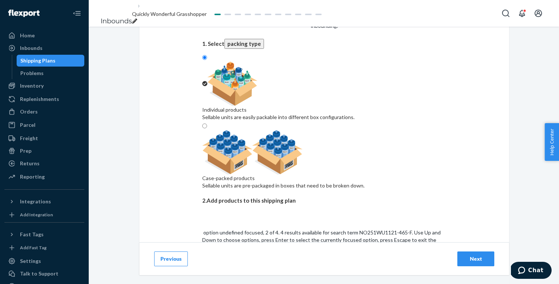
click at [257, 262] on input "NO251WU1121-465-F" at bounding box center [229, 265] width 54 height 7
click at [264, 248] on div "Search and add products" at bounding box center [324, 251] width 244 height 7
click at [203, 255] on input "0 results available. Select is focused ,type to refine list, press Down to open…" at bounding box center [202, 258] width 1 height 7
paste input "NO251WU1121-522-F"
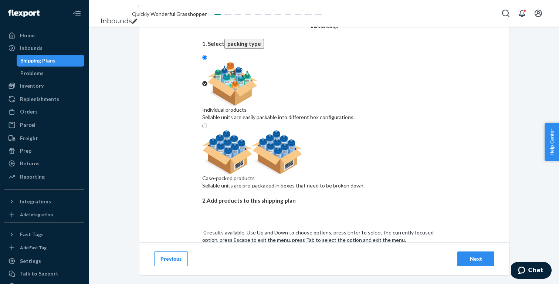
type input "NO251WU1121-522-F"
click at [257, 262] on input "NO251WU1121-522-F" at bounding box center [229, 265] width 54 height 7
click at [290, 248] on div "Search and add products" at bounding box center [324, 255] width 244 height 15
click at [203, 255] on input "0 results available. Select is focused ,type to refine list, press Down to open…" at bounding box center [202, 258] width 1 height 7
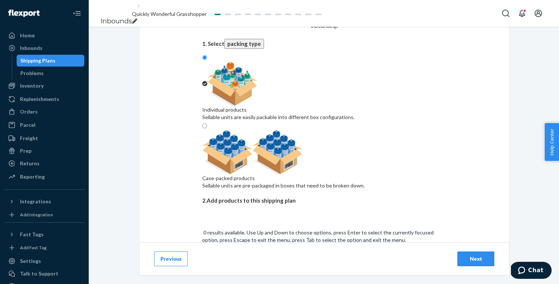
paste input "NO251WU1121-972-F"
type input "NO251WU1121-972-F"
click at [269, 279] on div "Barely Zero Fixed Cup Spaghetti Strap Bra (One Size / Peach Pure)" at bounding box center [324, 282] width 244 height 7
click at [257, 262] on input "NO251WU1121-972-F" at bounding box center [229, 265] width 54 height 7
click at [255, 248] on div "Search and add products" at bounding box center [324, 251] width 244 height 7
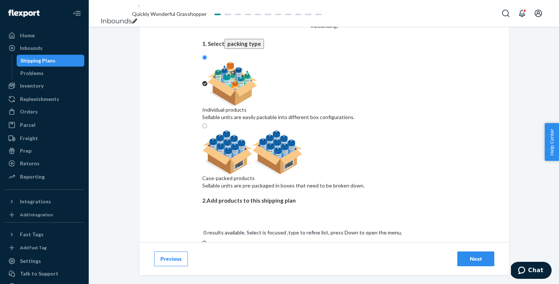
click at [203, 255] on input "NO251WU1121-972-F" at bounding box center [202, 258] width 1 height 7
paste input "NO251WU1121-987-F"
type input "NO251WU1121-987-F"
click at [257, 262] on input "NO251WU1121-987-F" at bounding box center [229, 265] width 54 height 7
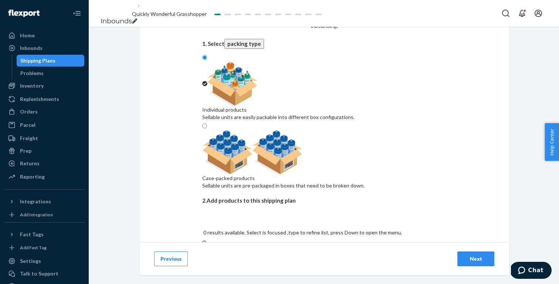
click at [262, 248] on div "Search and add products" at bounding box center [324, 251] width 244 height 7
click at [203, 255] on input "0 results available. Select is focused ,type to refine list, press Down to open…" at bounding box center [202, 258] width 1 height 7
paste input "NO251WU1122-660-F"
type input "NO251WU1122-660-F"
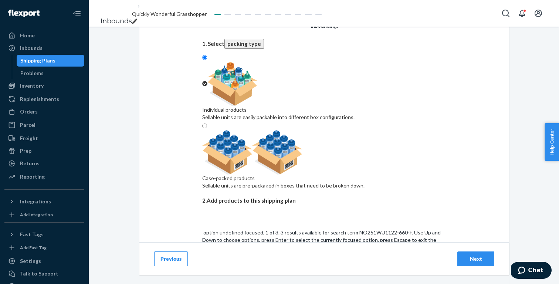
click at [257, 262] on input "NO251WU1122-660-F" at bounding box center [229, 265] width 54 height 7
click at [254, 248] on div "Search and add products" at bounding box center [324, 251] width 244 height 7
click at [203, 255] on input "0 results available. Select is focused ,type to refine list, press Down to open…" at bounding box center [202, 258] width 1 height 7
paste input "NW221WU1198-465-M-L"
type input "NW221WU1198-465-M-L"
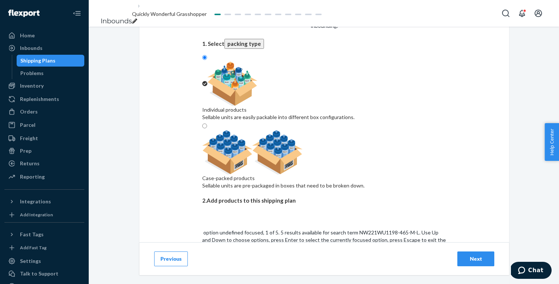
click at [264, 262] on input "NW221WU1198-465-M-L" at bounding box center [233, 265] width 62 height 7
click at [287, 255] on div "Search and add products" at bounding box center [324, 262] width 244 height 15
click at [203, 262] on input "0 results available. Use Up and Down to choose options, press Enter to select t…" at bounding box center [202, 265] width 1 height 7
paste input "NW221WU1198-522-M-L"
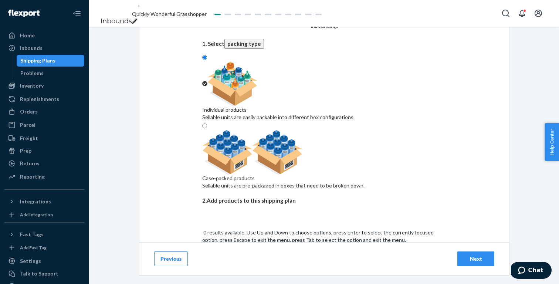
type input "NW221WU1198-522-M-L"
click at [279, 279] on div "Barely Zero Fixed Cup Wavy Bra - M-L / Treacly Almond" at bounding box center [324, 282] width 244 height 7
click at [264, 262] on input "NW221WU1198-522-M-L" at bounding box center [233, 265] width 62 height 7
click at [297, 255] on div "Search and add products" at bounding box center [324, 262] width 244 height 15
click at [203, 262] on input "0 results available. Use Up and Down to choose options, press Enter to select t…" at bounding box center [202, 265] width 1 height 7
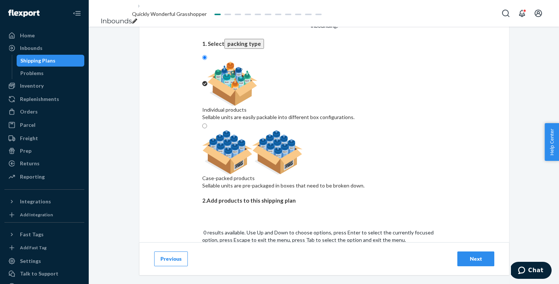
paste input "NW221WU1198-522-XS-S"
type input "NW221WU1198-522-XS-S"
click at [266, 262] on input "NW221WU1198-522-XS-S" at bounding box center [233, 265] width 63 height 7
click at [277, 248] on div "Search and add products" at bounding box center [324, 255] width 244 height 15
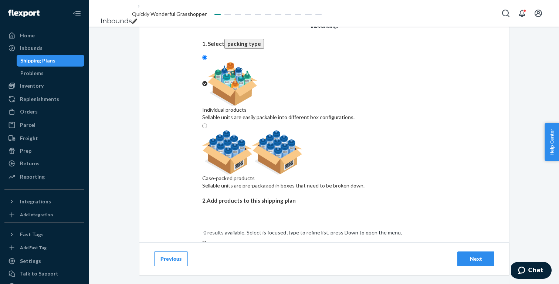
click at [203, 255] on input "0 results available. Select is focused ,type to refine list, press Down to open…" at bounding box center [202, 258] width 1 height 7
paste input "NW221WU1198-641-XS-S"
type input "NW221WU1198-641-XS-S"
click at [266, 262] on input "NW221WU1198-641-XS-S" at bounding box center [233, 265] width 63 height 7
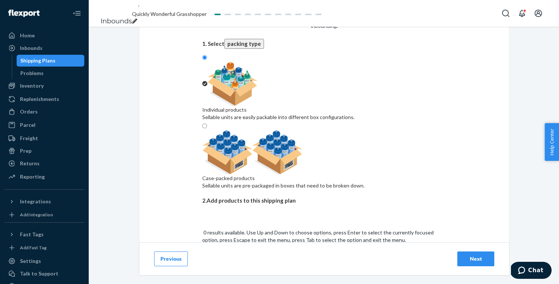
click at [287, 255] on div "Search and add products" at bounding box center [324, 262] width 244 height 15
click at [203, 262] on input "0 results available. Use Up and Down to choose options, press Enter to select t…" at bounding box center [202, 265] width 1 height 7
paste input "NW221WU1198-660-XS-S"
type input "NW221WU1198-660-XS-S"
click at [286, 279] on div "Barely Zero Fixed Cup Wavy Bra - New Colors - For Receiving Only (Icy Purple / …" at bounding box center [324, 282] width 244 height 7
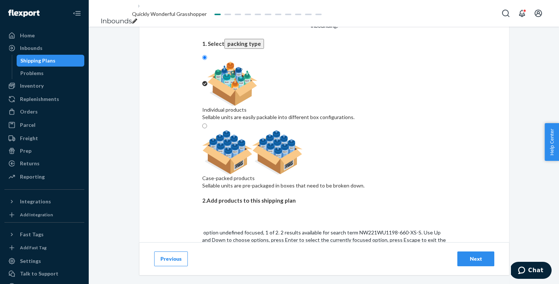
click at [266, 262] on input "NW221WU1198-660-XS-S" at bounding box center [233, 265] width 63 height 7
click at [292, 255] on div "Search and add products" at bounding box center [324, 262] width 244 height 15
click at [203, 262] on input "0 results available. Use Up and Down to choose options, press Enter to select t…" at bounding box center [202, 265] width 1 height 7
paste input "NW222WU1112-123-S"
type input "NW222WU1112-123-S"
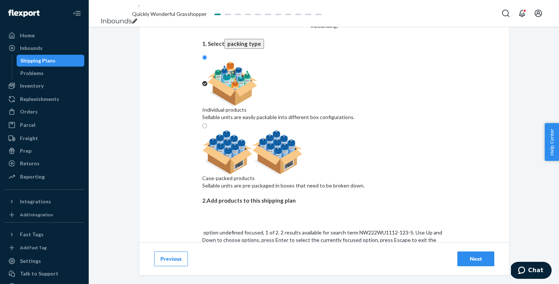
click at [258, 262] on input "NW222WU1112-123-S" at bounding box center [230, 265] width 56 height 7
click at [277, 255] on div "Search and add products" at bounding box center [324, 262] width 244 height 15
click at [203, 262] on input "0 results available. Use Up and Down to choose options, press Enter to select t…" at bounding box center [202, 265] width 1 height 7
paste input "NW241WB4401-465-S"
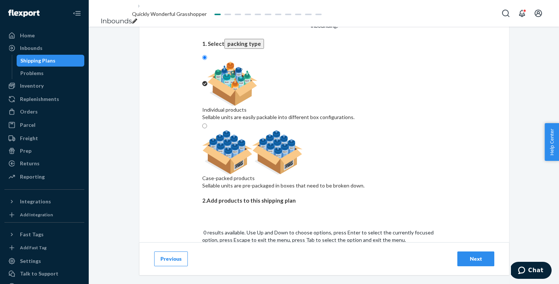
type input "NW241WB4401-465-S"
click at [258, 262] on input "NW241WB4401-465-S" at bounding box center [229, 265] width 55 height 7
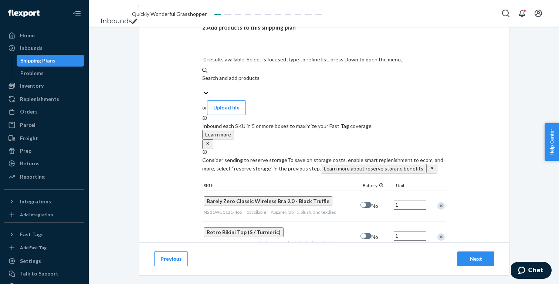
scroll to position [236, 0]
click at [411, 199] on input "1" at bounding box center [410, 204] width 33 height 10
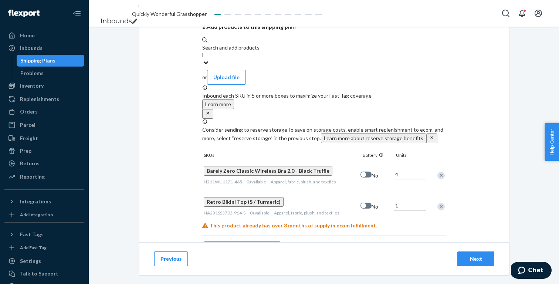
type input "4"
click at [410, 201] on input "1" at bounding box center [410, 206] width 33 height 10
type input "3"
click at [408, 245] on input "1" at bounding box center [410, 250] width 33 height 10
type input "6"
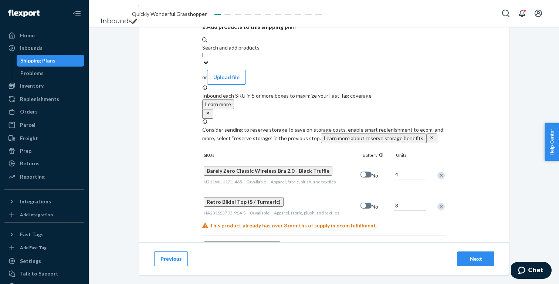
click at [405, 276] on input "1" at bounding box center [410, 281] width 33 height 10
type input "5"
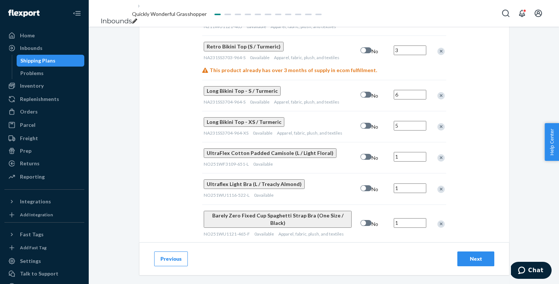
scroll to position [392, 0]
type input "3"
click at [406, 183] on input "1" at bounding box center [410, 188] width 33 height 10
type input "3"
click at [408, 218] on input "1" at bounding box center [410, 223] width 33 height 10
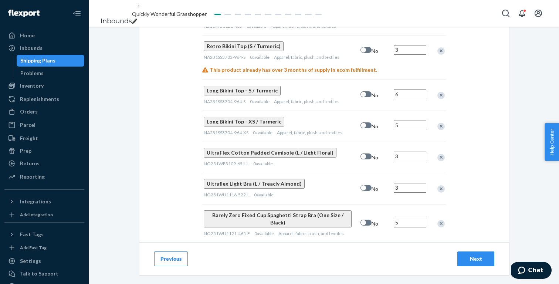
type input "5"
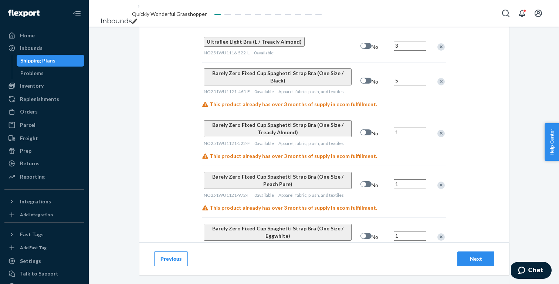
scroll to position [552, 0]
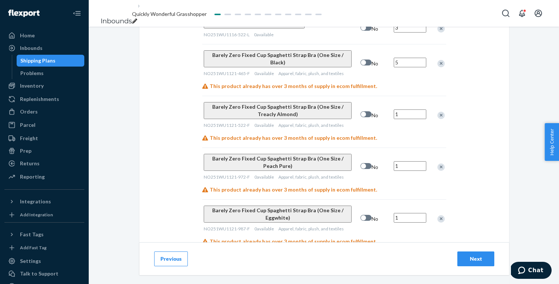
click at [408, 161] on input "1" at bounding box center [410, 166] width 33 height 10
type input "2"
click at [408, 213] on input "1" at bounding box center [410, 218] width 33 height 10
click at [407, 261] on input "1" at bounding box center [410, 266] width 33 height 10
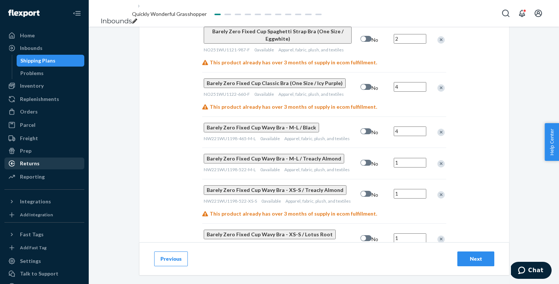
scroll to position [722, 0]
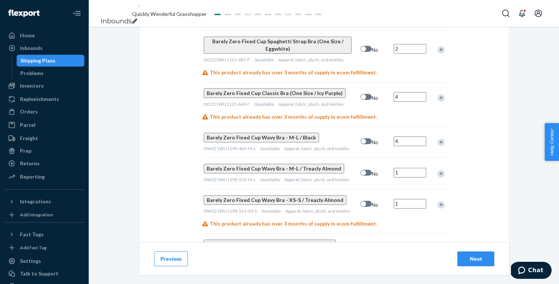
click at [409, 168] on input "1" at bounding box center [410, 173] width 33 height 10
click at [410, 199] on input "1" at bounding box center [410, 204] width 33 height 10
click at [409, 243] on input "1" at bounding box center [410, 248] width 33 height 10
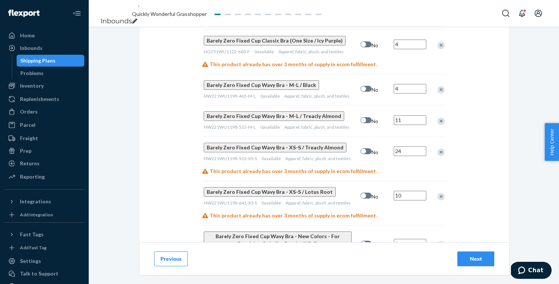
scroll to position [774, 0]
click at [408, 239] on input "1" at bounding box center [410, 244] width 33 height 10
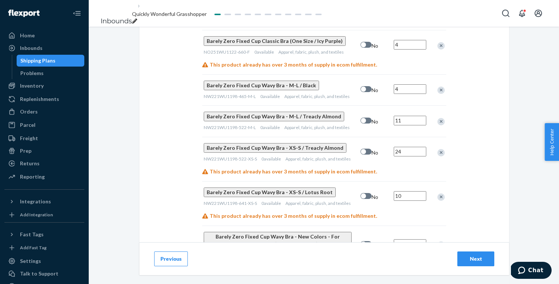
click at [480, 255] on div "Next" at bounding box center [476, 258] width 24 height 7
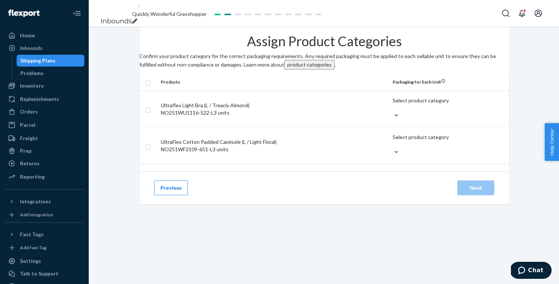
click at [151, 86] on input "checkbox" at bounding box center [148, 82] width 6 height 8
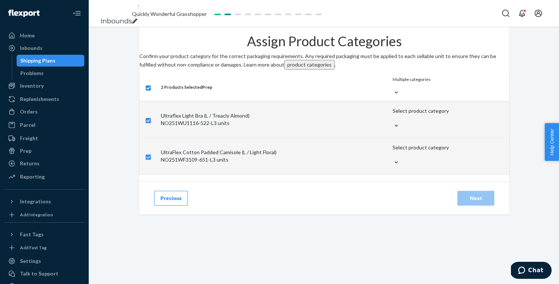
click at [413, 83] on div "Multiple categories" at bounding box center [448, 79] width 111 height 6
click at [394, 89] on input "Multiple categories" at bounding box center [393, 86] width 1 height 6
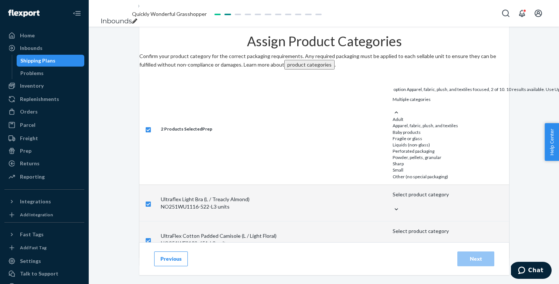
click at [394, 109] on input "option Apparel, fabric, plush, and textiles focused, 2 of 10. 10 results availa…" at bounding box center [393, 105] width 1 height 6
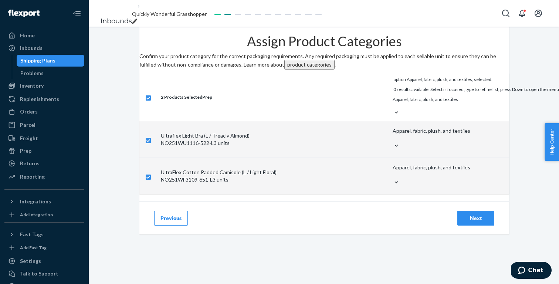
click at [476, 215] on div "Next" at bounding box center [476, 218] width 24 height 7
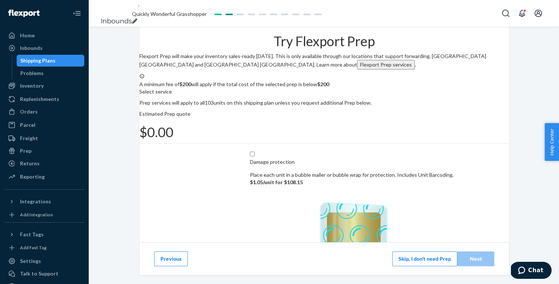
click at [410, 256] on button "Skip, I don't need Prep" at bounding box center [425, 259] width 65 height 15
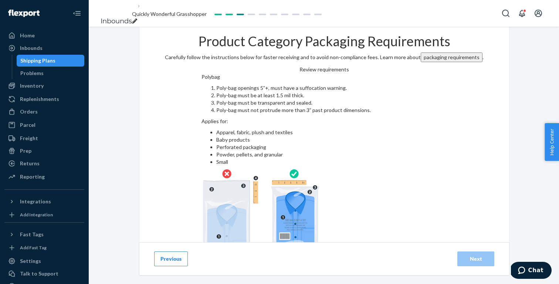
click at [281, 267] on input "checkbox" at bounding box center [325, 276] width 246 height 18
click at [470, 260] on div "Next" at bounding box center [476, 258] width 24 height 7
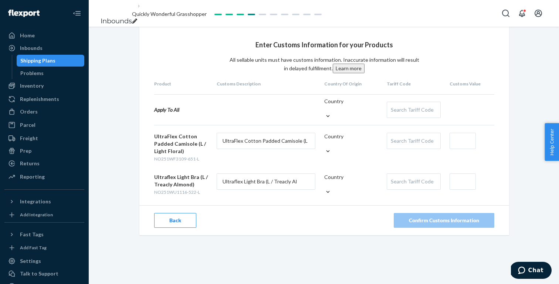
click at [332, 113] on div at bounding box center [327, 116] width 7 height 8
click at [325, 112] on input "Country" at bounding box center [324, 108] width 1 height 7
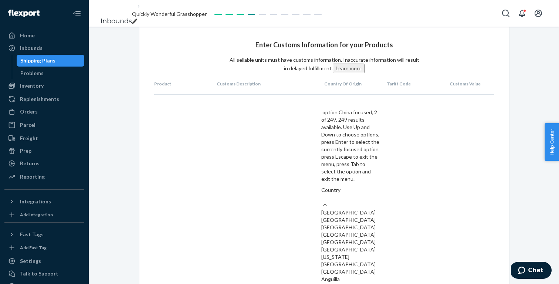
click at [353, 216] on div "China" at bounding box center [351, 219] width 58 height 7
click at [322, 194] on input "option China focused, 2 of 249. 249 results available. Use Up and Down to choos…" at bounding box center [322, 197] width 1 height 7
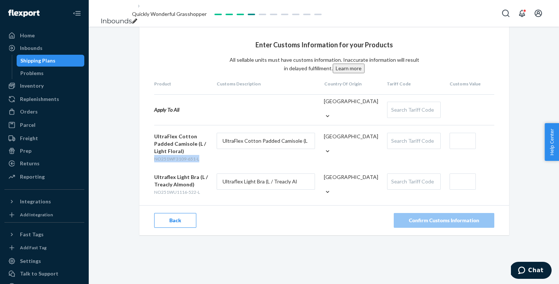
drag, startPoint x: 201, startPoint y: 162, endPoint x: 147, endPoint y: 162, distance: 54.4
click at [147, 162] on div "Enter Customs Information for your Products All sellable units must have custom…" at bounding box center [324, 131] width 370 height 209
drag, startPoint x: 199, startPoint y: 193, endPoint x: 151, endPoint y: 193, distance: 48.1
click at [151, 193] on div "Enter Customs Information for your Products All sellable units must have custom…" at bounding box center [324, 131] width 370 height 209
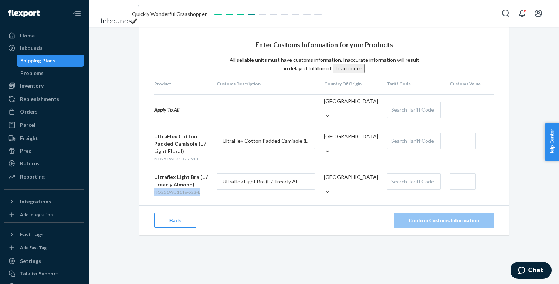
drag, startPoint x: 155, startPoint y: 193, endPoint x: 215, endPoint y: 193, distance: 59.9
click at [215, 193] on form "Ultraflex Light Bra (L / Treacly Almond) NO251WU1116-522-L Ultraflex Light Bra …" at bounding box center [324, 186] width 340 height 24
drag, startPoint x: 205, startPoint y: 194, endPoint x: 139, endPoint y: 194, distance: 65.5
click at [139, 194] on div "Enter Customs Information for your Products All sellable units must have custom…" at bounding box center [324, 131] width 370 height 209
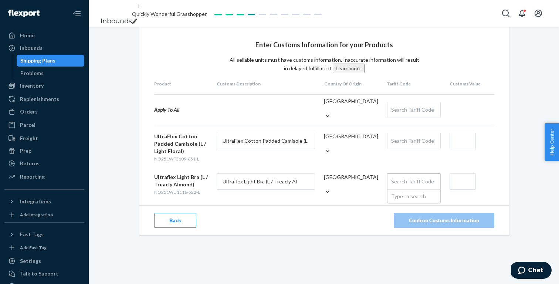
click at [409, 183] on div "Search Tariff Code" at bounding box center [414, 182] width 53 height 16
paste input "6212101000"
click at [464, 184] on input "text" at bounding box center [463, 182] width 26 height 16
click at [519, 176] on div "Enter Customs Information for your Products All sellable units must have custom…" at bounding box center [324, 131] width 471 height 209
click at [424, 140] on div "Search Tariff Code" at bounding box center [414, 141] width 53 height 16
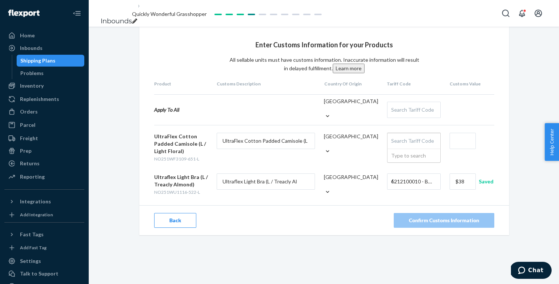
paste input "6110200090"
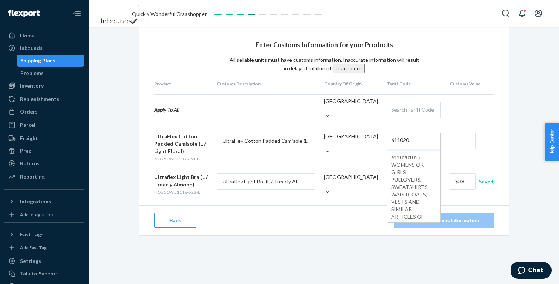
scroll to position [252, 0]
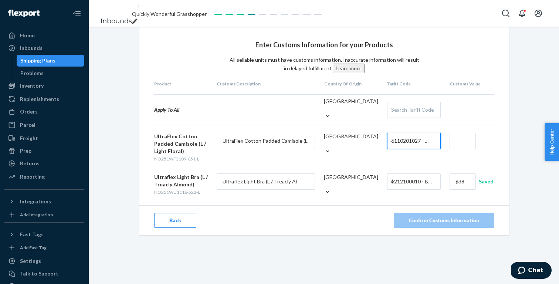
click at [458, 142] on input "text" at bounding box center [463, 141] width 26 height 16
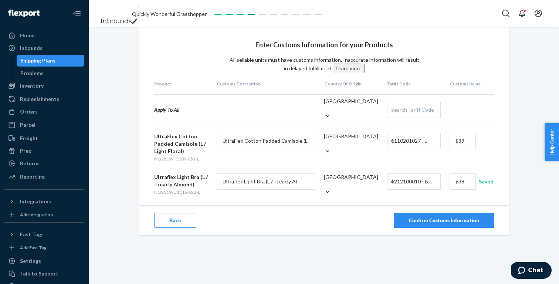
click at [512, 171] on div "Enter Customs Information for your Products All sellable units must have custom…" at bounding box center [324, 131] width 380 height 209
click at [475, 222] on div "Confirm Customs Information" at bounding box center [444, 220] width 70 height 7
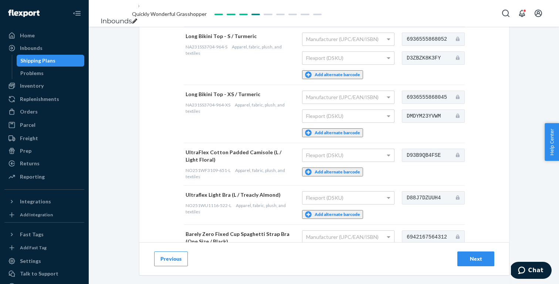
scroll to position [224, 0]
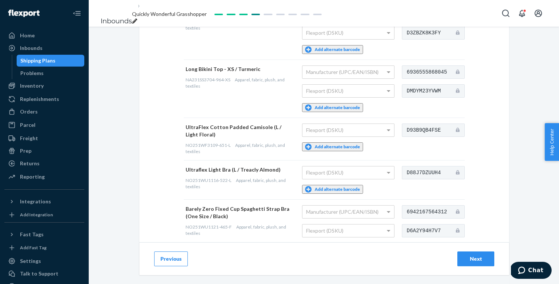
click at [327, 147] on button "Add alternate barcode" at bounding box center [332, 146] width 61 height 9
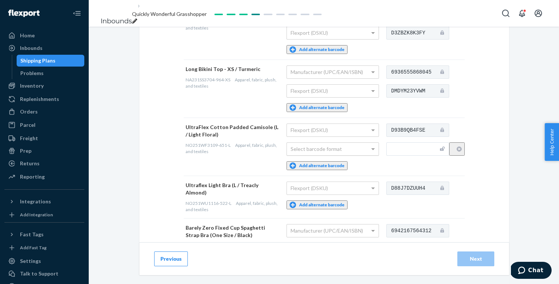
click at [334, 149] on div "Select barcode format" at bounding box center [333, 149] width 92 height 13
click at [336, 198] on td "Flexport (DSKU) Add alternate barcode" at bounding box center [335, 197] width 100 height 43
click at [334, 202] on button "Add alternate barcode" at bounding box center [317, 205] width 61 height 9
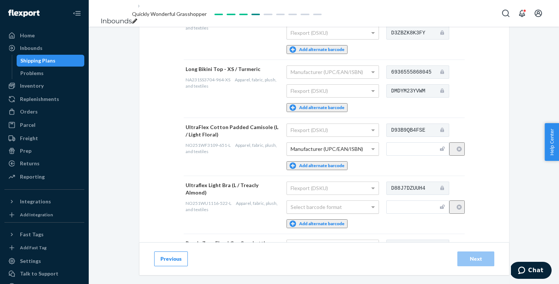
click at [336, 203] on div "Select barcode format" at bounding box center [333, 207] width 92 height 13
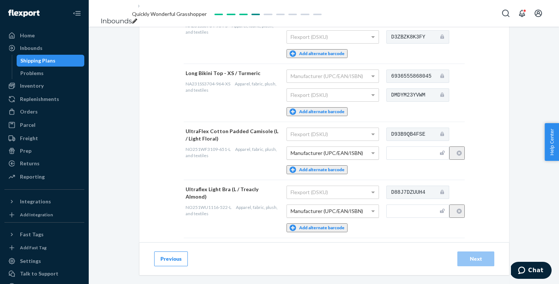
scroll to position [210, 0]
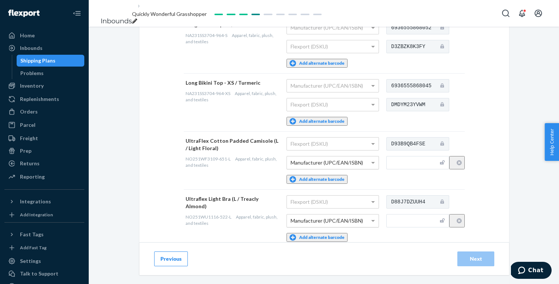
click at [416, 165] on input "text" at bounding box center [418, 162] width 63 height 13
paste input "6942167562400"
click at [421, 219] on input "text" at bounding box center [418, 220] width 63 height 13
paste input "6942167565272"
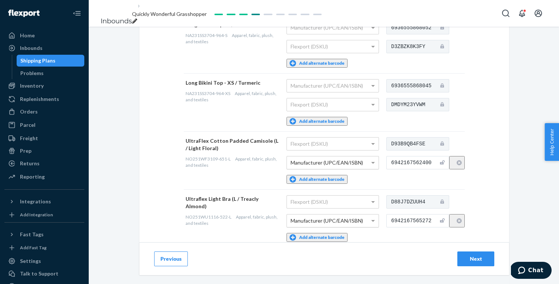
click at [482, 258] on div "Next" at bounding box center [476, 258] width 24 height 7
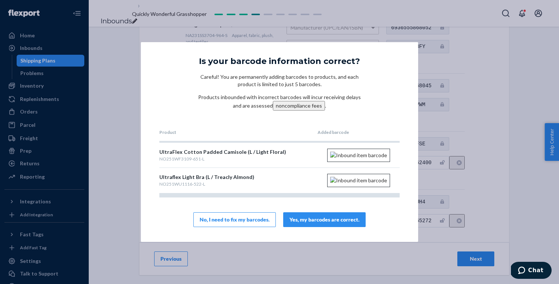
click at [337, 223] on div "Yes, my barcodes are correct." at bounding box center [325, 219] width 70 height 7
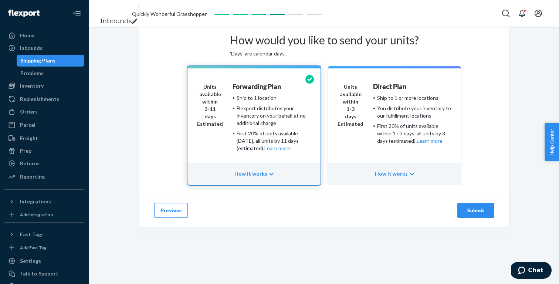
click at [468, 214] on div "Submit" at bounding box center [476, 210] width 24 height 7
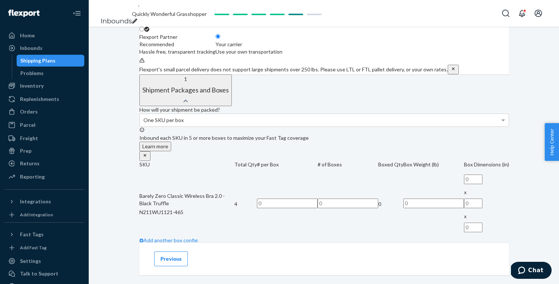
click at [283, 48] on div "Your carrier" at bounding box center [249, 44] width 67 height 7
click at [221, 39] on input "Your carrier Use your own transportation" at bounding box center [218, 36] width 5 height 5
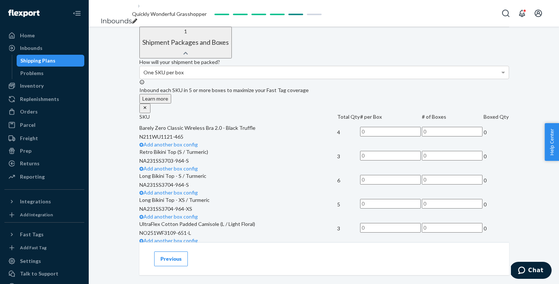
scroll to position [216, 0]
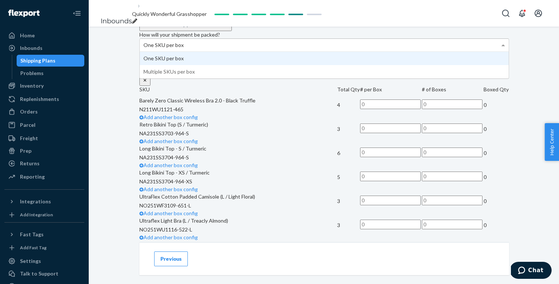
click at [320, 51] on div "One SKU per box" at bounding box center [324, 45] width 369 height 13
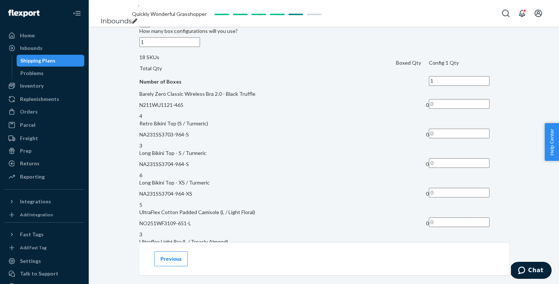
scroll to position [480, 0]
click at [439, 99] on input "text" at bounding box center [459, 104] width 61 height 10
click at [442, 128] on input "text" at bounding box center [459, 133] width 61 height 10
click at [441, 158] on input "text" at bounding box center [459, 163] width 61 height 10
click at [440, 188] on input "text" at bounding box center [459, 193] width 61 height 10
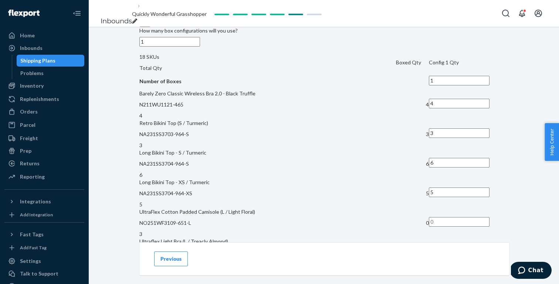
click at [439, 217] on input "text" at bounding box center [459, 222] width 61 height 10
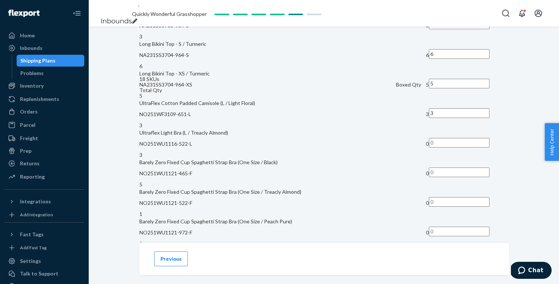
scroll to position [617, 0]
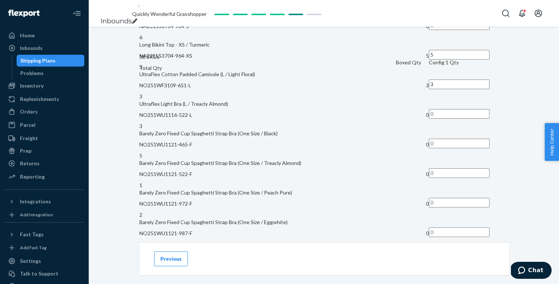
click at [439, 109] on input "text" at bounding box center [459, 114] width 61 height 10
click at [438, 139] on input "text" at bounding box center [459, 144] width 61 height 10
click at [442, 168] on input "text" at bounding box center [459, 173] width 61 height 10
click at [445, 198] on input "text" at bounding box center [459, 203] width 61 height 10
click at [442, 228] on input "text" at bounding box center [459, 233] width 61 height 10
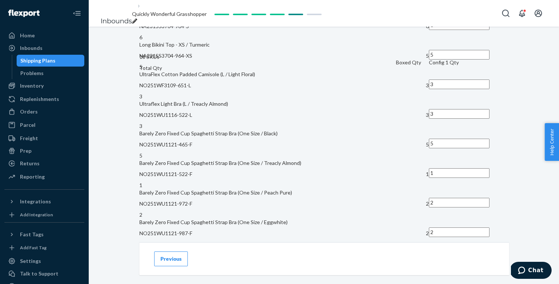
click at [441, 248] on td at bounding box center [469, 263] width 80 height 30
click at [441, 257] on input "text" at bounding box center [459, 262] width 61 height 10
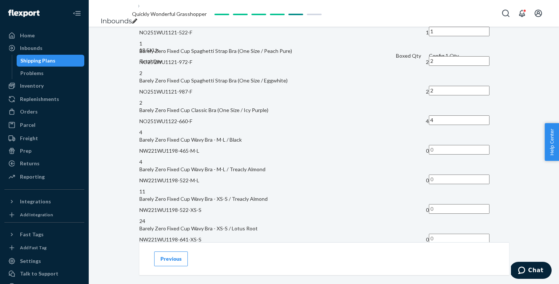
scroll to position [764, 0]
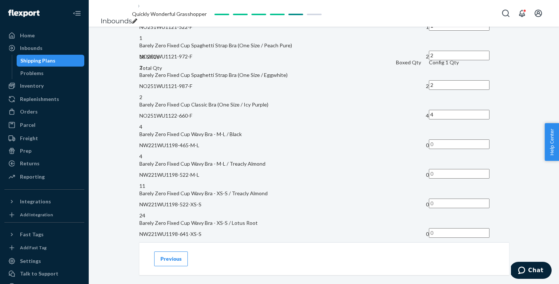
click at [440, 139] on input "text" at bounding box center [459, 144] width 61 height 10
click at [442, 169] on input "text" at bounding box center [459, 174] width 61 height 10
click at [443, 199] on input "text" at bounding box center [459, 204] width 61 height 10
click at [443, 228] on input "text" at bounding box center [459, 233] width 61 height 10
click at [444, 258] on input "text" at bounding box center [459, 263] width 61 height 10
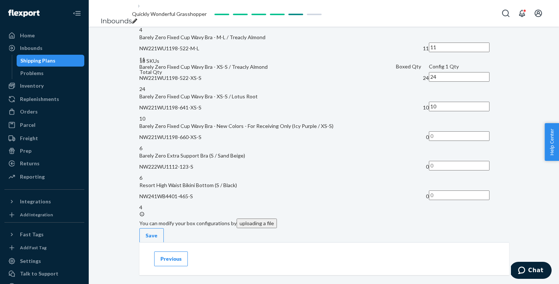
scroll to position [897, 0]
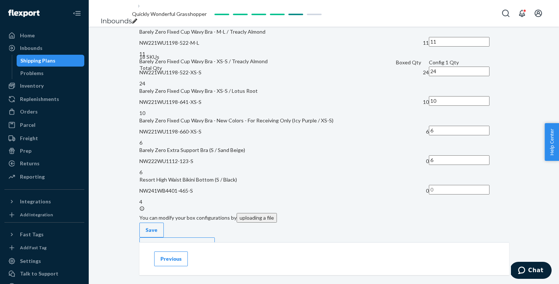
click at [440, 155] on input "6" at bounding box center [459, 160] width 61 height 10
click at [439, 185] on input "text" at bounding box center [459, 190] width 61 height 10
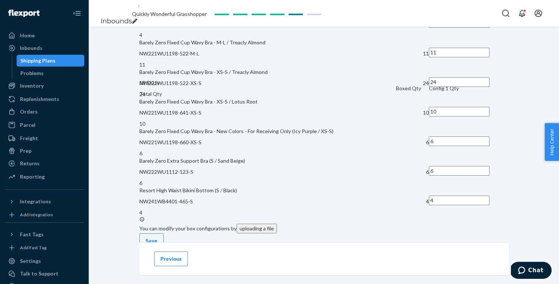
scroll to position [929, 0]
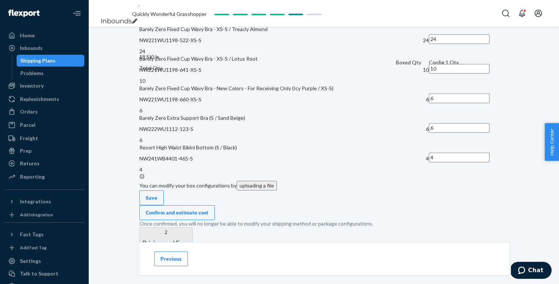
click at [209, 209] on div "Confirm and estimate cost" at bounding box center [177, 212] width 63 height 7
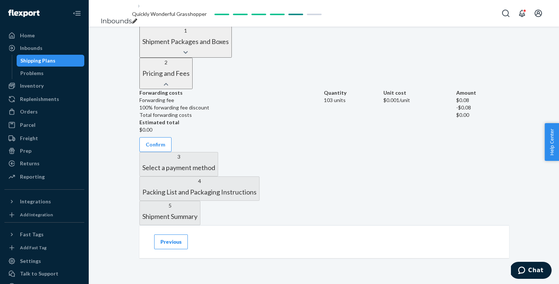
scroll to position [285, 0]
click at [172, 152] on button "Confirm" at bounding box center [155, 144] width 32 height 15
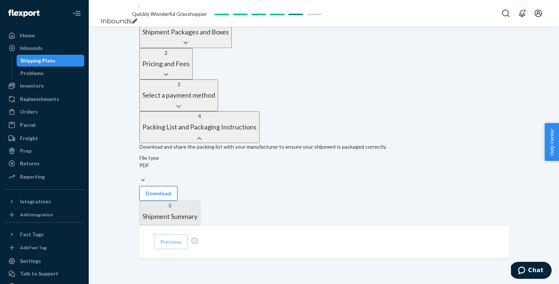
click at [178, 194] on button "Download" at bounding box center [158, 193] width 38 height 15
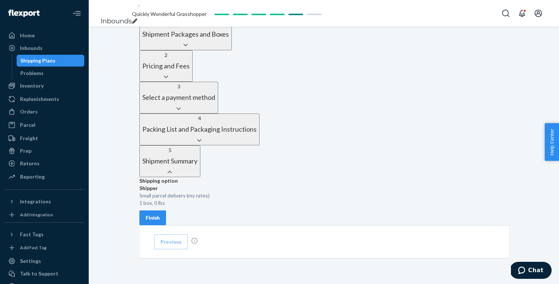
click at [160, 214] on div "Finish" at bounding box center [153, 217] width 14 height 7
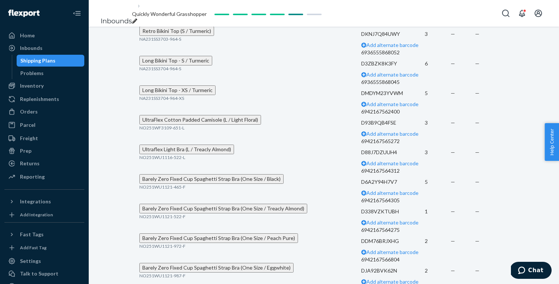
click at [165, 12] on span "Quickly Wonderful Grasshopper" at bounding box center [169, 14] width 75 height 6
click at [119, 17] on link "Inbounds" at bounding box center [116, 21] width 31 height 8
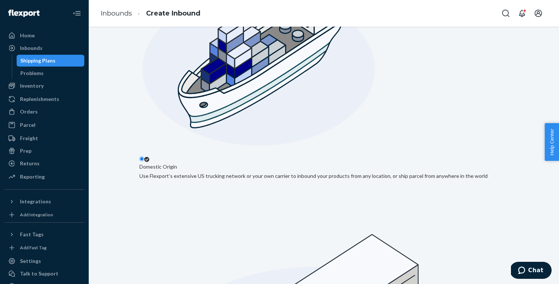
scroll to position [166, 0]
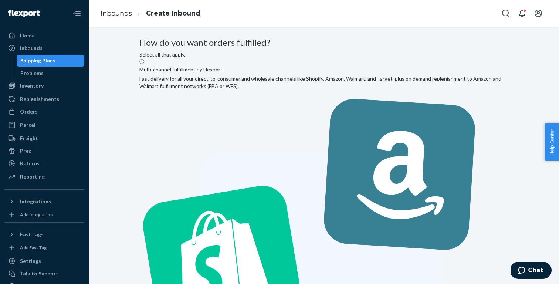
click at [262, 117] on label "Multi-channel fulfillment by Flexport Fast delivery for all your direct-to-cons…" at bounding box center [323, 259] width 369 height 403
click at [144, 64] on input "Multi-channel fulfillment by Flexport Fast delivery for all your direct-to-cons…" at bounding box center [141, 61] width 5 height 5
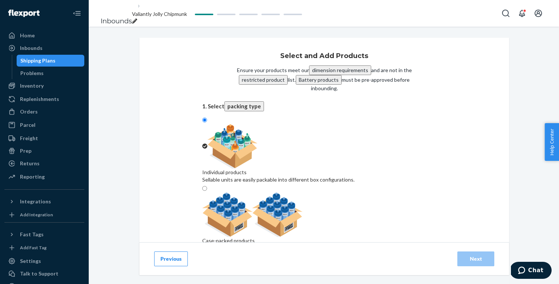
paste input "N211WU1120-522"
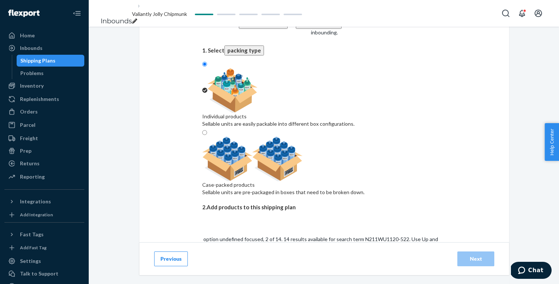
scroll to position [56, 0]
click at [248, 269] on input "N211WU1120-522" at bounding box center [225, 272] width 46 height 7
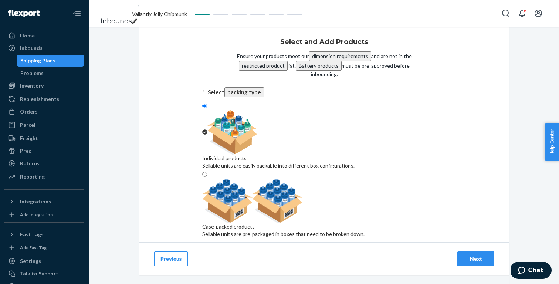
paste input "NO251WU1121-522-F"
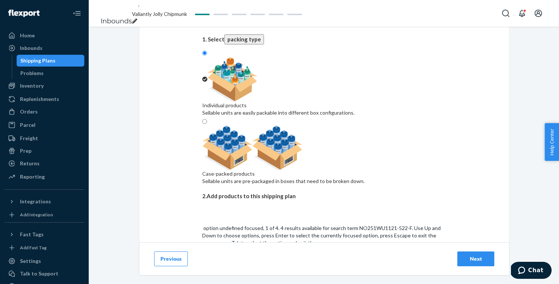
scroll to position [72, 0]
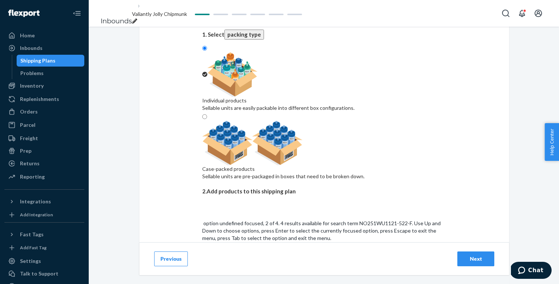
click at [257, 253] on input "NO251WU1121-522-F" at bounding box center [229, 256] width 54 height 7
click at [244, 246] on div "Search and add products" at bounding box center [324, 249] width 244 height 7
click at [203, 253] on input "0 results available. Use Up and Down to choose options, press Enter to select t…" at bounding box center [202, 256] width 1 height 7
paste input "NO251WU1121-972-F"
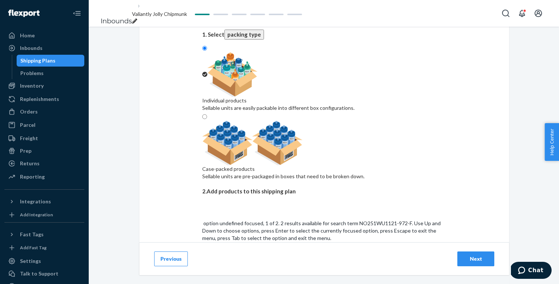
click at [266, 270] on div "Barely Zero Fixed Cup Spaghetti Strap Bra (One Size / Peach Pure)" at bounding box center [324, 273] width 244 height 7
click at [257, 253] on input "NO251WU1121-972-F" at bounding box center [229, 256] width 54 height 7
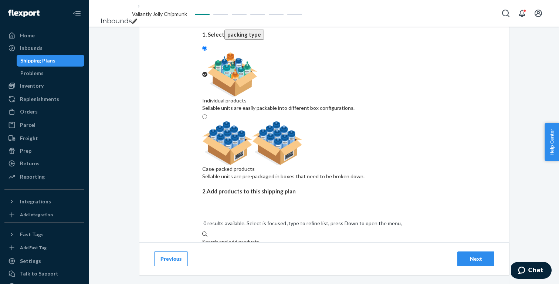
click at [263, 238] on div "Search and add products" at bounding box center [324, 241] width 244 height 7
click at [203, 246] on input "NO251WU1121-972-F" at bounding box center [202, 249] width 1 height 7
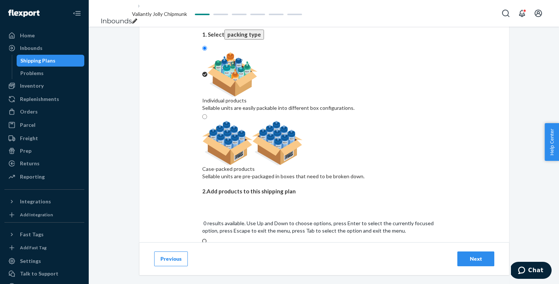
paste input "NO251WU1121-987-F"
click at [257, 253] on input "NO251WU1121-987-F" at bounding box center [229, 256] width 54 height 7
click at [284, 246] on div "Search and add products" at bounding box center [324, 253] width 244 height 15
click at [203, 253] on input "0 results available. Use Up and Down to choose options, press Enter to select t…" at bounding box center [202, 256] width 1 height 7
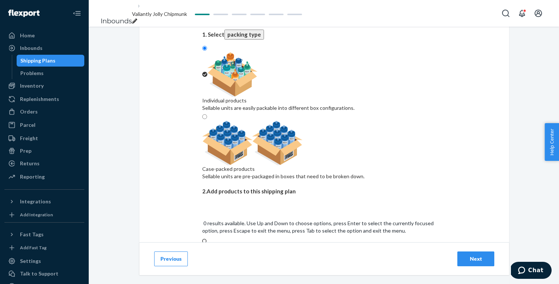
paste input "NO251WU1122-522-F"
click at [267, 270] on div "Barely Zero Fixed Cup Classic Bra (One Size / Treacly Almond)" at bounding box center [324, 273] width 244 height 7
click at [257, 253] on input "NO251WU1122-522-F" at bounding box center [229, 256] width 54 height 7
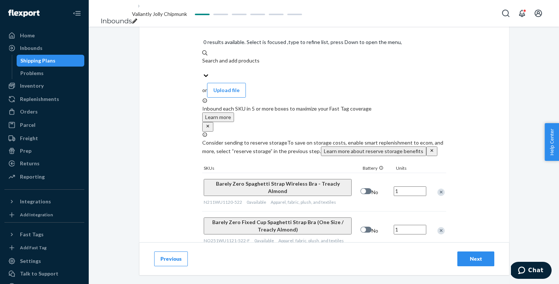
scroll to position [259, 0]
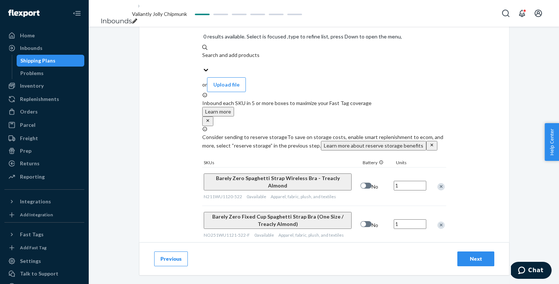
click at [405, 181] on input "1" at bounding box center [410, 186] width 33 height 10
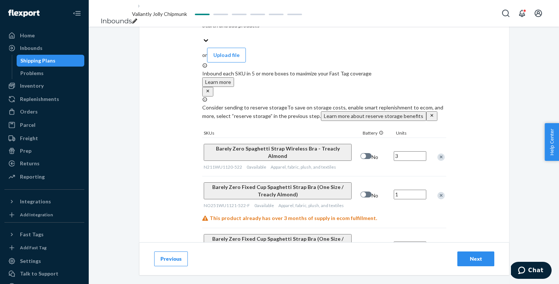
click at [411, 190] on input "1" at bounding box center [410, 195] width 33 height 10
click at [410, 242] on input "1" at bounding box center [410, 247] width 33 height 10
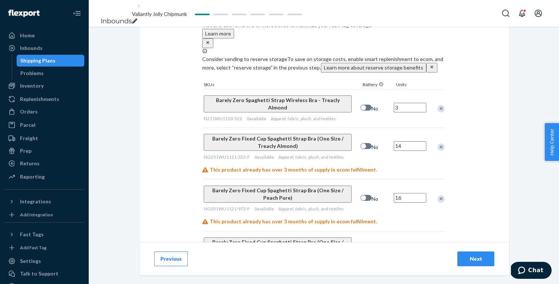
scroll to position [307, 0]
click at [410, 245] on input "1" at bounding box center [410, 250] width 33 height 10
click at [480, 259] on div "Next" at bounding box center [476, 258] width 24 height 7
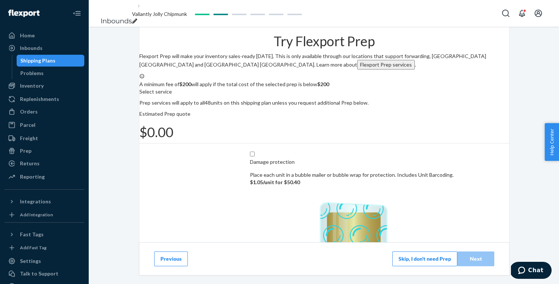
click at [407, 263] on button "Skip, I don't need Prep" at bounding box center [425, 259] width 65 height 15
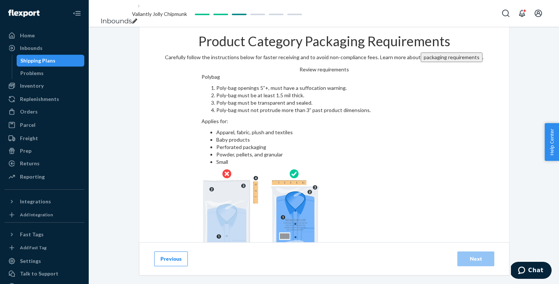
click at [349, 267] on input "checkbox" at bounding box center [325, 276] width 246 height 18
click at [469, 258] on div "Next" at bounding box center [476, 258] width 24 height 7
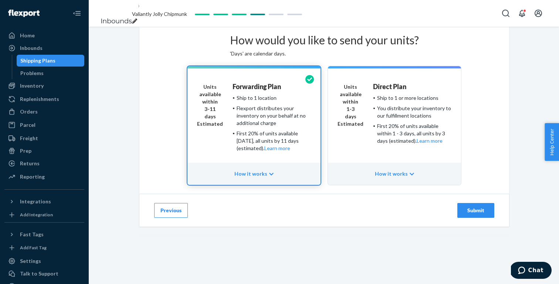
click at [468, 214] on div "Submit" at bounding box center [476, 210] width 24 height 7
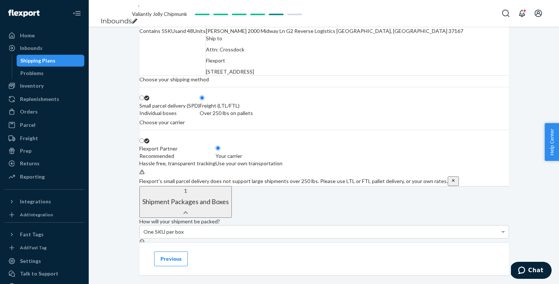
scroll to position [71, 0]
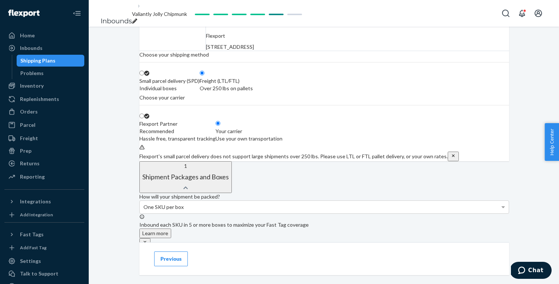
click at [283, 142] on div "Use your own transportation" at bounding box center [249, 138] width 67 height 7
click at [221, 126] on input "Your carrier Use your own transportation" at bounding box center [218, 123] width 5 height 5
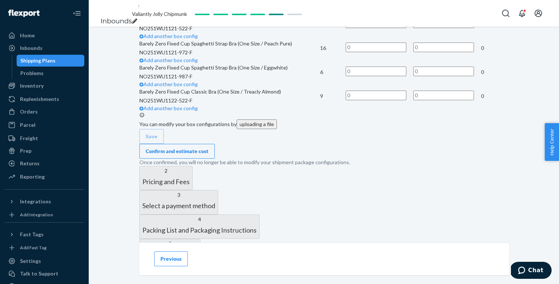
scroll to position [313, 0]
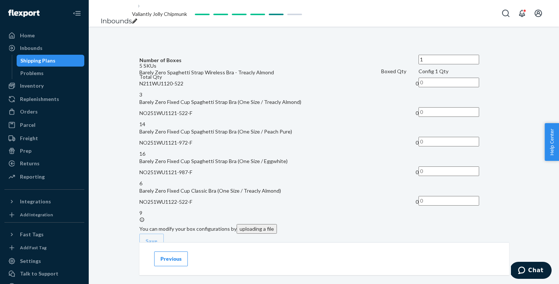
scroll to position [486, 0]
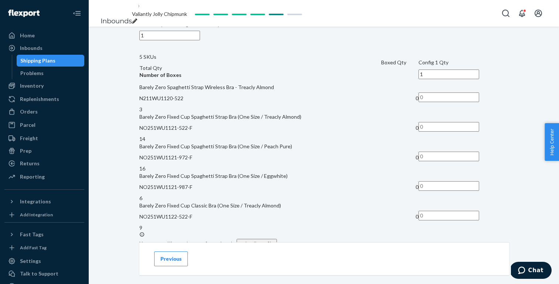
click at [440, 93] on input "text" at bounding box center [449, 98] width 61 height 10
click at [441, 122] on input "text" at bounding box center [449, 127] width 61 height 10
click at [442, 152] on input "text" at bounding box center [449, 157] width 61 height 10
click at [442, 181] on input "text" at bounding box center [449, 186] width 61 height 10
click at [445, 211] on input "text" at bounding box center [449, 216] width 61 height 10
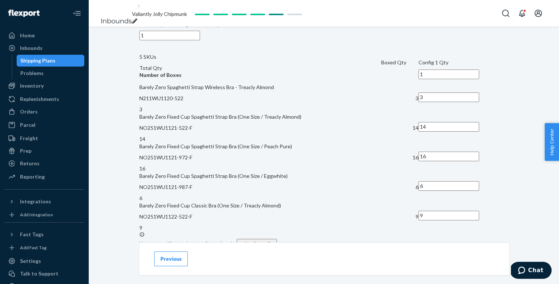
click at [491, 186] on div "How will your shipment be packed? Multiple SKUs per box To avoid receiving dela…" at bounding box center [324, 23] width 370 height 525
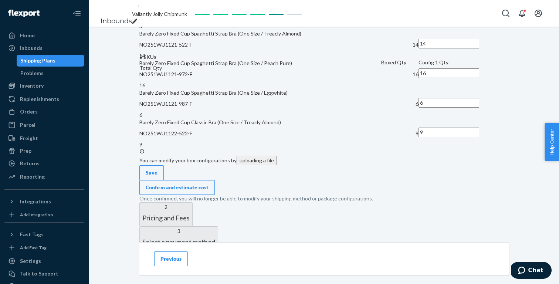
scroll to position [628, 0]
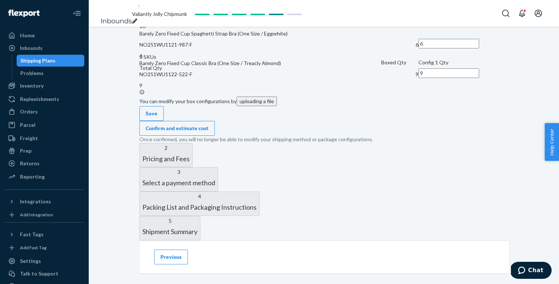
click at [209, 125] on div "Confirm and estimate cost" at bounding box center [177, 128] width 63 height 7
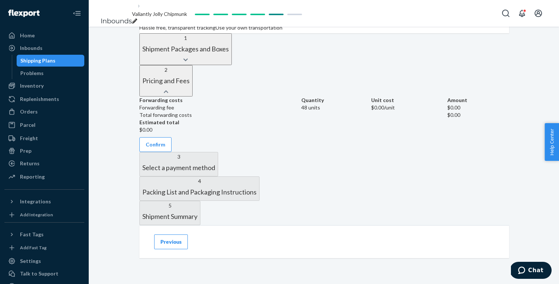
scroll to position [337, 0]
click at [172, 137] on button "Confirm" at bounding box center [155, 144] width 32 height 15
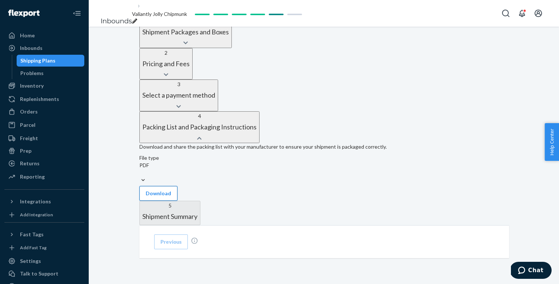
click at [178, 186] on button "Download" at bounding box center [158, 193] width 38 height 15
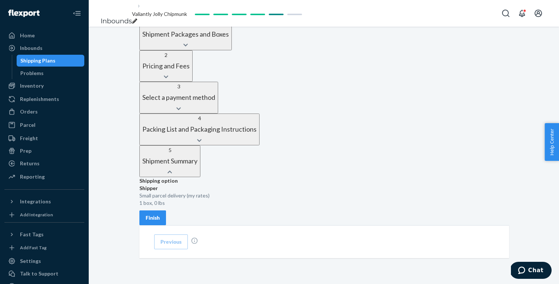
click at [160, 214] on div "Finish" at bounding box center [153, 217] width 14 height 7
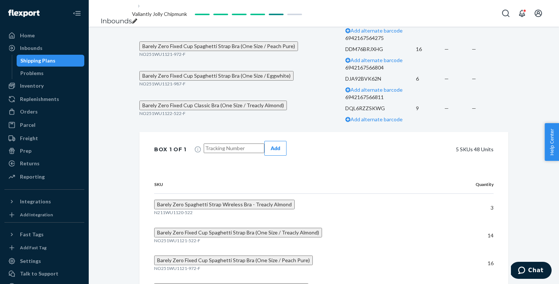
click at [164, 12] on span "Valiantly Jolly Chipmunk" at bounding box center [159, 14] width 55 height 6
click at [110, 82] on div "Shipment Ready to ship Download Shipment ID 1228414 Flexport PO# 9910231 Inboun…" at bounding box center [324, 34] width 471 height 615
click at [127, 17] on link "Inbounds" at bounding box center [116, 21] width 31 height 8
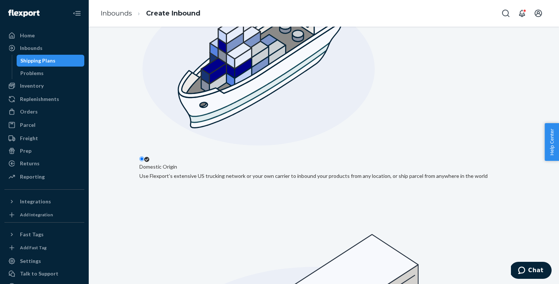
scroll to position [166, 0]
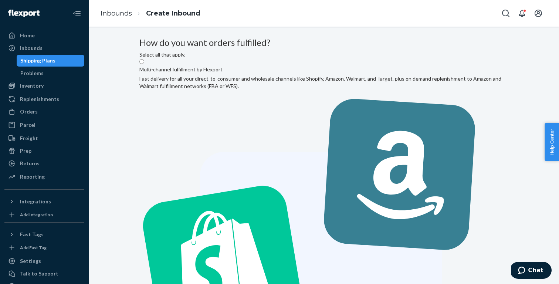
click at [303, 131] on label "Multi-channel fulfillment by Flexport Fast delivery for all your direct-to-cons…" at bounding box center [323, 259] width 369 height 403
click at [144, 64] on input "Multi-channel fulfillment by Flexport Fast delivery for all your direct-to-cons…" at bounding box center [141, 61] width 5 height 5
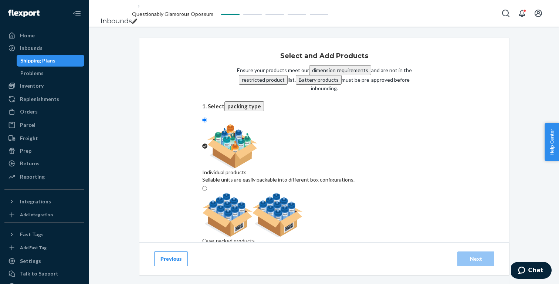
click at [233, 280] on div "Search and add products" at bounding box center [324, 283] width 244 height 7
paste input "N212PL1204-105-M-S"
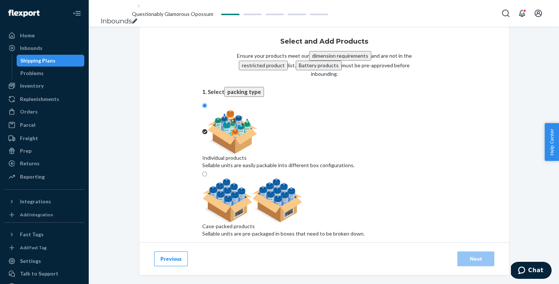
scroll to position [14, 0]
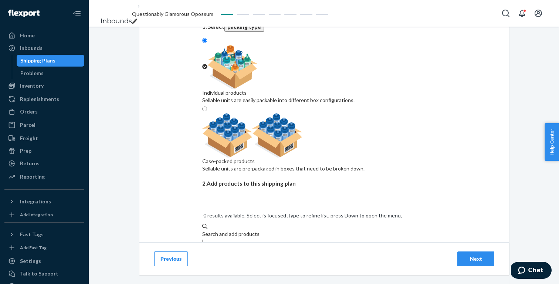
scroll to position [79, 0]
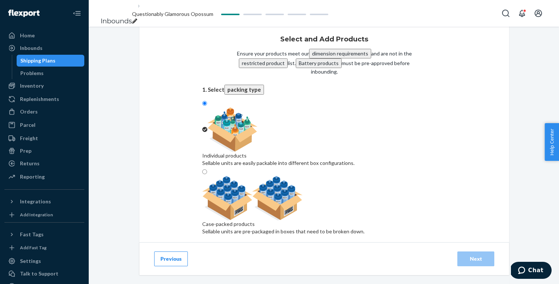
scroll to position [14, 0]
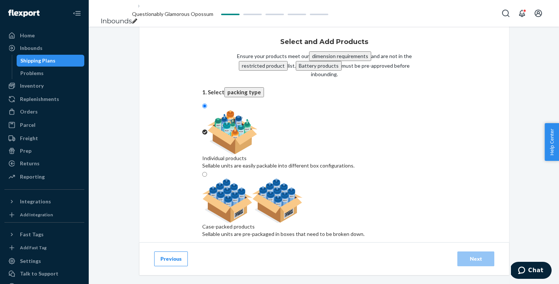
click at [287, 266] on div "Search and add products N212PL1204-105-M-S" at bounding box center [324, 273] width 244 height 15
click at [203, 274] on input "N212PL1204-105-M-S" at bounding box center [202, 277] width 1 height 7
paste input "N212PL1204-105-M-S"
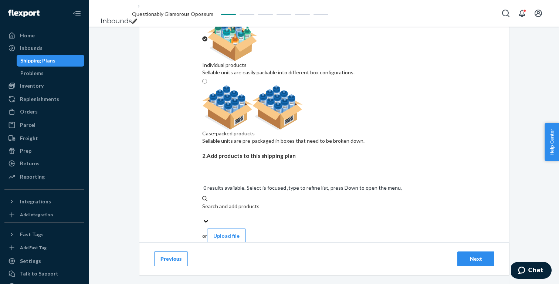
scroll to position [107, 0]
click at [271, 203] on div "Search and add products" at bounding box center [324, 206] width 244 height 7
click at [203, 211] on input "N212PL1204-105-M" at bounding box center [202, 214] width 1 height 7
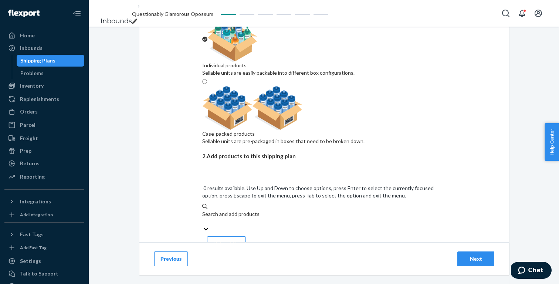
paste input "N212PL1204-105-S-S"
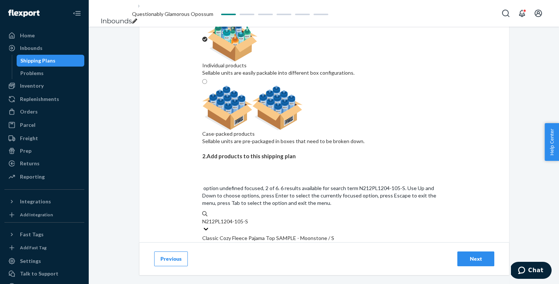
click at [257, 264] on div "N212PL1204 - 105 - S" at bounding box center [324, 267] width 244 height 7
click at [249, 218] on input "N212PL1204-105-S" at bounding box center [225, 221] width 47 height 7
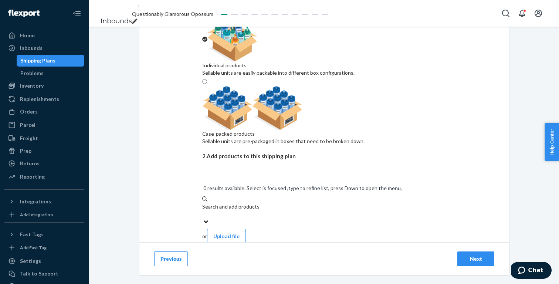
click at [263, 203] on div "Search and add products" at bounding box center [324, 206] width 244 height 7
click at [203, 211] on input "N212PL1204-105-S" at bounding box center [202, 214] width 1 height 7
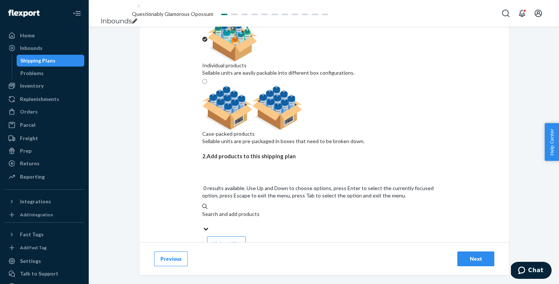
paste input "N212PL1204-111-M-S"
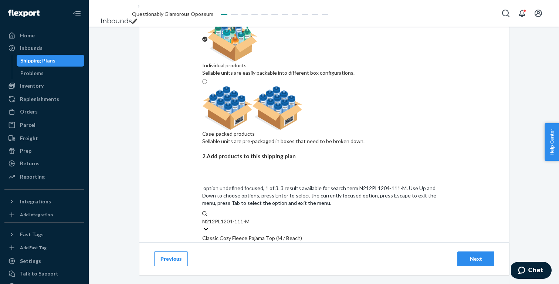
click at [265, 242] on div "N212PL1204 - 111 - M" at bounding box center [324, 245] width 244 height 7
click at [251, 218] on input "N212PL1204-111-M" at bounding box center [226, 221] width 49 height 7
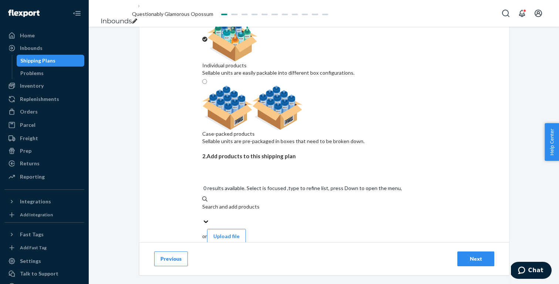
click at [262, 203] on div "Search and add products" at bounding box center [324, 206] width 244 height 7
click at [203, 211] on input "0 results available. Select is focused ,type to refine list, press Down to open…" at bounding box center [202, 214] width 1 height 7
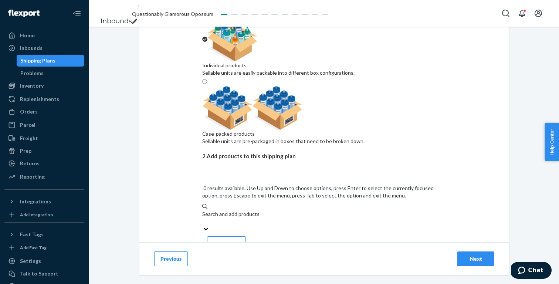
paste input "N212PL1204-111-S-S"
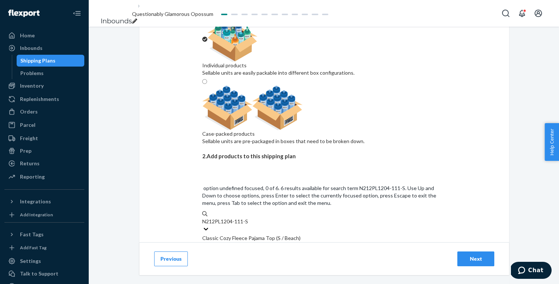
click at [260, 242] on div "N212PL1204 - 111 - S" at bounding box center [324, 245] width 244 height 7
click at [249, 218] on input "N212PL1204-111-S" at bounding box center [225, 221] width 47 height 7
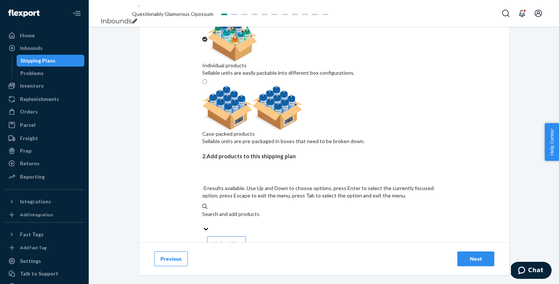
click at [279, 211] on div "Search and add products" at bounding box center [324, 218] width 244 height 15
click at [203, 218] on input "0 results available. Use Up and Down to choose options, press Enter to select t…" at bounding box center [202, 221] width 1 height 7
paste input "N212PL1304-105-M-S"
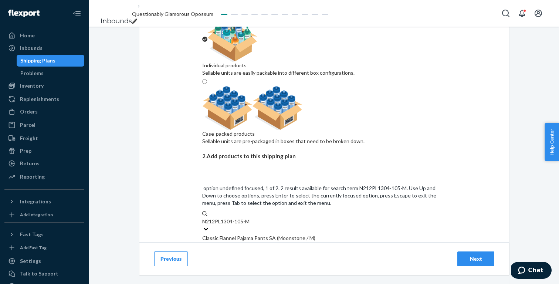
click at [263, 242] on div "N212PL1304 - 105 - M" at bounding box center [324, 245] width 244 height 7
click at [251, 218] on input "N212PL1304-105-M" at bounding box center [226, 221] width 49 height 7
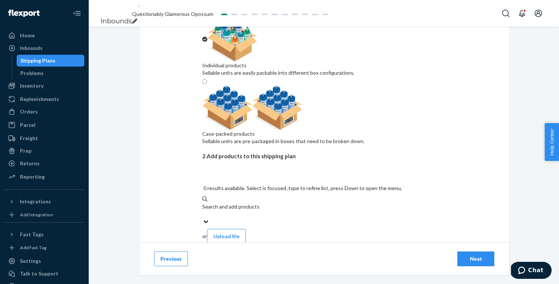
click at [291, 203] on div "Search and add products" at bounding box center [324, 210] width 244 height 15
click at [203, 211] on input "0 results available. Select is focused ,type to refine list, press Down to open…" at bounding box center [202, 214] width 1 height 7
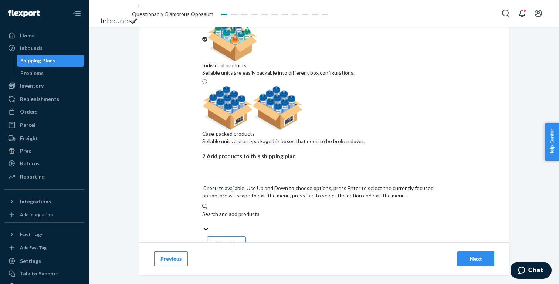
paste input "N212PL1304-105-S"
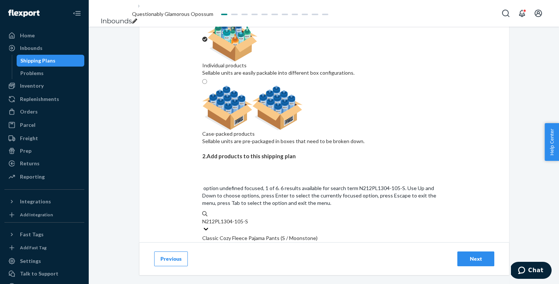
click at [282, 242] on div "N212PL1304 - 105 - S" at bounding box center [324, 245] width 244 height 7
click at [249, 218] on input "N212PL1304-105-S" at bounding box center [225, 221] width 47 height 7
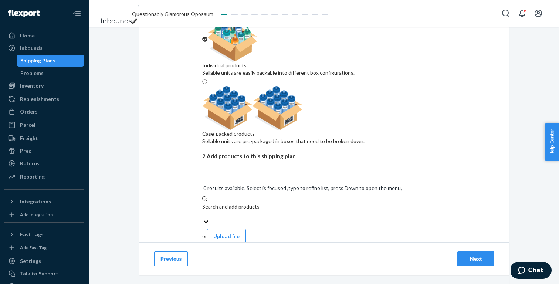
click at [283, 203] on div "Search and add products" at bounding box center [324, 210] width 244 height 15
click at [203, 211] on input "0 results available. Select is focused ,type to refine list, press Down to open…" at bounding box center [202, 214] width 1 height 7
paste input "N212PL1304-111-S-S"
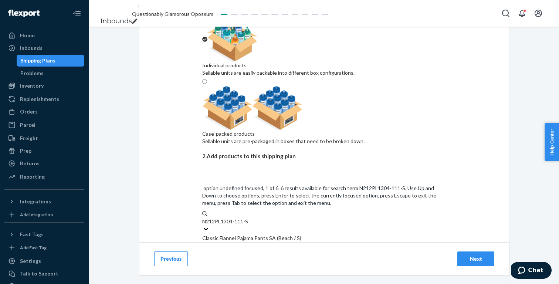
click at [267, 242] on div "N212PL1304 - 111 - S" at bounding box center [324, 245] width 244 height 7
click at [249, 218] on input "N212PL1304-111-S" at bounding box center [225, 221] width 47 height 7
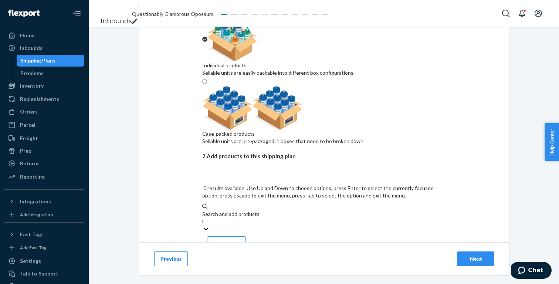
click at [271, 211] on div "Search and add products N212PL1304-111-S" at bounding box center [324, 218] width 244 height 15
click at [203, 218] on input "N212PL1304-111-S" at bounding box center [202, 221] width 1 height 7
paste input "NW221PL3006-719-M"
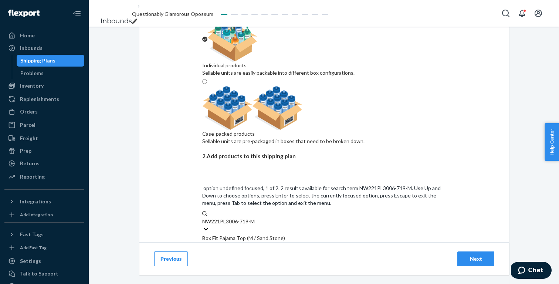
click at [281, 242] on div "NW221PL3006 - 719 - M" at bounding box center [324, 245] width 244 height 7
click at [256, 218] on input "NW221PL3006-719-M" at bounding box center [229, 221] width 54 height 7
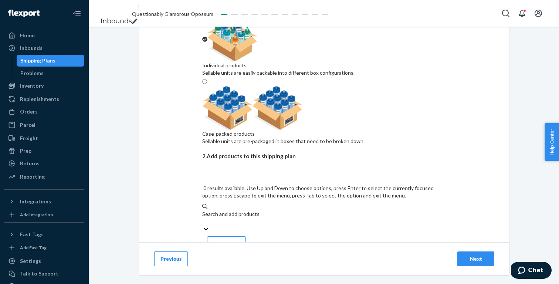
click at [245, 211] on div "Search and add products" at bounding box center [324, 214] width 244 height 7
click at [203, 218] on input "0 results available. Use Up and Down to choose options, press Enter to select t…" at bounding box center [202, 221] width 1 height 7
paste input "NW222PL3007-163-S"
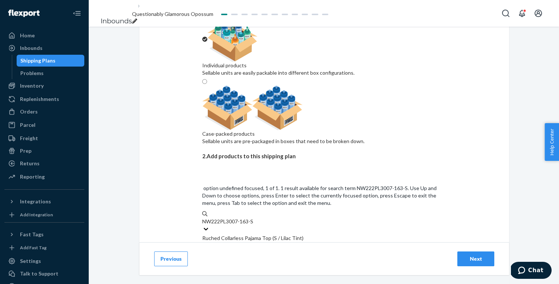
click at [289, 242] on div "NW222PL3007 - 163 - S" at bounding box center [324, 245] width 244 height 7
click at [255, 218] on input "NW222PL3007-163-S" at bounding box center [228, 221] width 52 height 7
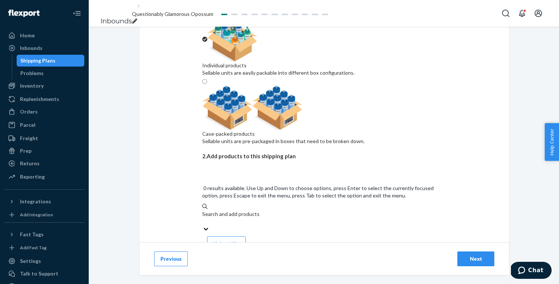
click at [252, 211] on div "Search and add products" at bounding box center [324, 214] width 244 height 7
click at [203, 218] on input "0 results available. Use Up and Down to choose options, press Enter to select t…" at bounding box center [202, 221] width 1 height 7
paste input "NW231WU1104-932-S"
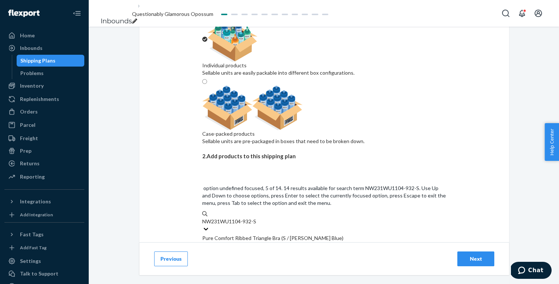
scroll to position [80, 0]
click at [258, 218] on input "NW231WU1104-932-S" at bounding box center [230, 221] width 56 height 7
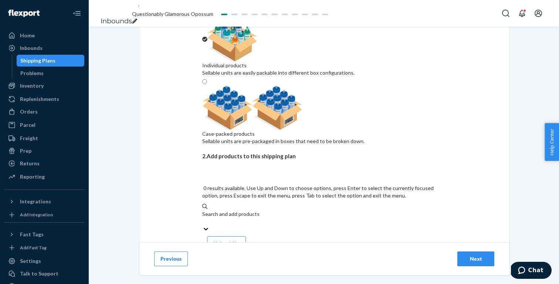
click at [281, 211] on div "Search and add products" at bounding box center [324, 218] width 244 height 15
click at [203, 218] on input "0 results available. Use Up and Down to choose options, press Enter to select t…" at bounding box center [202, 221] width 1 height 7
paste
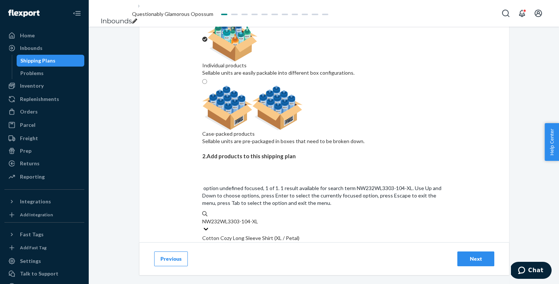
click at [272, 242] on div "NW232WL3303 - 104 - XL" at bounding box center [324, 245] width 244 height 7
click at [260, 218] on input "NW232WL3303-104-XL" at bounding box center [230, 221] width 57 height 7
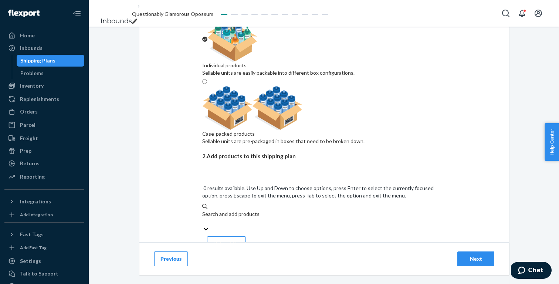
click at [281, 211] on div "Search and add products" at bounding box center [324, 218] width 244 height 15
click at [203, 218] on input "0 results available. Use Up and Down to choose options, press Enter to select t…" at bounding box center [202, 221] width 1 height 7
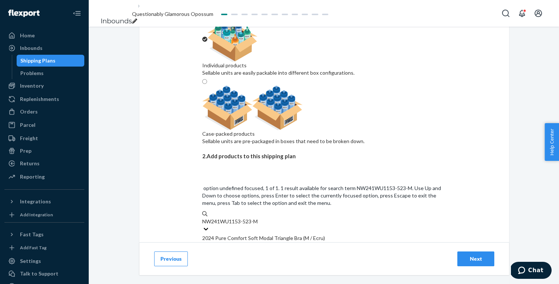
click at [273, 235] on div "2024 Pure Comfort Soft Modal Triangle Bra (M / Ecru)" at bounding box center [324, 238] width 244 height 7
click at [260, 218] on input "NW241WU1153-523-M" at bounding box center [230, 221] width 57 height 7
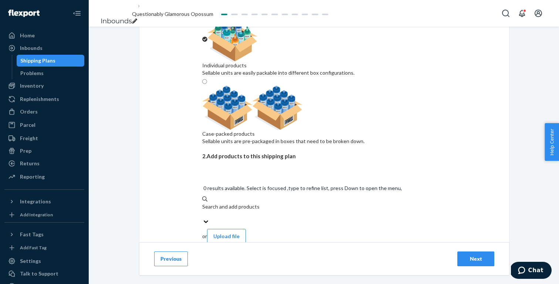
click at [276, 203] on div "Search and add products" at bounding box center [324, 210] width 244 height 15
click at [203, 211] on input "0 results available. Select is focused ,type to refine list, press Down to open…" at bounding box center [202, 214] width 1 height 7
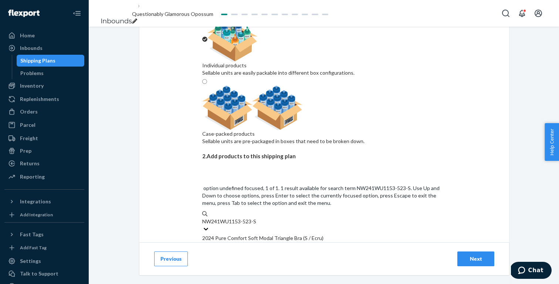
click at [267, 242] on div "NW241WU1153 - 523 - S" at bounding box center [324, 245] width 244 height 7
click at [258, 218] on input "NW241WU1153-523-S" at bounding box center [230, 221] width 56 height 7
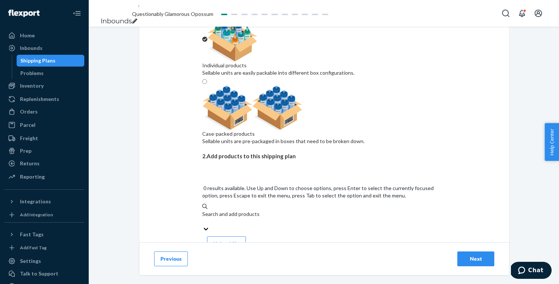
click at [262, 211] on div "Search and add products" at bounding box center [324, 214] width 244 height 7
click at [203, 218] on input "0 results available. Use Up and Down to choose options, press Enter to select t…" at bounding box center [202, 221] width 1 height 7
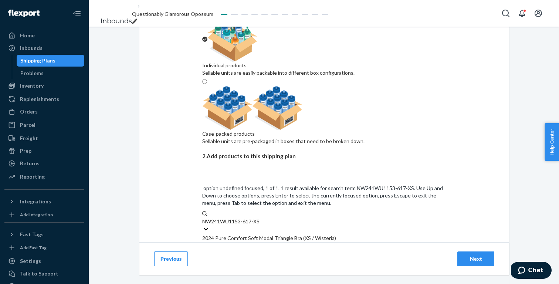
click at [287, 235] on div "2024 Pure Comfort Soft Modal Triangle Bra (XS / Wisteria)" at bounding box center [324, 238] width 244 height 7
click at [261, 218] on input "NW241WU1153-617-XS" at bounding box center [231, 221] width 59 height 7
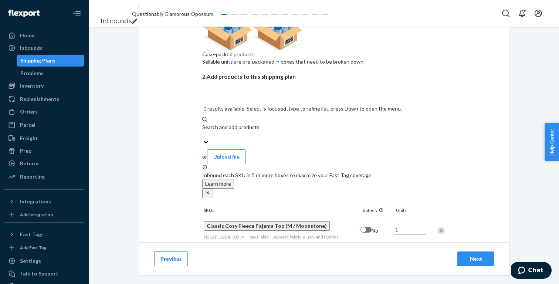
scroll to position [189, 0]
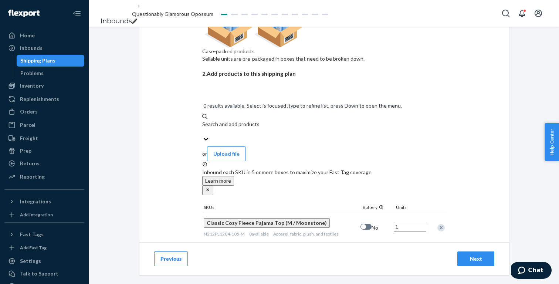
click at [410, 222] on input "1" at bounding box center [410, 227] width 33 height 10
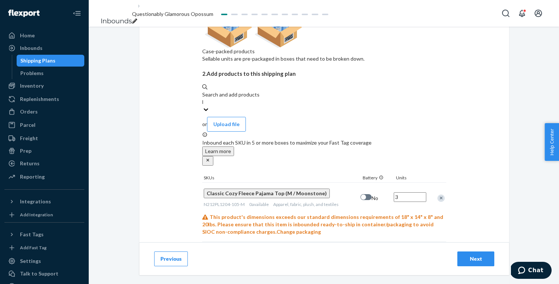
click at [404, 252] on input "1" at bounding box center [410, 257] width 33 height 10
click at [408, 283] on input "1" at bounding box center [410, 288] width 33 height 10
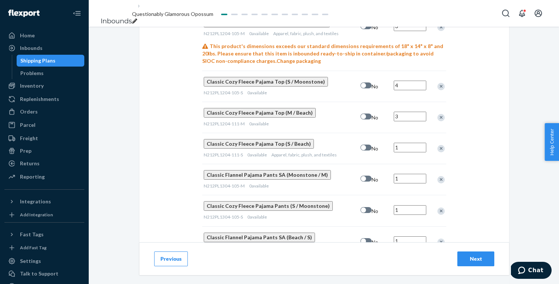
scroll to position [361, 0]
click at [411, 142] on input "1" at bounding box center [410, 147] width 33 height 10
click at [405, 173] on input "1" at bounding box center [410, 178] width 33 height 10
click at [406, 205] on input "1" at bounding box center [410, 210] width 33 height 10
click at [406, 236] on input "1" at bounding box center [410, 241] width 33 height 10
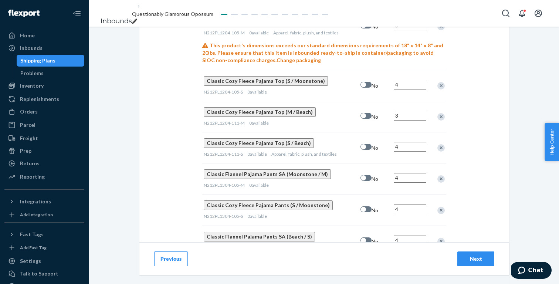
click at [406, 267] on input "1" at bounding box center [410, 272] width 33 height 10
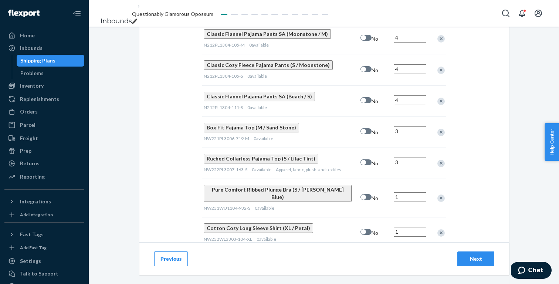
scroll to position [0, 0]
click at [411, 192] on input "1" at bounding box center [410, 197] width 33 height 10
click at [409, 227] on input "1" at bounding box center [410, 232] width 33 height 10
click at [407, 258] on input "1" at bounding box center [410, 263] width 33 height 10
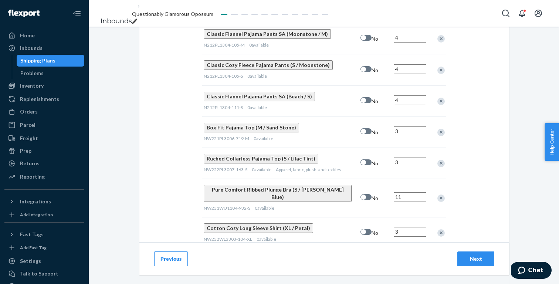
click at [480, 262] on div "Next" at bounding box center [476, 258] width 24 height 7
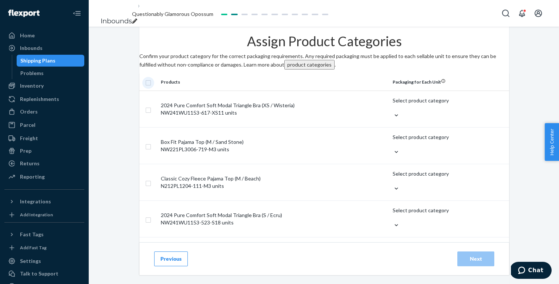
click at [151, 86] on input "checkbox" at bounding box center [148, 82] width 6 height 8
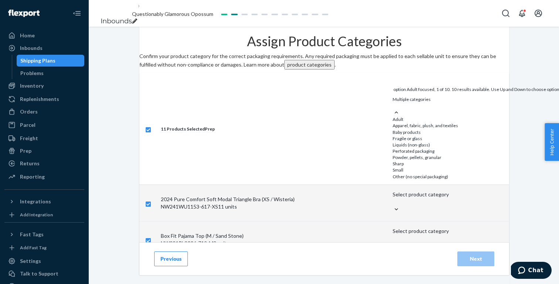
click at [394, 106] on input "option Adult focused, 1 of 10. 10 results available. Use Up and Down to choose …" at bounding box center [393, 105] width 1 height 6
click at [394, 109] on input "option Apparel, fabric, plush, and textiles focused, 2 of 10. 10 results availa…" at bounding box center [393, 105] width 1 height 6
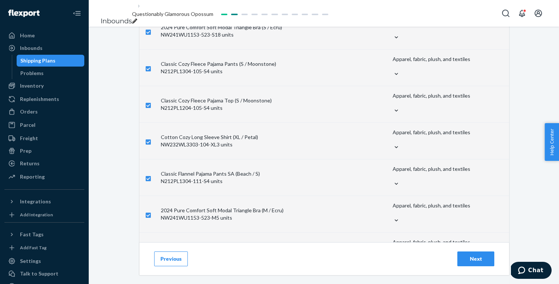
scroll to position [218, 0]
click at [478, 261] on div "Next" at bounding box center [476, 258] width 24 height 7
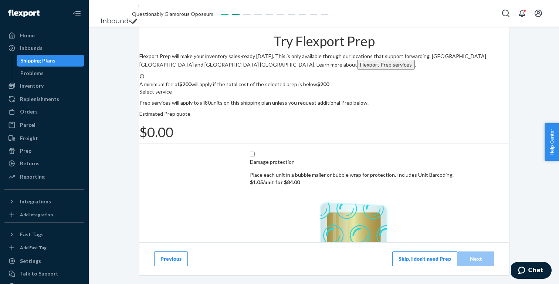
click at [408, 262] on button "Skip, I don't need Prep" at bounding box center [425, 259] width 65 height 15
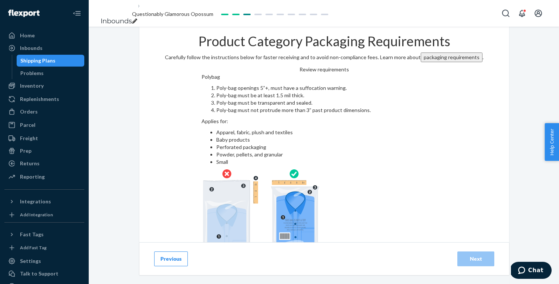
click at [287, 267] on input "checkbox" at bounding box center [325, 276] width 246 height 18
click at [464, 256] on button "Next" at bounding box center [476, 259] width 37 height 15
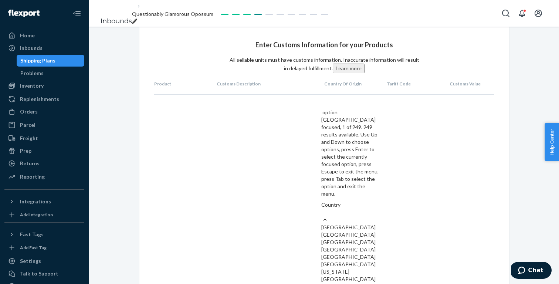
click at [350, 201] on div "Country" at bounding box center [351, 208] width 58 height 15
click at [322, 209] on input "option United States focused, 1 of 249. 249 results available. Use Up and Down …" at bounding box center [322, 212] width 1 height 7
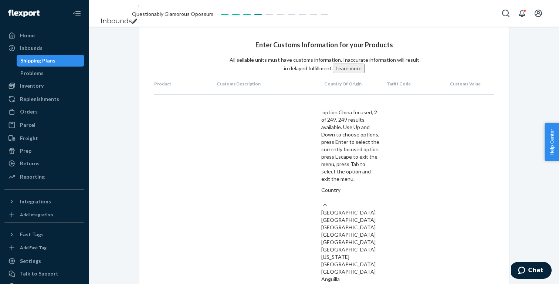
click at [347, 216] on div "China" at bounding box center [351, 219] width 58 height 7
click at [322, 194] on input "option China focused, 2 of 249. 249 results available. Use Up and Down to choos…" at bounding box center [322, 197] width 1 height 7
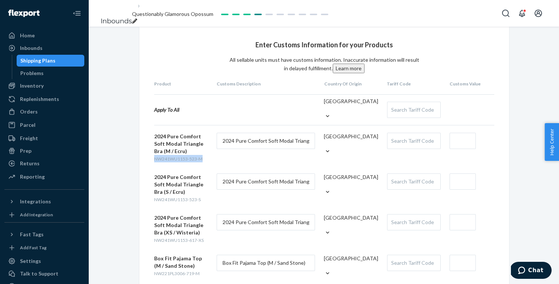
drag, startPoint x: 207, startPoint y: 162, endPoint x: 154, endPoint y: 161, distance: 52.9
click at [154, 161] on div "2024 Pure Comfort Soft Modal Triangle Bra (M / Ecru) NW241WU1153-523-M" at bounding box center [181, 148] width 54 height 30
drag, startPoint x: 201, startPoint y: 201, endPoint x: 152, endPoint y: 202, distance: 49.2
drag, startPoint x: 206, startPoint y: 242, endPoint x: 151, endPoint y: 242, distance: 54.8
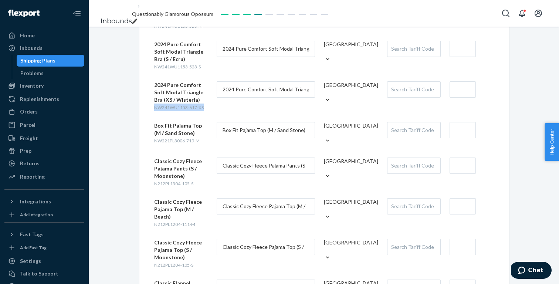
scroll to position [161, 0]
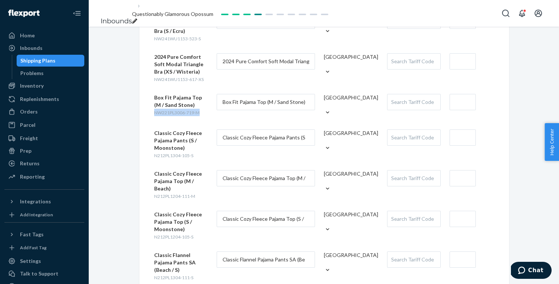
drag, startPoint x: 201, startPoint y: 115, endPoint x: 153, endPoint y: 115, distance: 47.7
click at [153, 115] on div "Enter Customs Information for your Products All sellable units must have custom…" at bounding box center [324, 157] width 370 height 582
drag, startPoint x: 195, startPoint y: 155, endPoint x: 155, endPoint y: 155, distance: 40.3
click at [155, 155] on div "Classic Cozy Fleece Pajama Pants (S / Moonstone) N212PL1304-105-S" at bounding box center [181, 145] width 54 height 30
drag, startPoint x: 196, startPoint y: 189, endPoint x: 153, endPoint y: 189, distance: 42.9
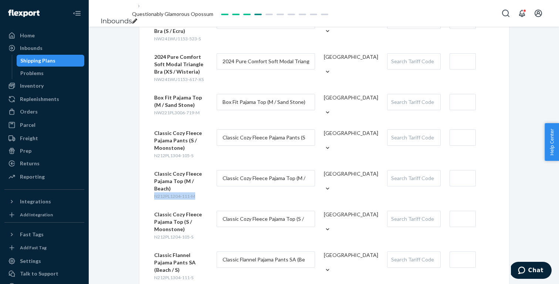
click at [153, 189] on div "Enter Customs Information for your Products All sellable units must have custom…" at bounding box center [324, 157] width 370 height 582
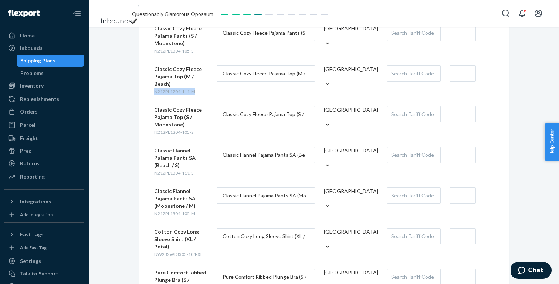
scroll to position [272, 0]
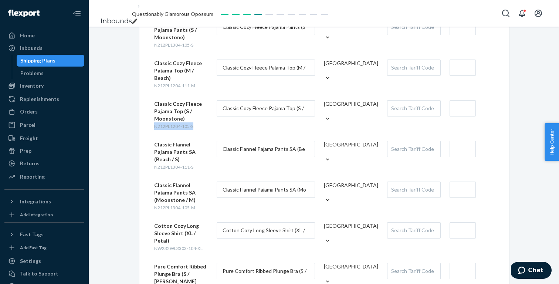
drag, startPoint x: 198, startPoint y: 119, endPoint x: 152, endPoint y: 120, distance: 45.5
click at [152, 120] on div "Enter Customs Information for your Products All sellable units must have custom…" at bounding box center [324, 46] width 370 height 582
drag, startPoint x: 196, startPoint y: 152, endPoint x: 155, endPoint y: 152, distance: 41.4
click at [155, 152] on div "Classic Flannel Pajama Pants SA (Beach / S) N212PL1304-111-S" at bounding box center [181, 156] width 54 height 30
drag, startPoint x: 200, startPoint y: 190, endPoint x: 153, endPoint y: 190, distance: 46.6
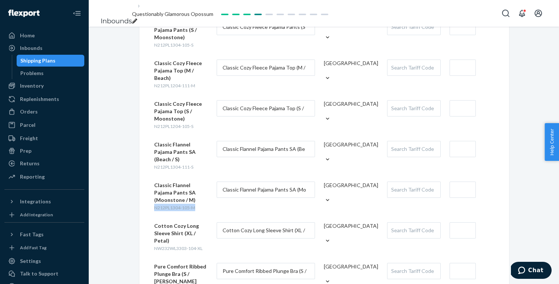
click at [153, 190] on div "Enter Customs Information for your Products All sellable units must have custom…" at bounding box center [324, 46] width 370 height 582
drag, startPoint x: 206, startPoint y: 226, endPoint x: 148, endPoint y: 226, distance: 57.4
click at [148, 226] on div "Enter Customs Information for your Products All sellable units must have custom…" at bounding box center [324, 46] width 370 height 582
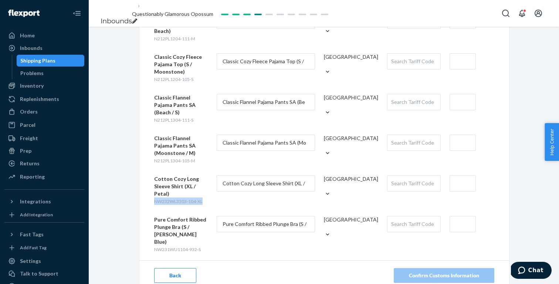
scroll to position [318, 0]
drag, startPoint x: 205, startPoint y: 220, endPoint x: 153, endPoint y: 221, distance: 51.8
click at [152, 220] on div "Enter Customs Information for your Products All sellable units must have custom…" at bounding box center [324, -1] width 370 height 582
click at [146, 193] on div "Enter Customs Information for your Products All sellable units must have custom…" at bounding box center [324, -1] width 370 height 582
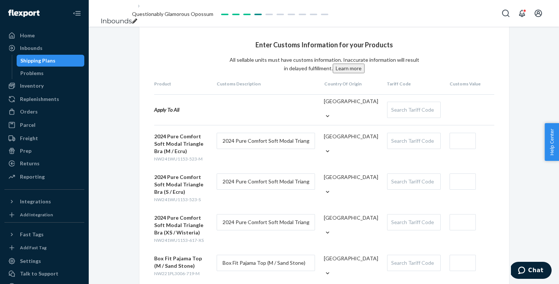
scroll to position [0, 0]
click at [400, 140] on div "Search Tariff Code" at bounding box center [414, 141] width 53 height 16
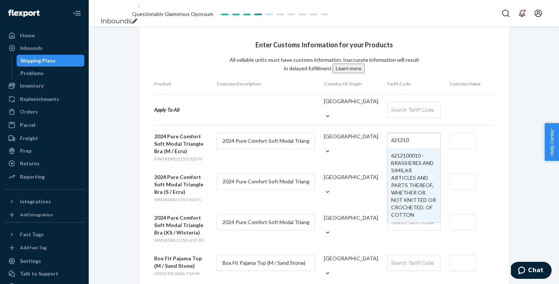
drag, startPoint x: 392, startPoint y: 141, endPoint x: 412, endPoint y: 141, distance: 20.0
click at [412, 141] on div "621210 621210" at bounding box center [401, 141] width 26 height 16
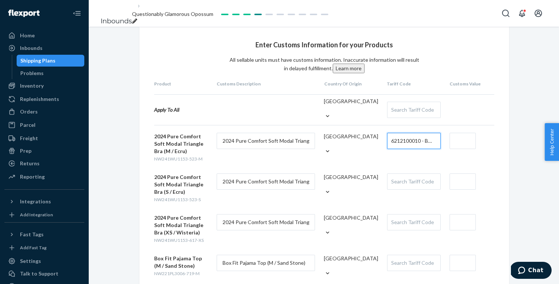
click at [416, 185] on div "Search Tariff Code" at bounding box center [414, 182] width 53 height 16
click at [414, 226] on div "Search Tariff Code" at bounding box center [414, 223] width 53 height 16
click at [465, 140] on input "text" at bounding box center [463, 141] width 26 height 16
click at [461, 185] on input "text" at bounding box center [463, 182] width 26 height 16
click at [461, 226] on input "text" at bounding box center [463, 222] width 26 height 16
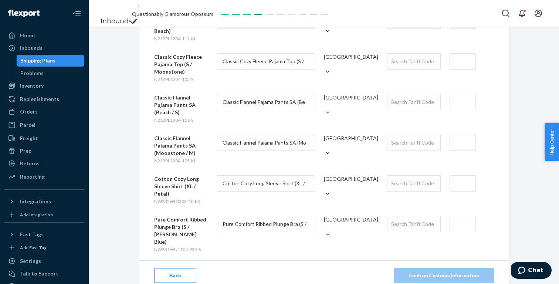
scroll to position [318, 0]
click at [416, 176] on div "Search Tariff Code" at bounding box center [414, 184] width 53 height 16
click at [466, 176] on input "text" at bounding box center [463, 184] width 26 height 16
click at [507, 181] on div "Enter Customs Information for your Products All sellable units must have custom…" at bounding box center [324, -1] width 370 height 582
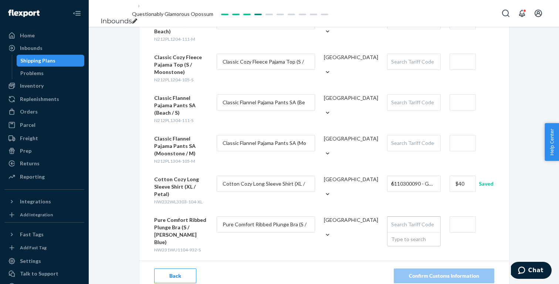
click at [401, 217] on div "Search Tariff Code" at bounding box center [414, 225] width 53 height 16
click at [471, 216] on input "text" at bounding box center [463, 224] width 26 height 16
click at [525, 206] on div "Enter Customs Information for your Products All sellable units must have custom…" at bounding box center [324, -1] width 471 height 582
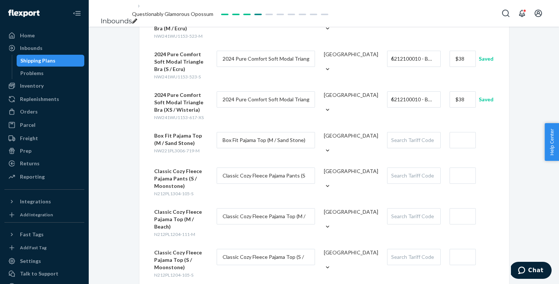
scroll to position [119, 0]
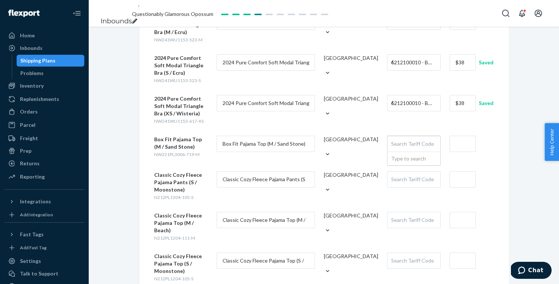
click at [420, 142] on div "Search Tariff Code" at bounding box center [414, 144] width 53 height 16
click at [460, 155] on form "Box Fit Pajama Top (M / Sand Stone) NW221PL3006-719-M Box Fit Pajama Top (M / S…" at bounding box center [324, 148] width 340 height 24
click at [463, 144] on input "text" at bounding box center [463, 144] width 26 height 16
click at [523, 145] on div "Enter Customs Information for your Products All sellable units must have custom…" at bounding box center [324, 198] width 471 height 582
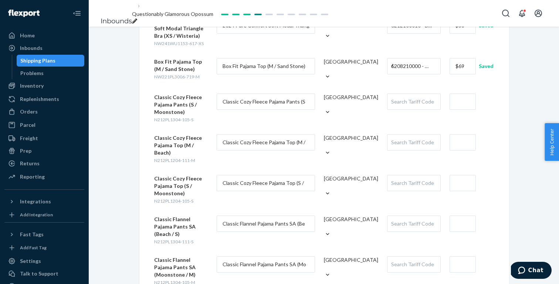
scroll to position [215, 0]
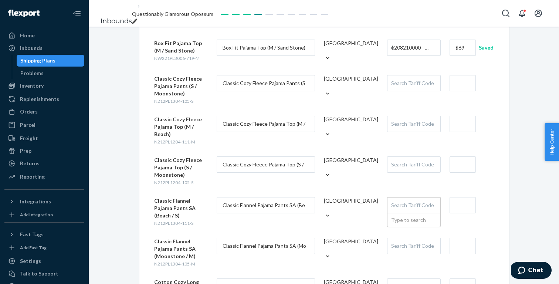
click at [411, 198] on div "Search Tariff Code" at bounding box center [414, 206] width 53 height 16
click at [416, 238] on div "Search Tariff Code" at bounding box center [414, 246] width 53 height 16
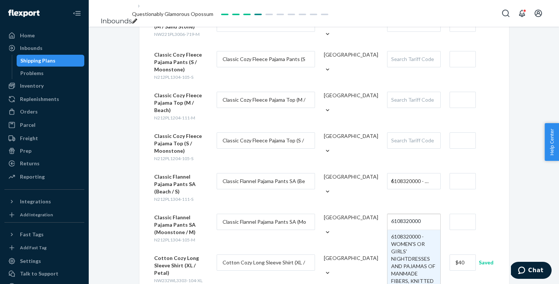
scroll to position [240, 0]
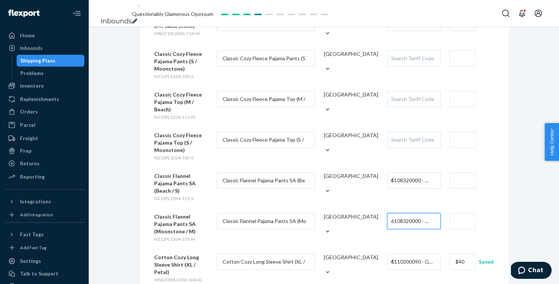
click at [410, 134] on div "Search Tariff Code" at bounding box center [414, 140] width 53 height 16
click at [411, 98] on div "Search Tariff Code" at bounding box center [414, 99] width 53 height 16
click at [411, 60] on div "Search Tariff Code" at bounding box center [414, 59] width 53 height 16
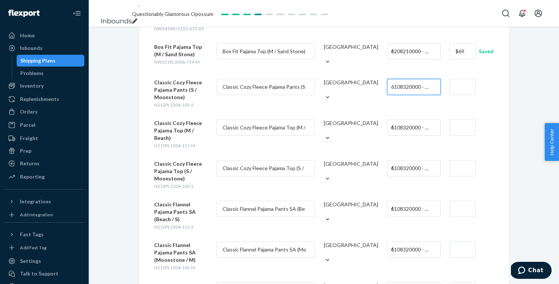
scroll to position [211, 0]
click at [470, 207] on input "text" at bounding box center [463, 210] width 26 height 16
click at [516, 203] on div "Enter Customs Information for your Products All sellable units must have custom…" at bounding box center [324, 107] width 471 height 582
click at [463, 242] on input "text" at bounding box center [463, 250] width 26 height 16
click at [529, 220] on div "Enter Customs Information for your Products All sellable units must have custom…" at bounding box center [324, 107] width 471 height 582
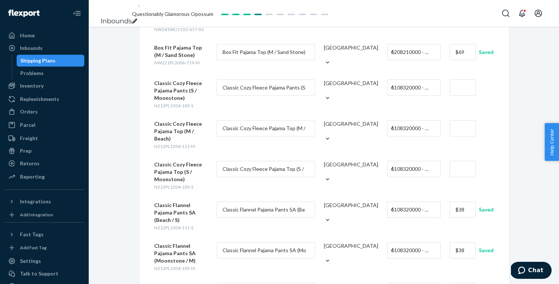
click at [470, 161] on input "text" at bounding box center [463, 169] width 26 height 16
click at [515, 175] on div "Enter Customs Information for your Products All sellable units must have custom…" at bounding box center [324, 107] width 471 height 582
click at [480, 130] on div at bounding box center [472, 128] width 45 height 16
click at [468, 130] on input "text" at bounding box center [463, 128] width 26 height 16
click at [526, 139] on div "Enter Customs Information for your Products All sellable units must have custom…" at bounding box center [324, 107] width 471 height 582
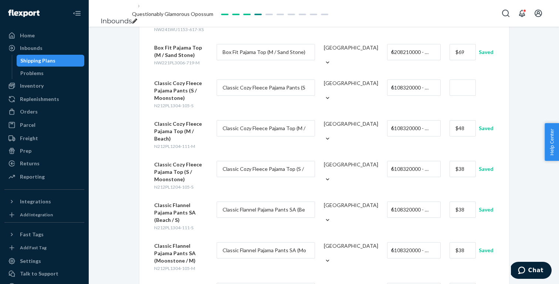
click at [471, 89] on input "text" at bounding box center [463, 88] width 26 height 16
click at [531, 95] on div "Enter Customs Information for your Products All sellable units must have custom…" at bounding box center [324, 107] width 471 height 582
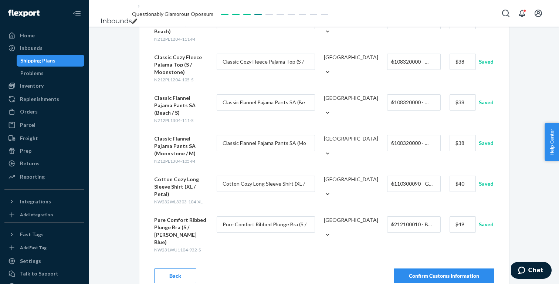
scroll to position [0, 0]
click at [431, 269] on button "Confirm Customs Information" at bounding box center [444, 276] width 101 height 15
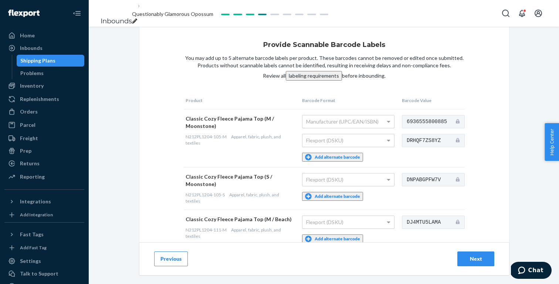
click at [330, 201] on button "Add alternate barcode" at bounding box center [332, 196] width 61 height 9
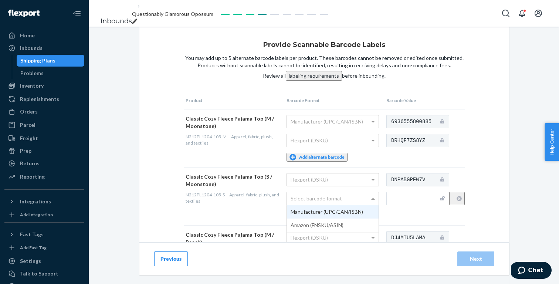
click at [330, 201] on div "Select barcode format" at bounding box center [333, 198] width 92 height 13
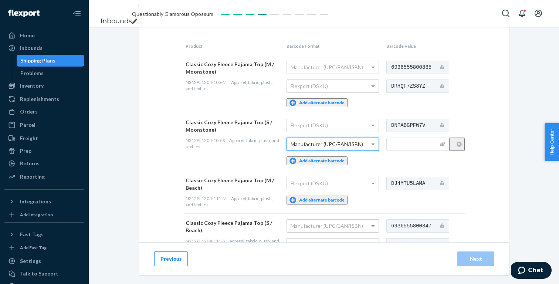
scroll to position [104, 0]
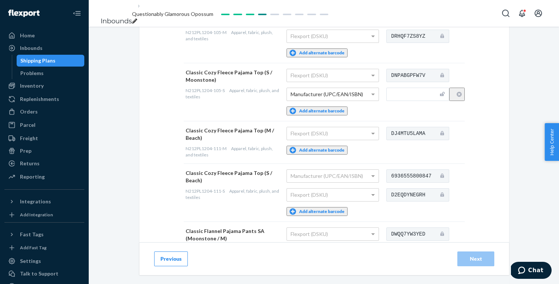
click at [325, 151] on button "Add alternate barcode" at bounding box center [317, 150] width 61 height 9
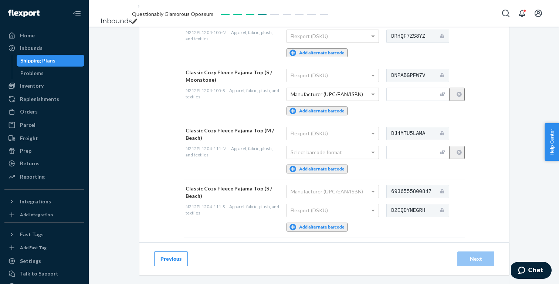
click at [325, 159] on div "Select barcode format" at bounding box center [333, 152] width 92 height 13
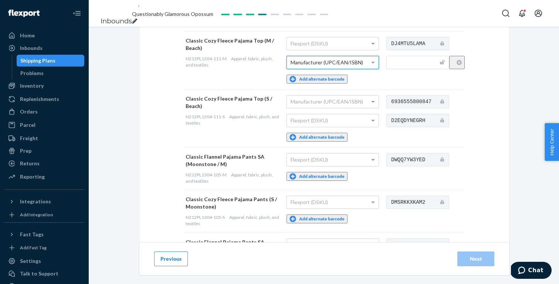
scroll to position [203, 0]
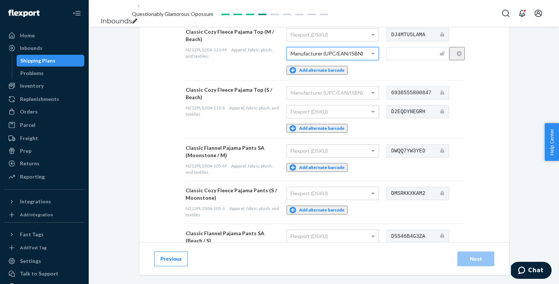
click at [324, 164] on button "Add alternate barcode" at bounding box center [317, 167] width 61 height 9
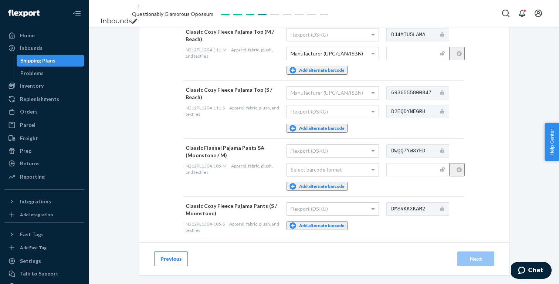
click at [324, 171] on div "Select barcode format" at bounding box center [333, 170] width 92 height 13
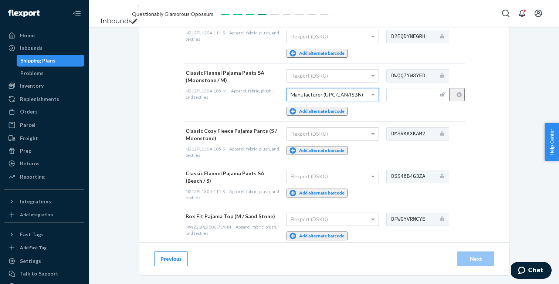
scroll to position [283, 0]
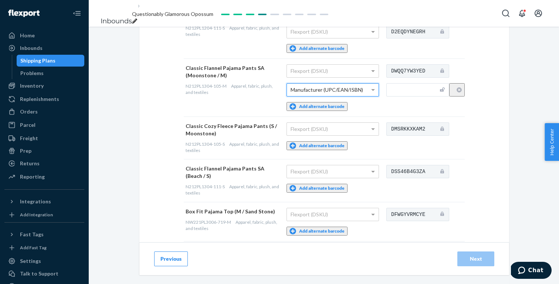
click at [324, 142] on button "Add alternate barcode" at bounding box center [317, 145] width 61 height 9
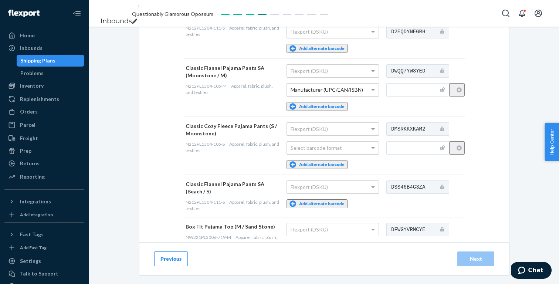
click at [324, 149] on div "Select barcode format" at bounding box center [333, 148] width 92 height 13
click at [329, 199] on button "Add alternate barcode" at bounding box center [317, 203] width 61 height 9
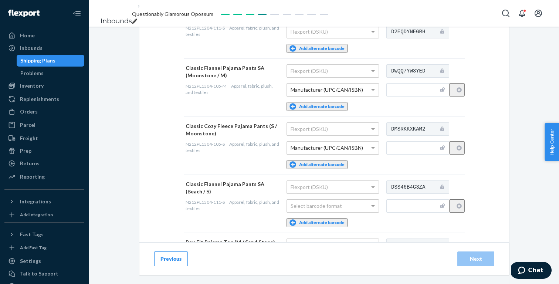
click at [329, 200] on div "Select barcode format" at bounding box center [333, 206] width 92 height 13
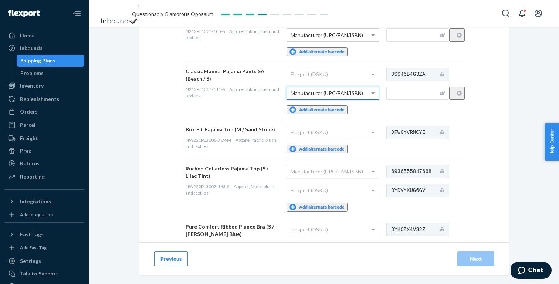
scroll to position [404, 0]
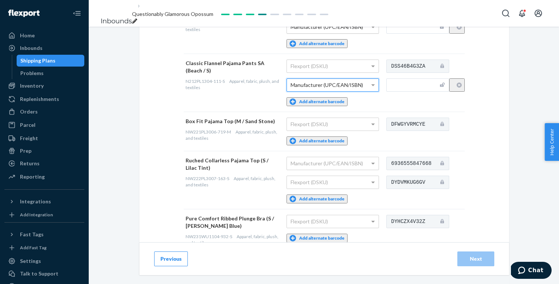
click at [328, 137] on button "Add alternate barcode" at bounding box center [317, 141] width 61 height 9
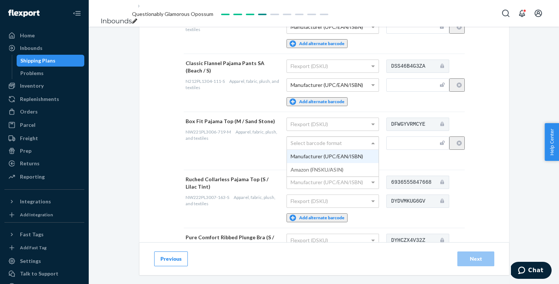
click at [328, 140] on div "Select barcode format" at bounding box center [333, 143] width 92 height 13
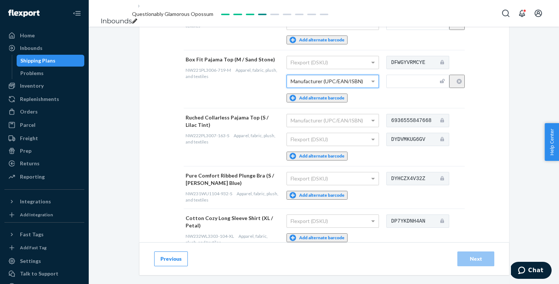
scroll to position [466, 0]
click at [328, 191] on button "Add alternate barcode" at bounding box center [317, 195] width 61 height 9
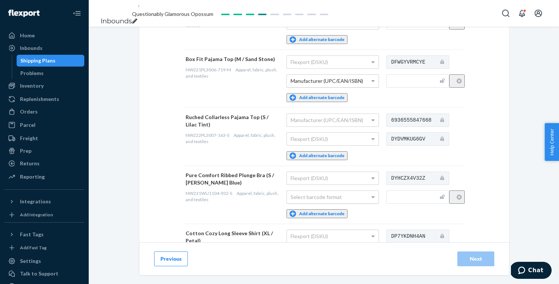
click at [328, 191] on div "Select barcode format" at bounding box center [333, 197] width 92 height 13
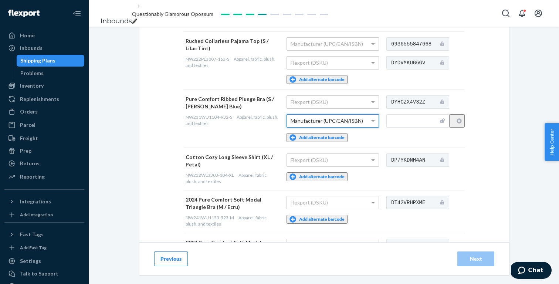
scroll to position [554, 0]
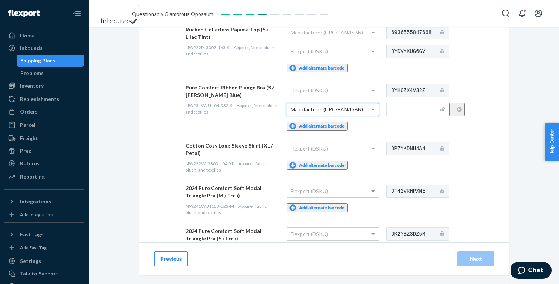
click at [326, 161] on button "Add alternate barcode" at bounding box center [317, 165] width 61 height 9
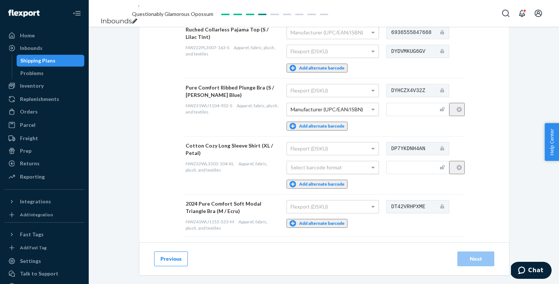
click at [326, 161] on div "Select barcode format" at bounding box center [333, 167] width 92 height 13
click at [327, 219] on button "Add alternate barcode" at bounding box center [317, 223] width 61 height 9
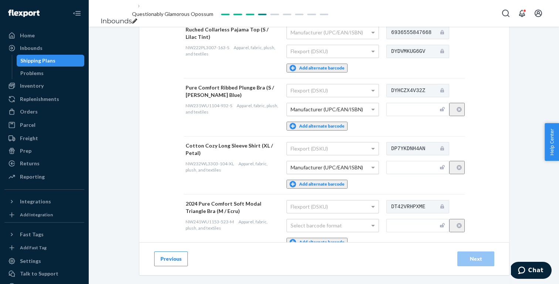
click at [327, 219] on div "Select barcode format" at bounding box center [333, 225] width 92 height 13
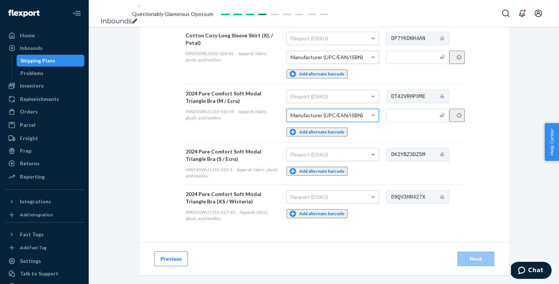
scroll to position [669, 0]
click at [326, 167] on button "Add alternate barcode" at bounding box center [317, 171] width 61 height 9
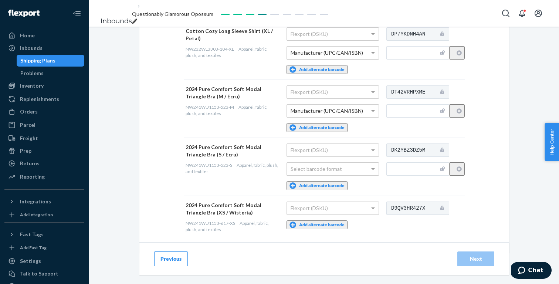
click at [326, 163] on div "Select barcode format" at bounding box center [333, 169] width 92 height 13
click at [326, 221] on button "Add alternate barcode" at bounding box center [317, 225] width 61 height 9
click at [326, 221] on div "Select barcode format" at bounding box center [333, 227] width 92 height 13
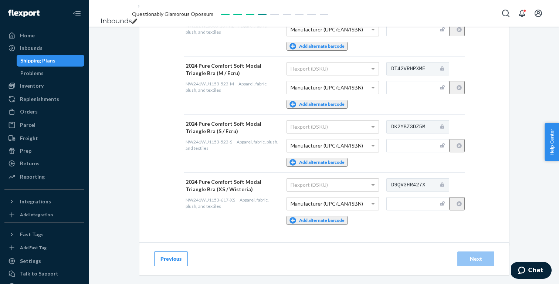
scroll to position [692, 0]
click at [412, 197] on input "text" at bounding box center [418, 203] width 63 height 13
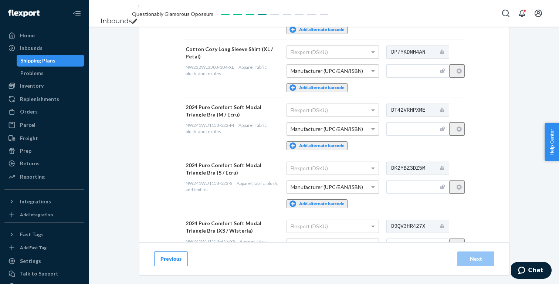
scroll to position [636, 0]
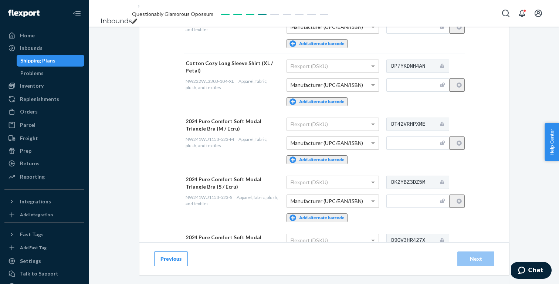
click at [426, 137] on input "text" at bounding box center [418, 143] width 63 height 13
click at [414, 195] on input "text" at bounding box center [418, 201] width 63 height 13
click at [414, 78] on input "text" at bounding box center [418, 84] width 63 height 13
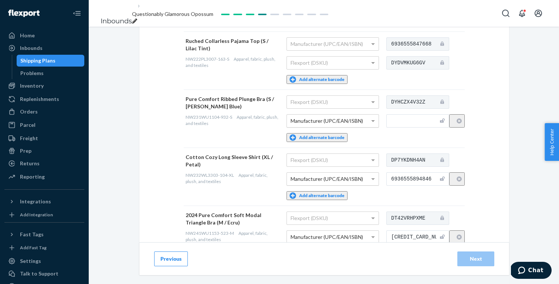
scroll to position [540, 0]
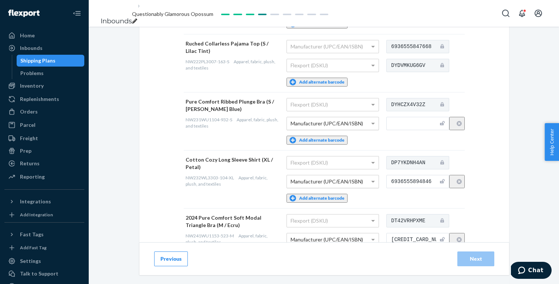
click at [409, 117] on input "text" at bounding box center [418, 123] width 63 height 13
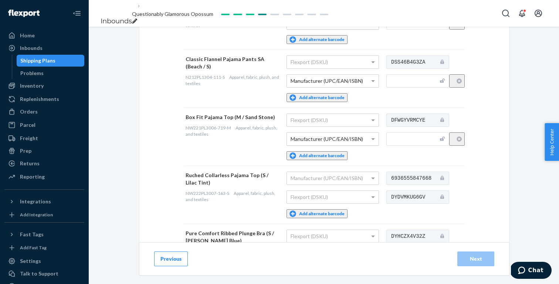
scroll to position [399, 0]
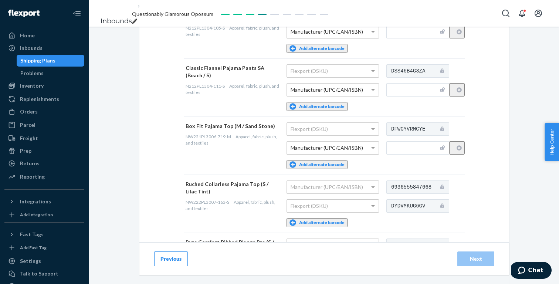
click at [409, 141] on input "text" at bounding box center [418, 147] width 63 height 13
click at [521, 118] on div "Provide Scannable Barcode Labels You may add up to 5 alternate barcode labels p…" at bounding box center [324, 103] width 471 height 952
click at [426, 83] on input "text" at bounding box center [418, 89] width 63 height 13
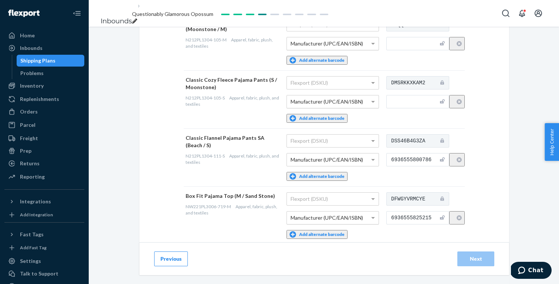
scroll to position [312, 0]
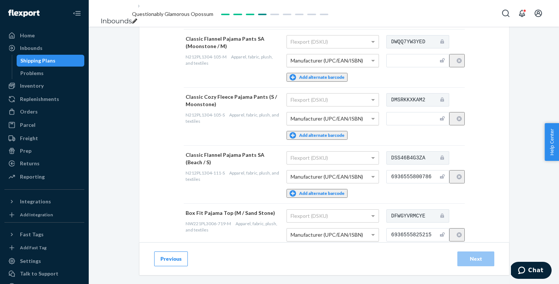
click at [407, 109] on td "DMSRKKXKAM2" at bounding box center [425, 116] width 80 height 58
click at [407, 118] on input "text" at bounding box center [418, 118] width 63 height 13
click at [502, 90] on div "Provide Scannable Barcode Labels You may add up to 5 alternate barcode labels p…" at bounding box center [324, 169] width 370 height 911
click at [421, 58] on input "text" at bounding box center [418, 60] width 63 height 13
click at [496, 75] on div "Provide Scannable Barcode Labels You may add up to 5 alternate barcode labels p…" at bounding box center [324, 169] width 370 height 911
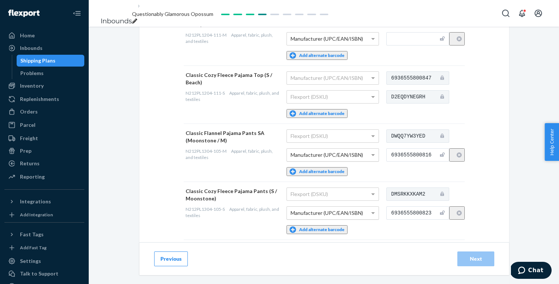
scroll to position [222, 0]
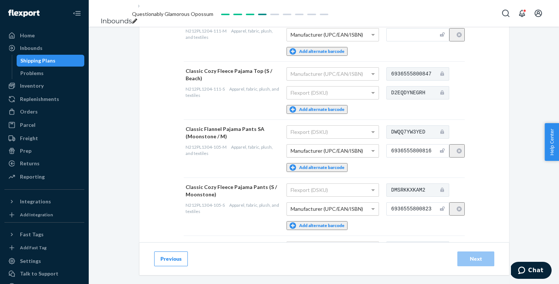
click at [418, 211] on input "6936555800823" at bounding box center [418, 208] width 63 height 13
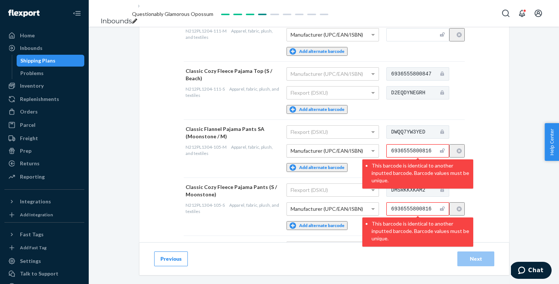
click at [492, 199] on div "Provide Scannable Barcode Labels You may add up to 5 alternate barcode labels p…" at bounding box center [324, 260] width 370 height 911
click at [462, 148] on icon "button" at bounding box center [459, 150] width 5 height 5
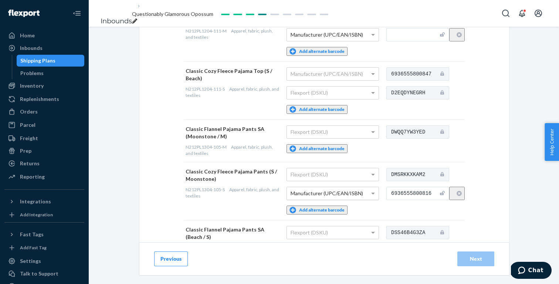
click at [345, 149] on button "Add alternate barcode" at bounding box center [317, 148] width 61 height 9
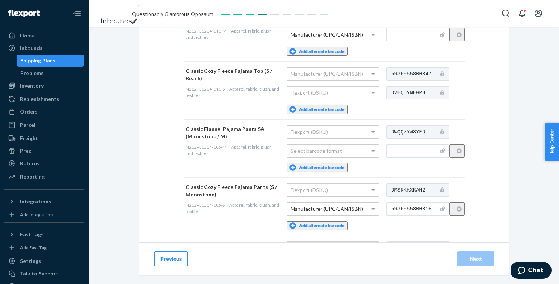
click at [343, 151] on div "Select barcode format" at bounding box center [333, 151] width 92 height 13
click at [414, 153] on input "text" at bounding box center [418, 150] width 63 height 13
click at [518, 158] on div "Provide Scannable Barcode Labels You may add up to 5 alternate barcode labels p…" at bounding box center [324, 281] width 471 height 952
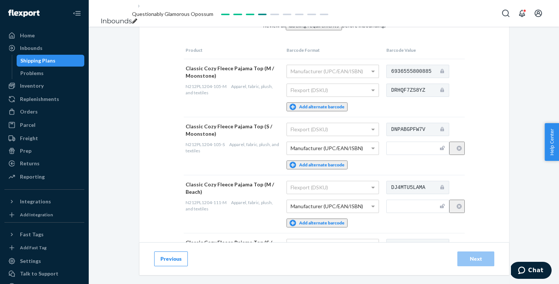
scroll to position [47, 0]
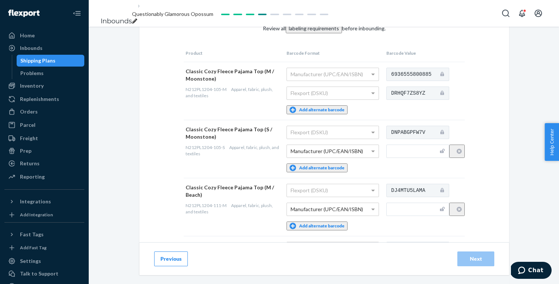
click at [415, 215] on input "text" at bounding box center [418, 209] width 63 height 13
click at [415, 157] on input "text" at bounding box center [418, 151] width 63 height 13
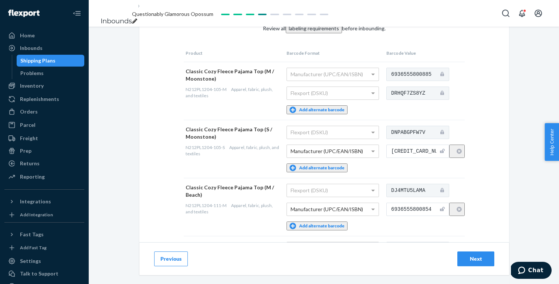
click at [475, 256] on div "Next" at bounding box center [476, 258] width 24 height 7
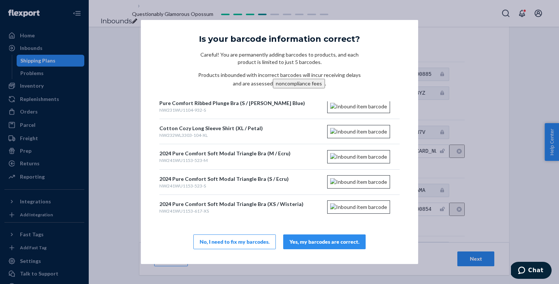
scroll to position [303, 0]
click at [346, 239] on div "Yes, my barcodes are correct." at bounding box center [325, 241] width 70 height 7
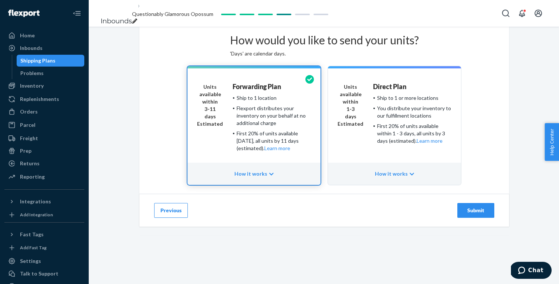
click at [471, 214] on div "Submit" at bounding box center [476, 210] width 24 height 7
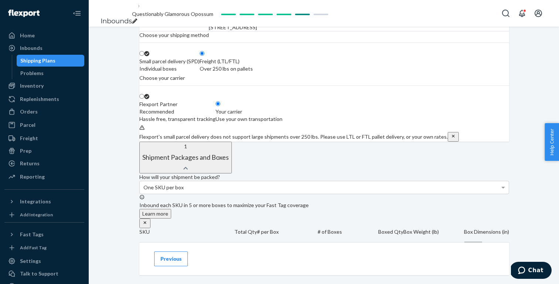
click at [283, 115] on div "Your carrier" at bounding box center [249, 111] width 67 height 7
click at [221, 106] on input "Your carrier Use your own transportation" at bounding box center [218, 103] width 5 height 5
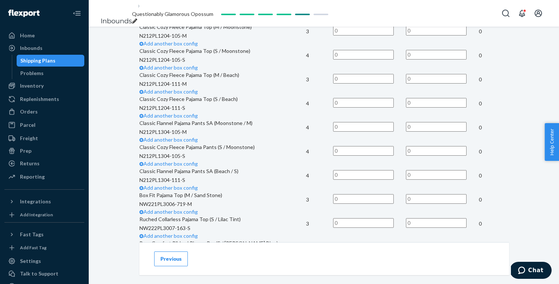
scroll to position [294, 0]
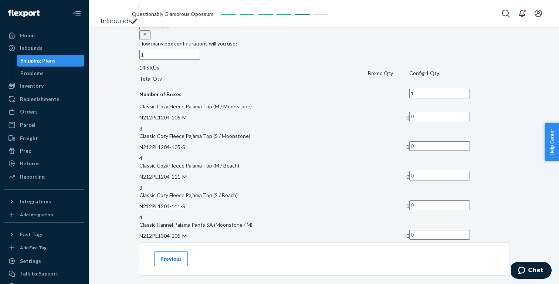
scroll to position [472, 0]
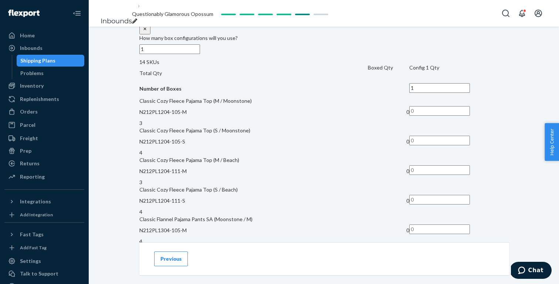
click at [440, 106] on input "text" at bounding box center [440, 111] width 61 height 10
click at [438, 136] on input "text" at bounding box center [440, 141] width 61 height 10
click at [439, 165] on input "text" at bounding box center [440, 170] width 61 height 10
click at [440, 195] on input "text" at bounding box center [440, 200] width 61 height 10
click at [439, 225] on input "text" at bounding box center [440, 230] width 61 height 10
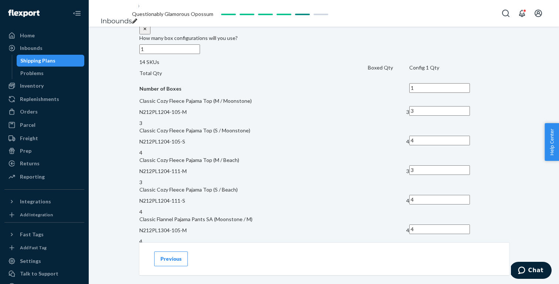
click at [439, 254] on input "text" at bounding box center [440, 259] width 61 height 10
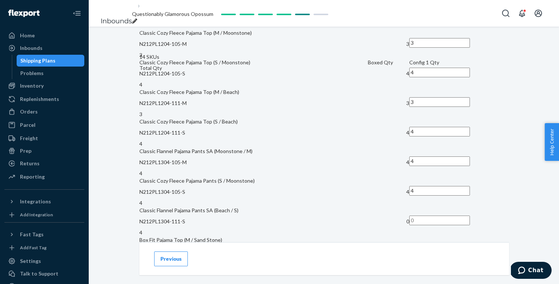
scroll to position [541, 0]
click at [439, 215] on input "text" at bounding box center [440, 220] width 61 height 10
click at [440, 244] on input "text" at bounding box center [440, 249] width 61 height 10
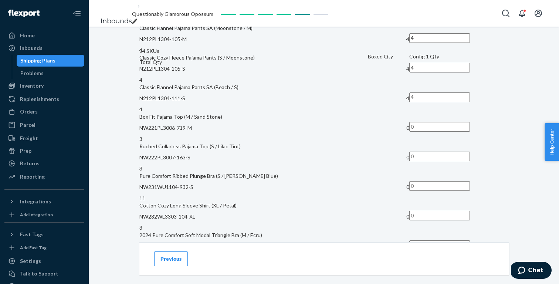
scroll to position [665, 0]
click at [442, 151] on input "text" at bounding box center [440, 156] width 61 height 10
click at [438, 180] on input "text" at bounding box center [440, 185] width 61 height 10
click at [438, 210] on input "text" at bounding box center [440, 215] width 61 height 10
click at [436, 239] on input "text" at bounding box center [440, 244] width 61 height 10
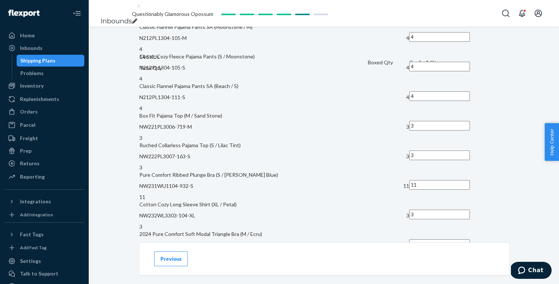
click at [443, 269] on input "text" at bounding box center [440, 274] width 61 height 10
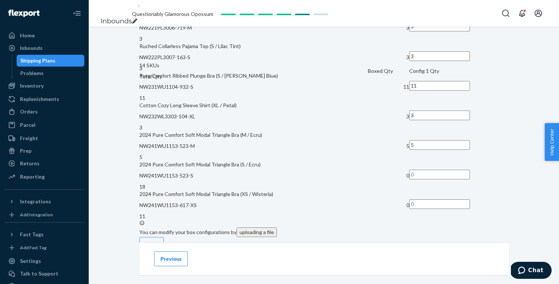
scroll to position [778, 0]
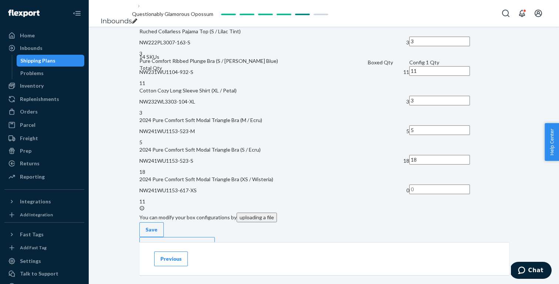
click at [443, 185] on input "text" at bounding box center [440, 190] width 61 height 10
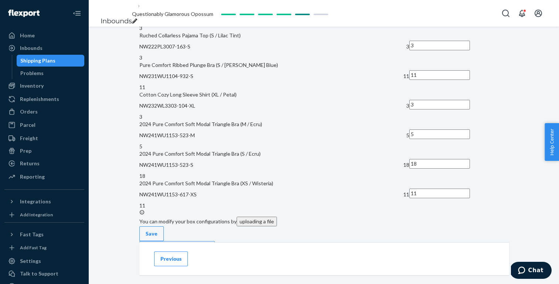
scroll to position [803, 0]
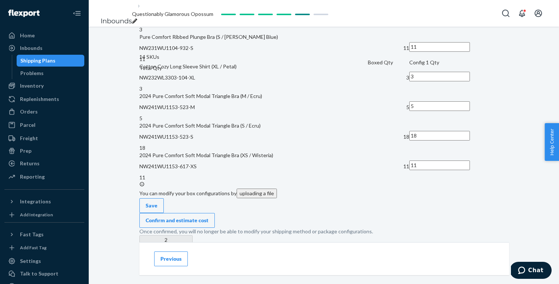
click at [209, 217] on div "Confirm and estimate cost" at bounding box center [177, 220] width 63 height 7
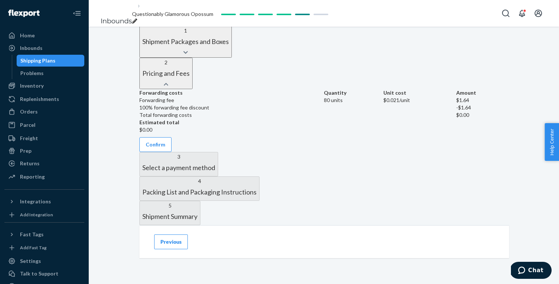
scroll to position [266, 0]
click at [172, 152] on button "Confirm" at bounding box center [155, 144] width 32 height 15
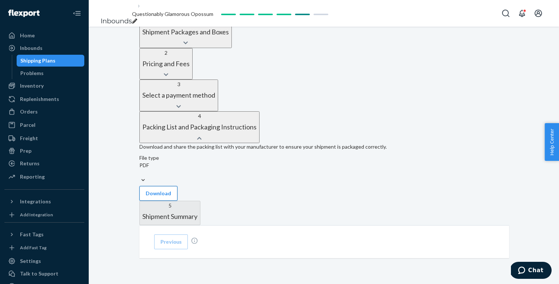
click at [178, 201] on button "Download" at bounding box center [158, 193] width 38 height 15
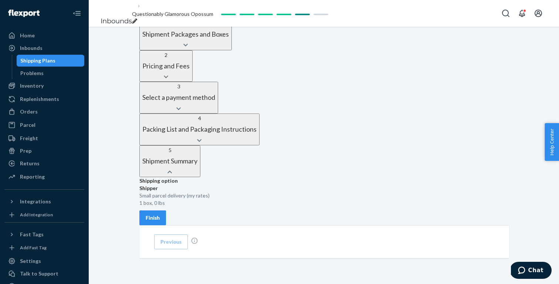
click at [160, 215] on div "Finish" at bounding box center [153, 217] width 14 height 7
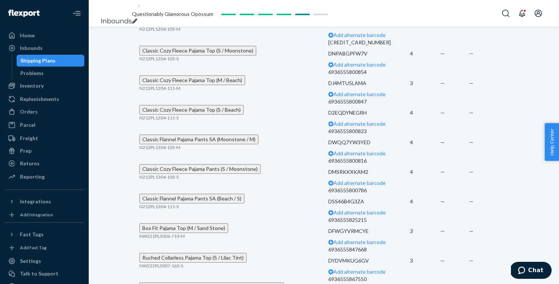
click at [181, 13] on span "Questionably Glamorous Opossum" at bounding box center [172, 14] width 81 height 6
click at [117, 17] on link "Inbounds" at bounding box center [116, 21] width 31 height 8
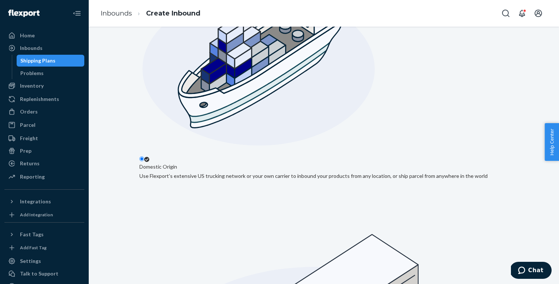
scroll to position [166, 0]
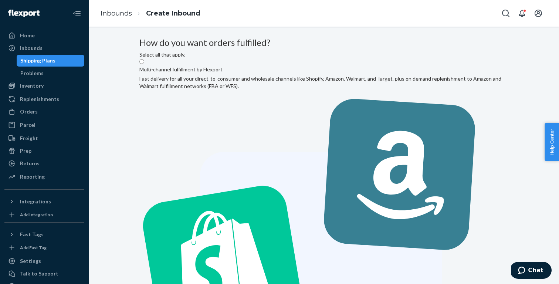
click at [287, 137] on label "Multi-channel fulfillment by Flexport Fast delivery for all your direct-to-cons…" at bounding box center [323, 259] width 369 height 403
click at [144, 64] on input "Multi-channel fulfillment by Flexport Fast delivery for all your direct-to-cons…" at bounding box center [141, 61] width 5 height 5
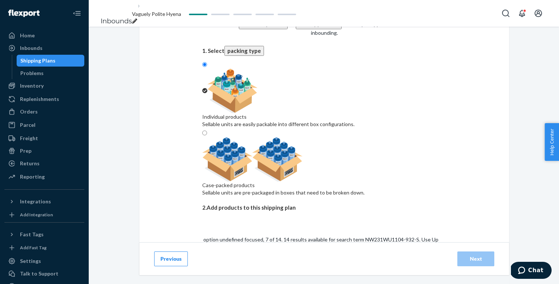
scroll to position [87, 0]
click at [258, 269] on input "NW231WU1104-932-S" at bounding box center [230, 272] width 56 height 7
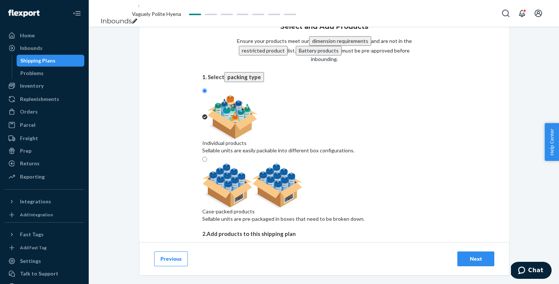
scroll to position [31, 0]
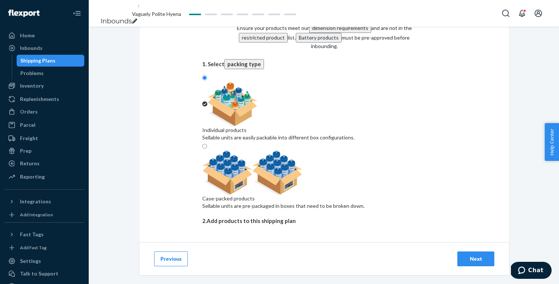
scroll to position [44, 0]
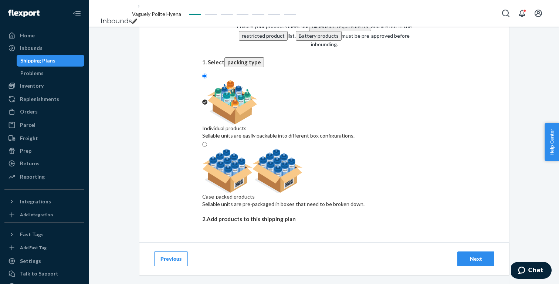
click at [258, 281] on input "NW241WU1153-523-S" at bounding box center [230, 284] width 56 height 7
click at [270, 266] on div "Search and add products" at bounding box center [324, 269] width 244 height 7
click at [203, 273] on input "0 results available. Select is focused ,type to refine list, press Down to open…" at bounding box center [202, 276] width 1 height 7
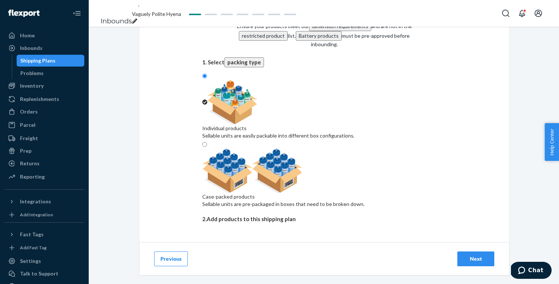
click at [261, 281] on input "NW241WU1153-617-XS" at bounding box center [231, 284] width 59 height 7
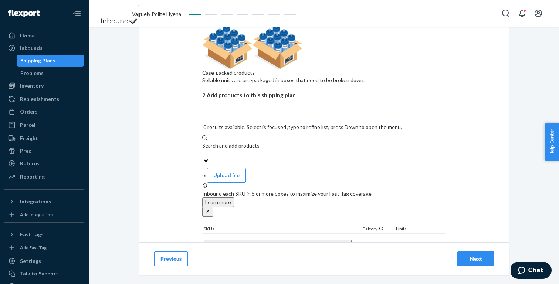
scroll to position [164, 0]
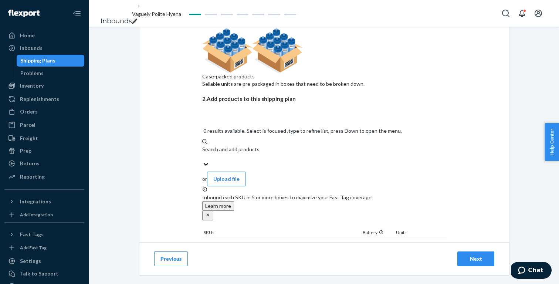
click at [415, 251] on input "1" at bounding box center [410, 256] width 33 height 10
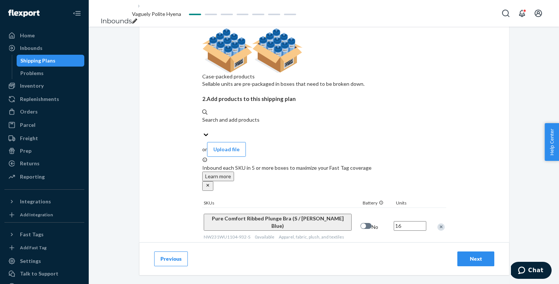
click at [412, 256] on input "1" at bounding box center [410, 261] width 33 height 10
click at [390, 236] on div "Select and Add Products Ensure your products meet our dimension requirements an…" at bounding box center [324, 117] width 370 height 488
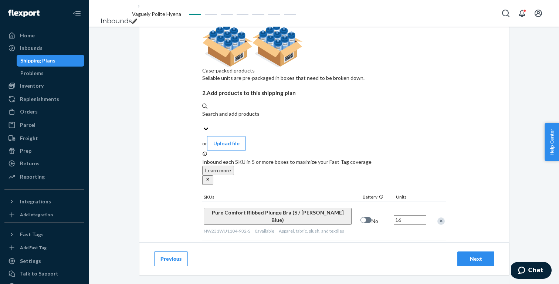
scroll to position [170, 0]
click at [482, 259] on div "Next" at bounding box center [476, 258] width 24 height 7
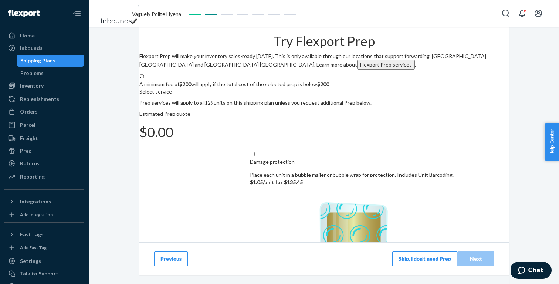
click at [411, 261] on button "Skip, I don't need Prep" at bounding box center [425, 259] width 65 height 15
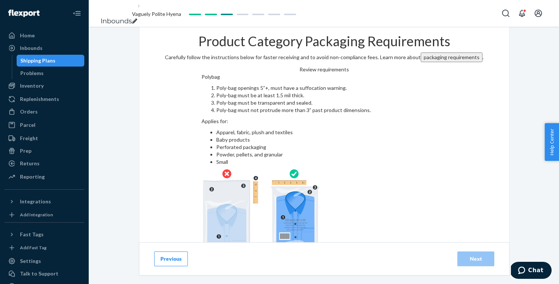
click at [305, 267] on input "checkbox" at bounding box center [325, 276] width 246 height 18
click at [464, 256] on div "Next" at bounding box center [476, 258] width 24 height 7
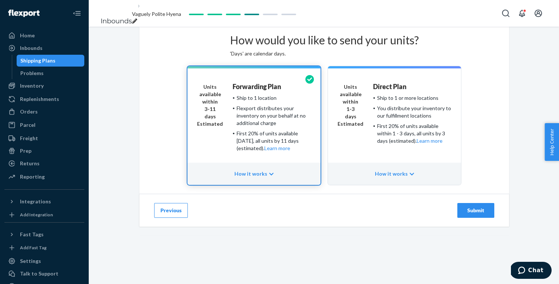
click at [467, 214] on div "Submit" at bounding box center [476, 210] width 24 height 7
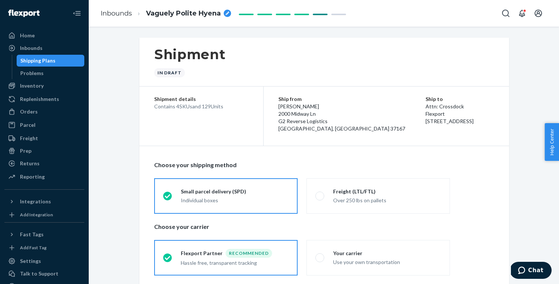
radio input "true"
radio input "false"
radio input "true"
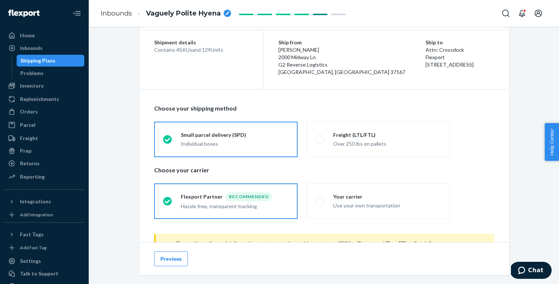
scroll to position [60, 0]
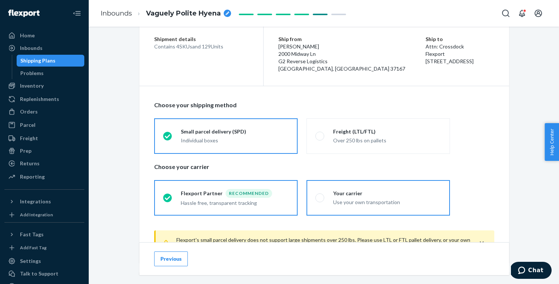
click at [355, 199] on div "Use your own transportation" at bounding box center [387, 202] width 108 height 7
click at [320, 198] on input "Your carrier Use your own transportation" at bounding box center [318, 197] width 5 height 5
radio input "true"
radio input "false"
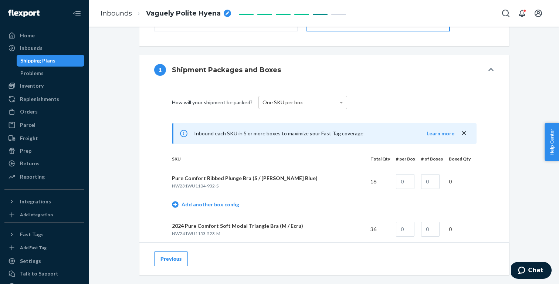
scroll to position [245, 0]
click at [305, 101] on div "One SKU per box" at bounding box center [303, 101] width 88 height 13
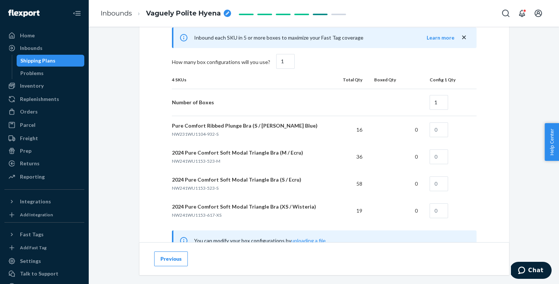
scroll to position [435, 0]
click at [445, 128] on input "text" at bounding box center [439, 128] width 19 height 15
type input "16"
click at [440, 159] on input "text" at bounding box center [439, 155] width 19 height 15
type input "36"
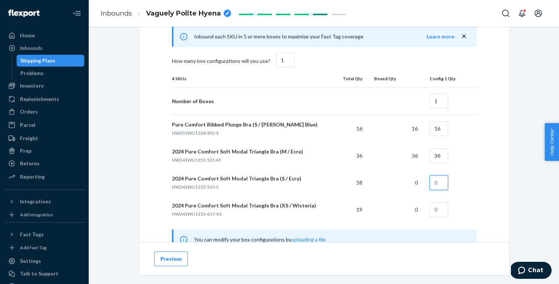
click at [440, 178] on input "text" at bounding box center [439, 182] width 19 height 15
type input "58"
click at [437, 210] on input "text" at bounding box center [439, 209] width 19 height 15
type input "19"
click at [533, 214] on div "Shipment In draft Shipment details Contains 4 SKUs and 129 Units Ship from [PER…" at bounding box center [324, 50] width 460 height 894
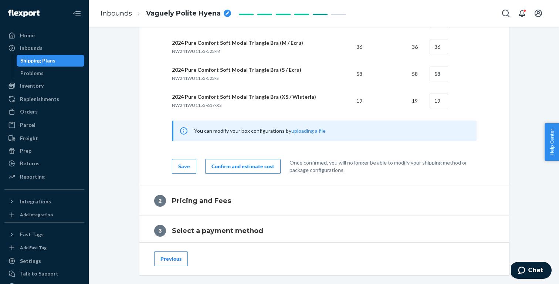
scroll to position [564, 0]
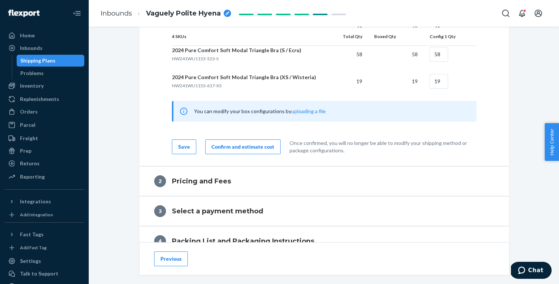
click at [265, 146] on div "Confirm and estimate cost" at bounding box center [243, 146] width 63 height 7
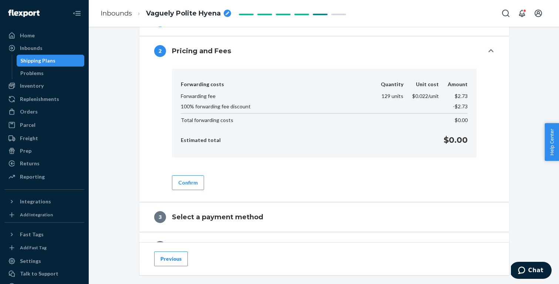
scroll to position [286, 0]
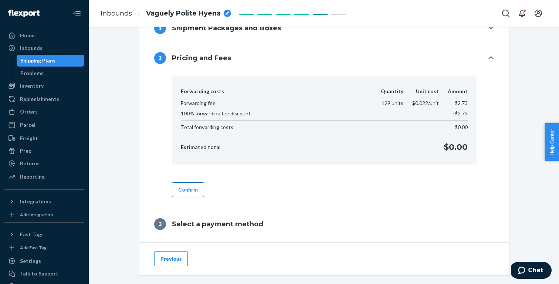
click at [184, 189] on button "Confirm" at bounding box center [188, 189] width 32 height 15
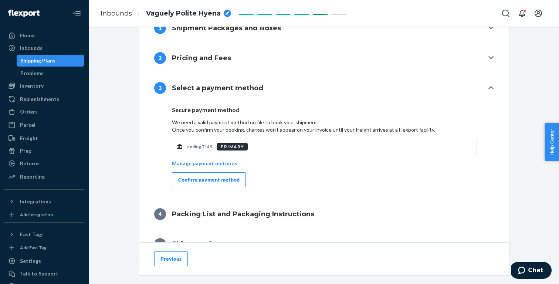
click at [185, 179] on div "Confirm payment method" at bounding box center [208, 179] width 61 height 7
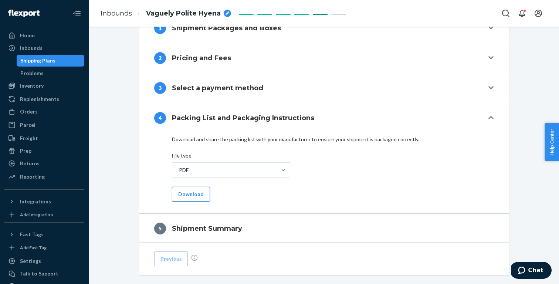
click at [179, 190] on button "Download" at bounding box center [191, 194] width 38 height 15
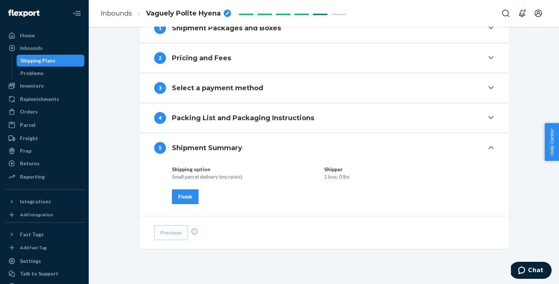
click at [188, 194] on div "Finish" at bounding box center [185, 196] width 14 height 7
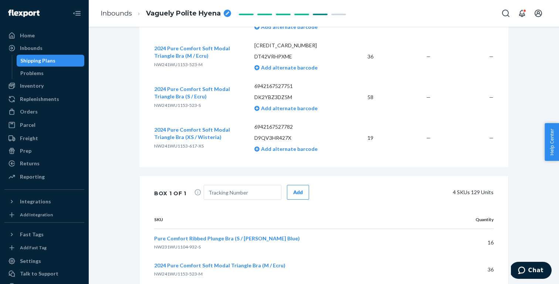
click at [173, 11] on span "Vaguely Polite Hyena" at bounding box center [183, 14] width 75 height 10
click at [121, 79] on div "Shipment Ready to ship Download Shipment ID 1228434 Flexport PO# 9910322 Inboun…" at bounding box center [324, 61] width 460 height 618
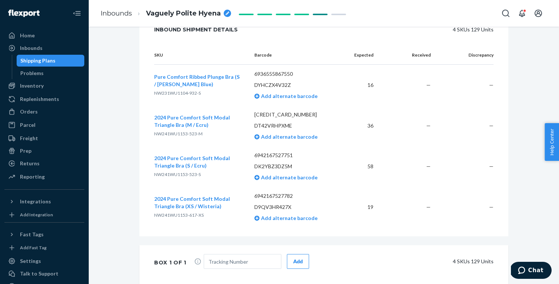
scroll to position [211, 0]
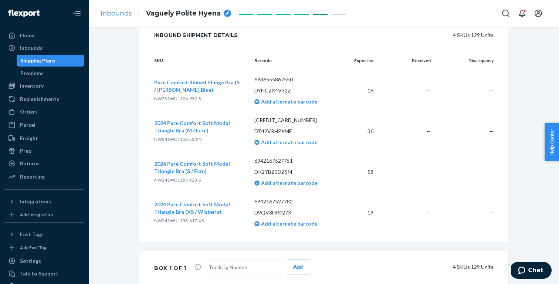
click at [109, 12] on link "Inbounds" at bounding box center [116, 13] width 31 height 8
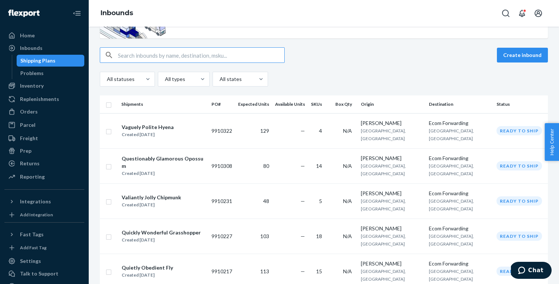
scroll to position [38, 0]
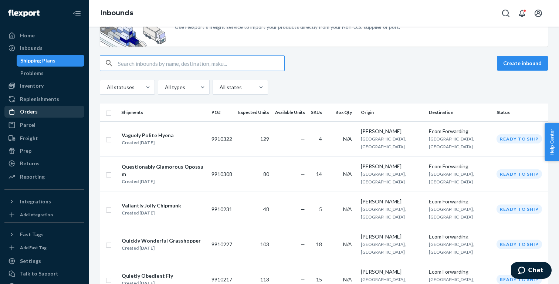
click at [44, 110] on div "Orders" at bounding box center [44, 112] width 78 height 10
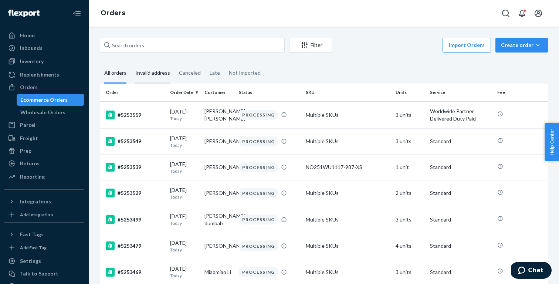
click at [158, 75] on div "Invalid address" at bounding box center [152, 73] width 35 height 20
click at [131, 63] on input "Invalid address" at bounding box center [131, 63] width 0 height 0
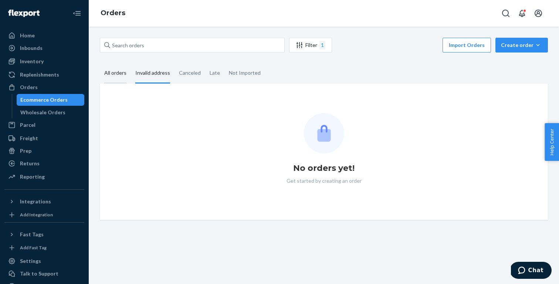
click at [101, 70] on div "All orders" at bounding box center [115, 73] width 31 height 20
click at [100, 63] on input "All orders" at bounding box center [100, 63] width 0 height 0
